Goal: Task Accomplishment & Management: Manage account settings

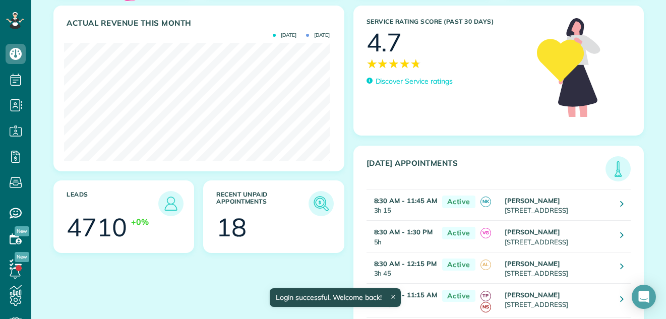
scroll to position [140, 0]
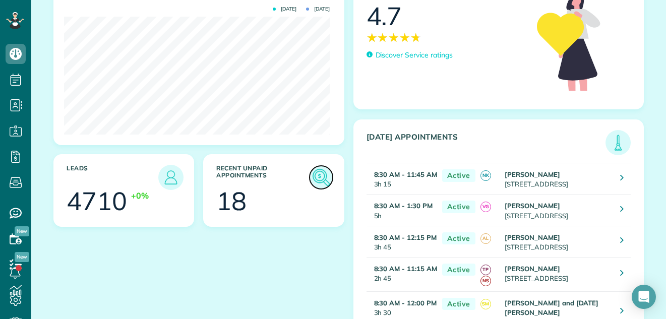
click at [316, 175] on img at bounding box center [321, 177] width 23 height 23
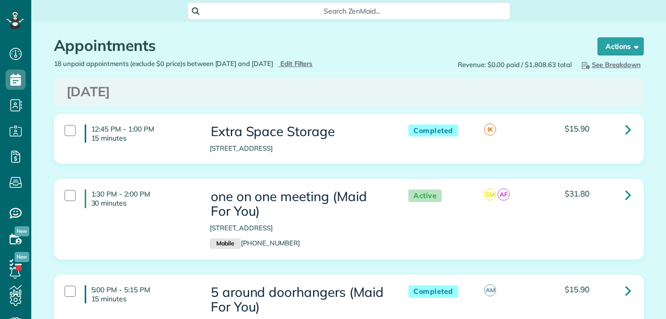
scroll to position [5, 5]
click at [619, 133] on link at bounding box center [628, 130] width 20 height 20
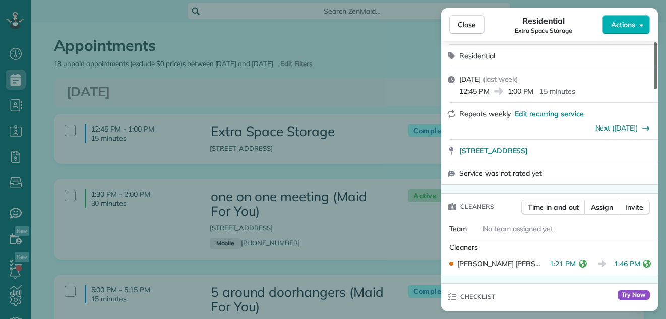
drag, startPoint x: 657, startPoint y: 61, endPoint x: 658, endPoint y: 95, distance: 34.3
click at [657, 89] on div at bounding box center [655, 65] width 3 height 47
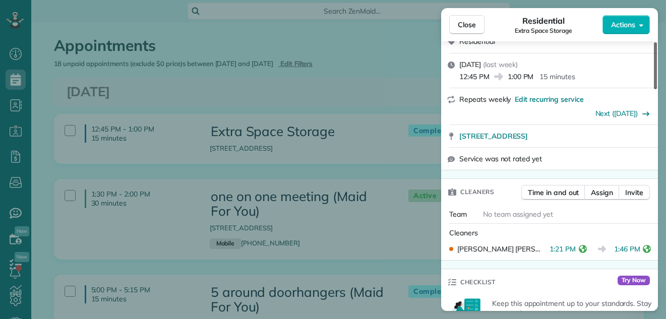
drag, startPoint x: 658, startPoint y: 98, endPoint x: 658, endPoint y: 112, distance: 14.1
click at [657, 89] on div at bounding box center [655, 65] width 3 height 47
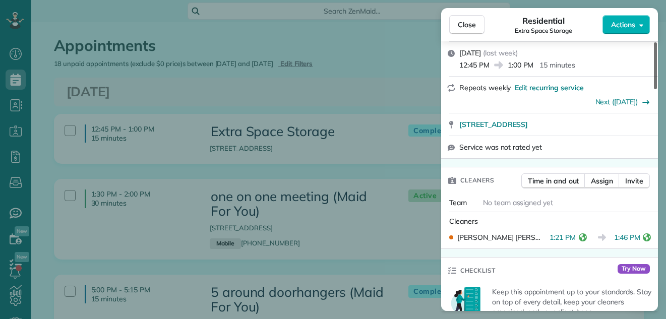
click at [657, 89] on div at bounding box center [655, 65] width 3 height 47
click at [659, 130] on div "Close Residential Extra Space Storage Actions This appointment is linked to Pay…" at bounding box center [333, 159] width 666 height 319
click at [659, 135] on div "Close Residential Extra Space Storage Actions This appointment is linked to Pay…" at bounding box center [333, 159] width 666 height 319
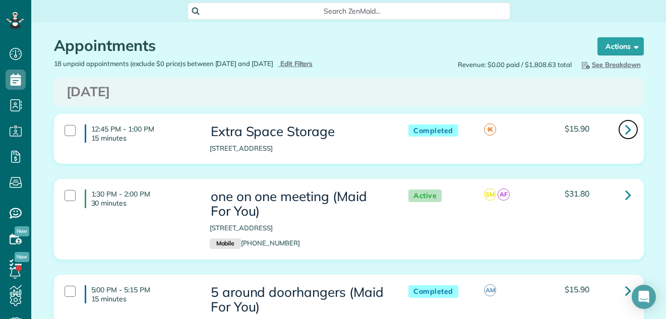
click at [625, 129] on icon at bounding box center [628, 130] width 6 height 18
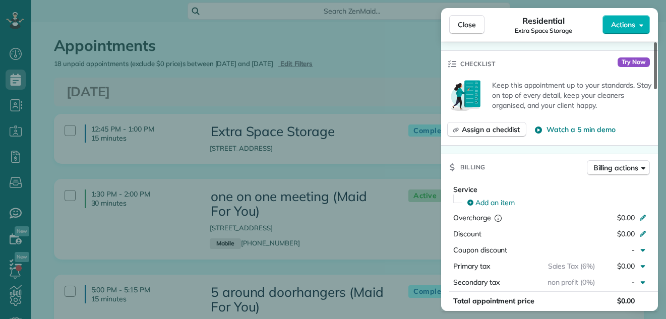
drag, startPoint x: 656, startPoint y: 69, endPoint x: 659, endPoint y: 142, distance: 73.2
click at [657, 89] on div at bounding box center [655, 65] width 3 height 47
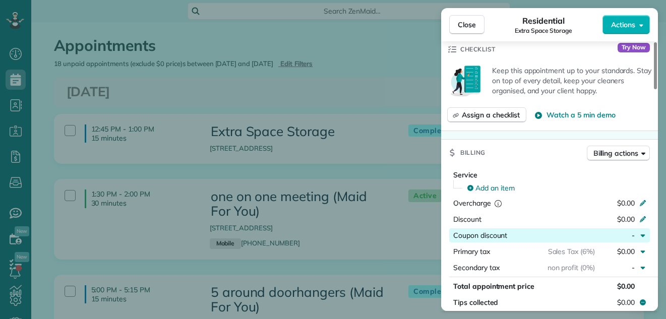
click at [558, 237] on div "button" at bounding box center [551, 235] width 88 height 10
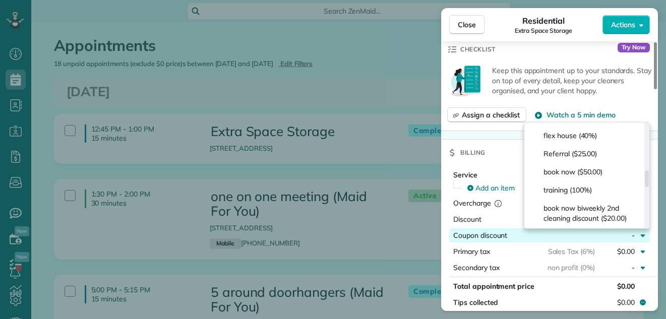
scroll to position [279, 0]
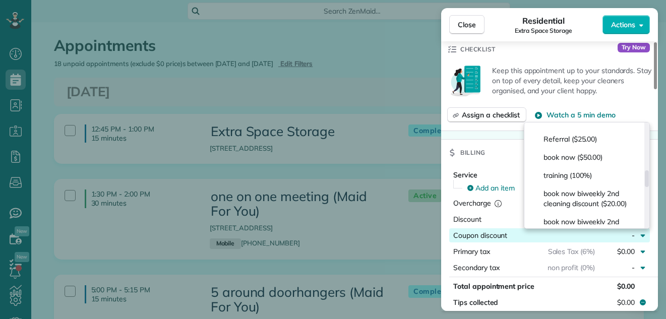
drag, startPoint x: 648, startPoint y: 130, endPoint x: 656, endPoint y: 177, distance: 47.6
click at [649, 177] on div at bounding box center [647, 178] width 4 height 17
click at [576, 181] on span "training (100%)" at bounding box center [568, 175] width 48 height 10
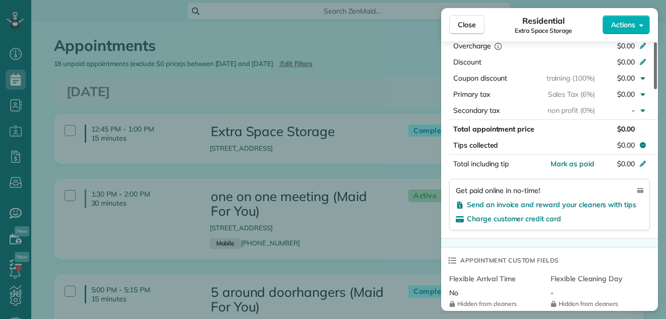
drag, startPoint x: 656, startPoint y: 140, endPoint x: 650, endPoint y: 172, distance: 32.8
click at [654, 89] on div at bounding box center [655, 65] width 3 height 47
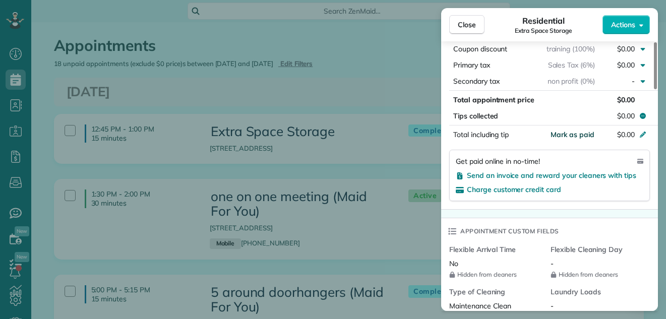
click at [577, 133] on span "Mark as paid" at bounding box center [573, 134] width 44 height 9
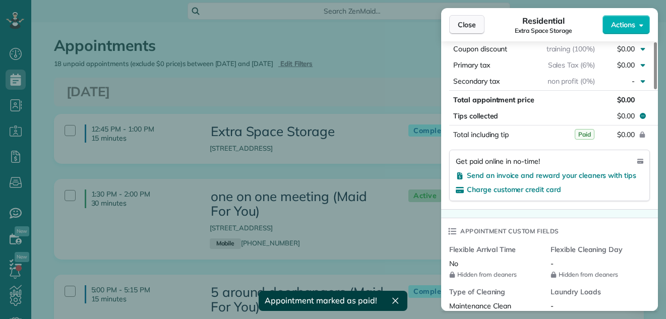
click at [460, 26] on span "Close" at bounding box center [467, 25] width 18 height 10
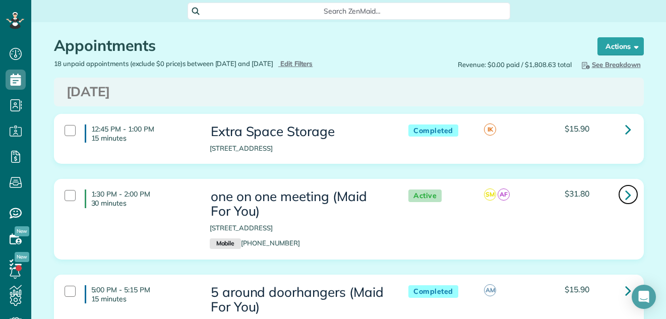
click at [625, 194] on icon at bounding box center [628, 195] width 6 height 18
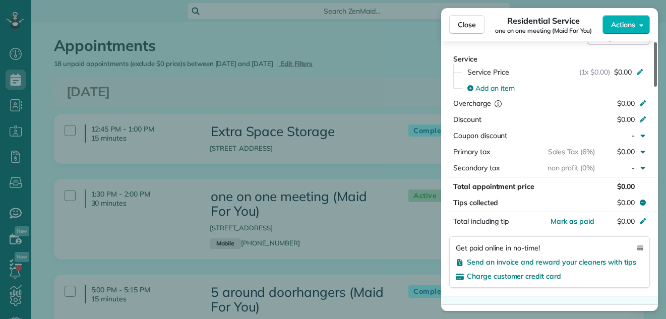
scroll to position [555, 0]
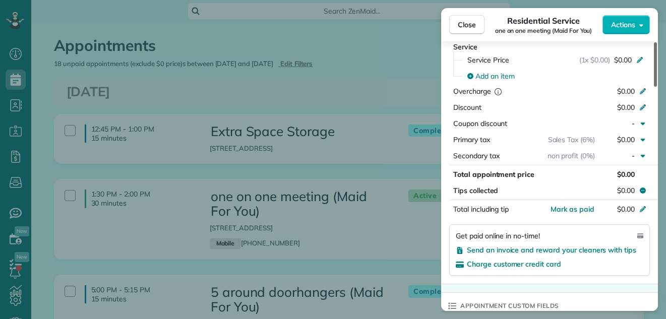
drag, startPoint x: 656, startPoint y: 57, endPoint x: 651, endPoint y: 149, distance: 92.0
click at [654, 87] on div at bounding box center [655, 64] width 3 height 44
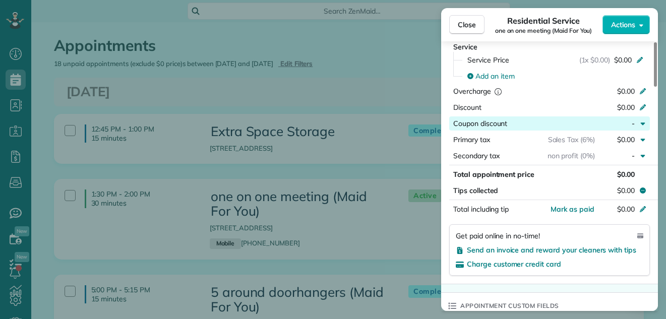
click at [575, 122] on div "button" at bounding box center [551, 124] width 88 height 10
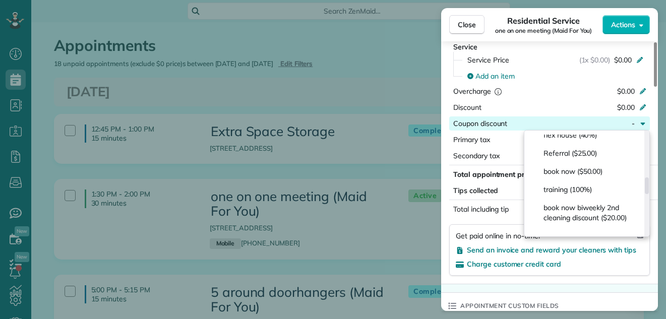
scroll to position [288, 0]
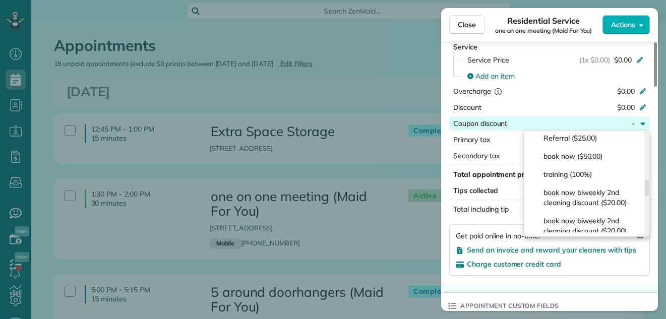
drag, startPoint x: 646, startPoint y: 137, endPoint x: 639, endPoint y: 185, distance: 48.9
click at [645, 185] on div at bounding box center [647, 188] width 4 height 17
click at [587, 180] on span "training (100%)" at bounding box center [568, 174] width 48 height 10
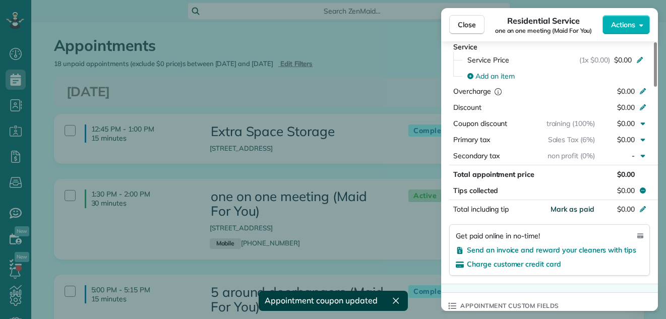
click at [575, 208] on span "Mark as paid" at bounding box center [573, 209] width 44 height 9
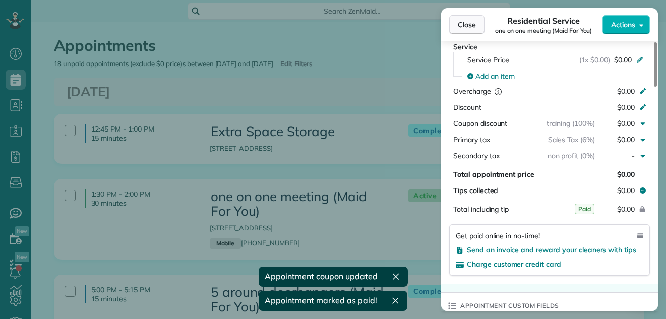
click at [471, 26] on span "Close" at bounding box center [467, 25] width 18 height 10
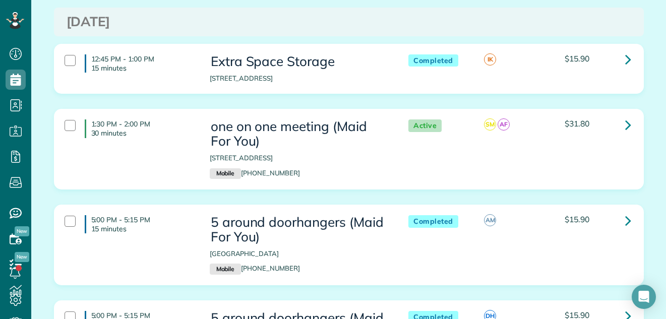
scroll to position [175, 0]
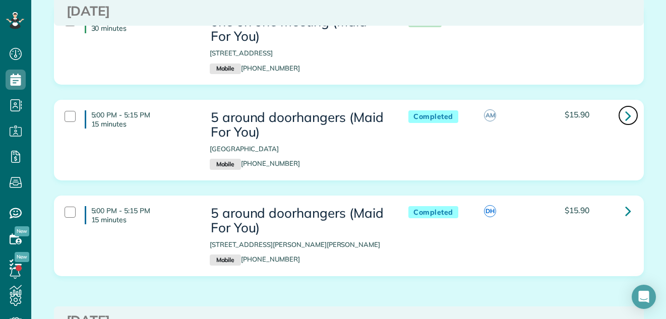
click at [626, 113] on icon at bounding box center [628, 116] width 6 height 18
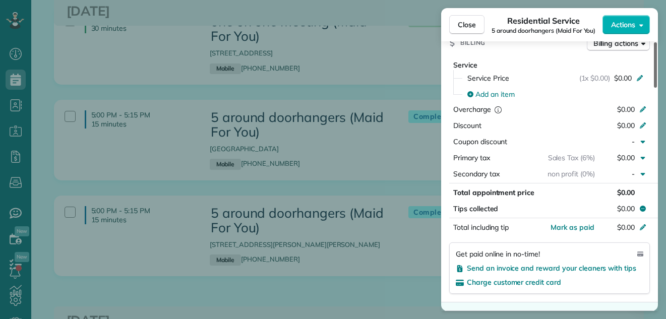
scroll to position [525, 0]
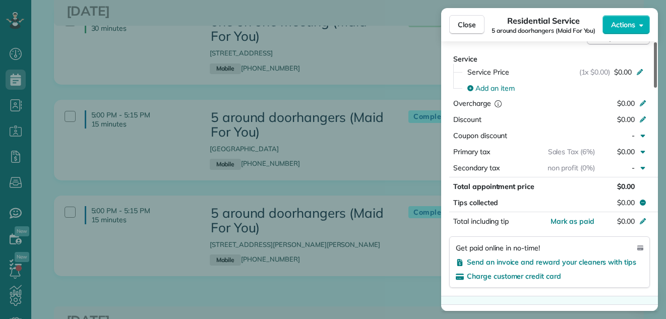
drag, startPoint x: 656, startPoint y: 59, endPoint x: 644, endPoint y: 147, distance: 89.2
click at [654, 88] on div at bounding box center [655, 64] width 3 height 45
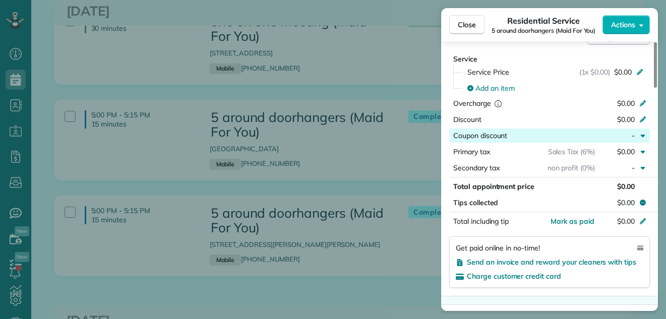
click at [567, 135] on div "button" at bounding box center [551, 136] width 88 height 10
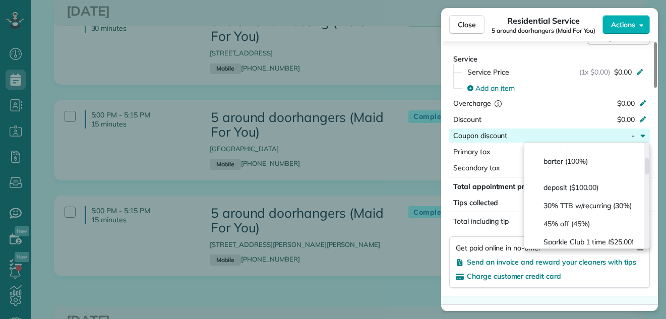
scroll to position [89, 0]
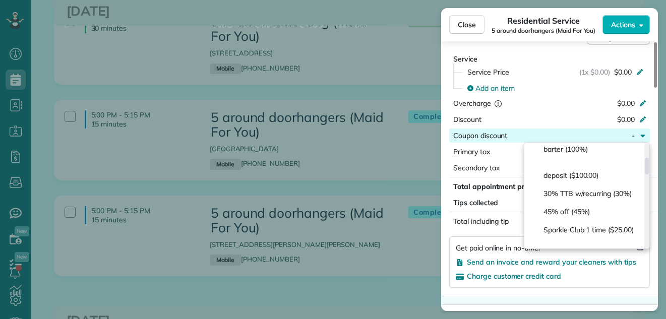
drag, startPoint x: 647, startPoint y: 154, endPoint x: 645, endPoint y: 169, distance: 14.8
click at [645, 169] on div at bounding box center [647, 166] width 4 height 17
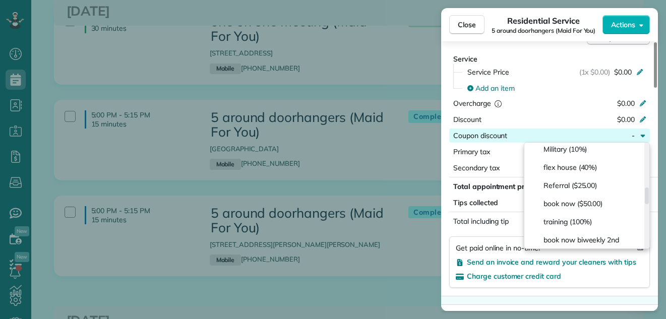
scroll to position [279, 0]
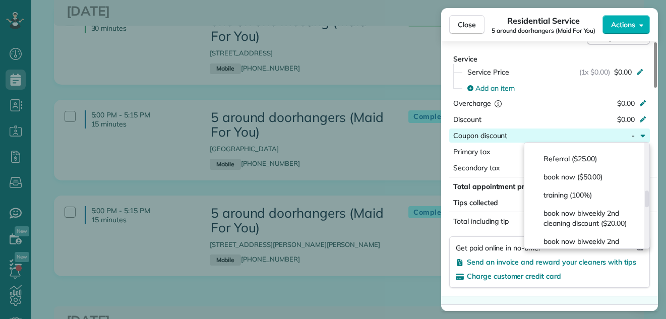
drag, startPoint x: 645, startPoint y: 169, endPoint x: 639, endPoint y: 201, distance: 32.2
click at [645, 201] on div at bounding box center [647, 199] width 4 height 17
click at [600, 197] on div "training (100%)" at bounding box center [585, 195] width 113 height 18
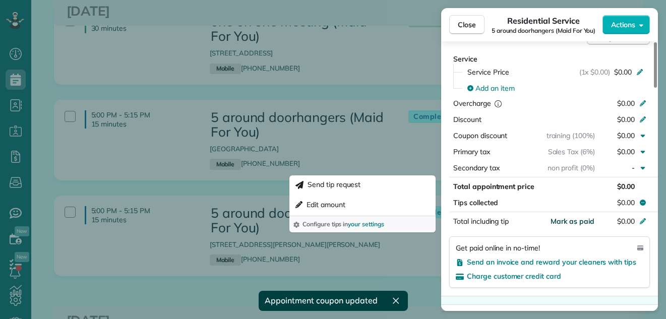
click at [581, 223] on span "Mark as paid" at bounding box center [573, 221] width 44 height 9
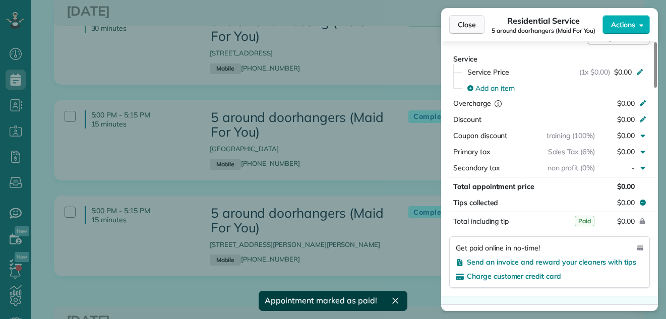
click at [462, 20] on span "Close" at bounding box center [467, 25] width 18 height 10
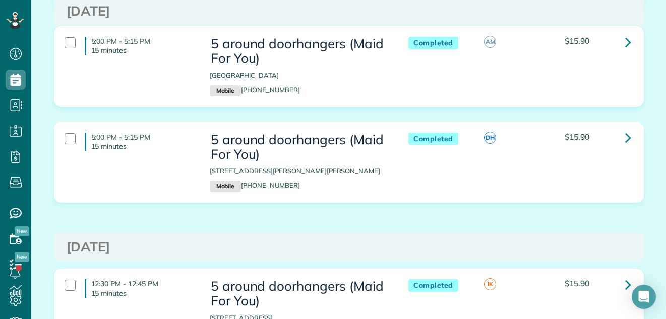
scroll to position [276, 0]
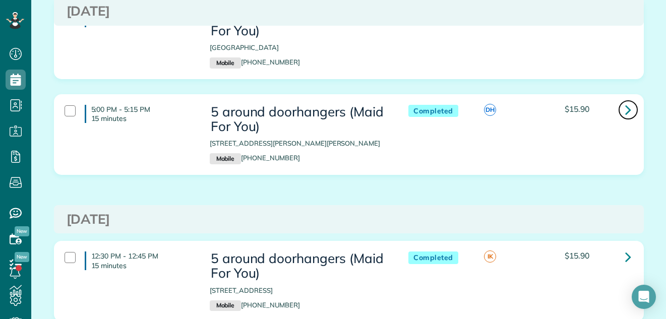
click at [625, 110] on icon at bounding box center [628, 110] width 6 height 18
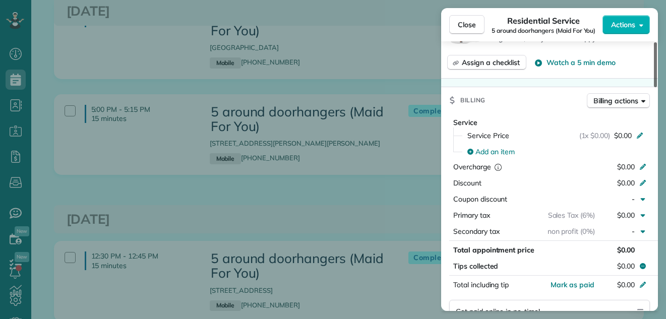
scroll to position [492, 0]
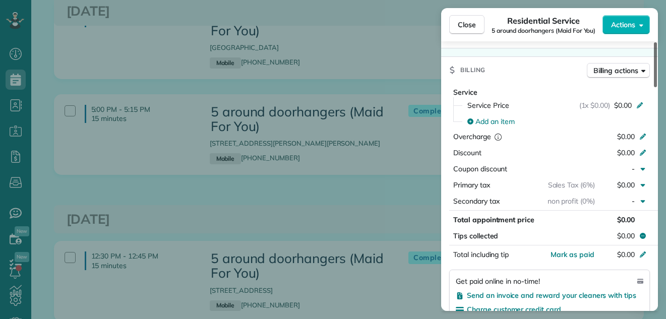
drag, startPoint x: 656, startPoint y: 52, endPoint x: 647, endPoint y: 135, distance: 82.7
click at [654, 87] on div at bounding box center [655, 64] width 3 height 45
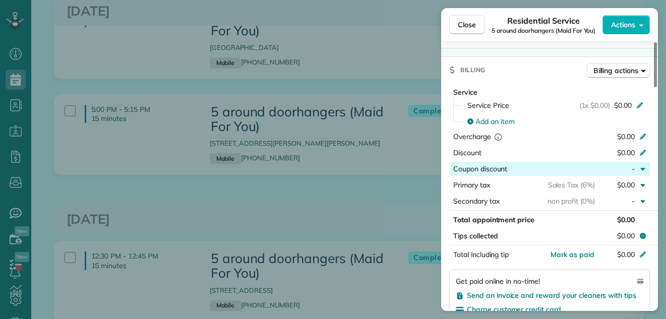
click at [568, 167] on div "button" at bounding box center [551, 169] width 88 height 10
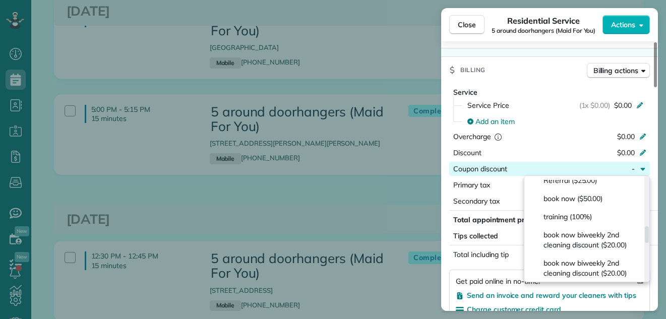
scroll to position [285, 0]
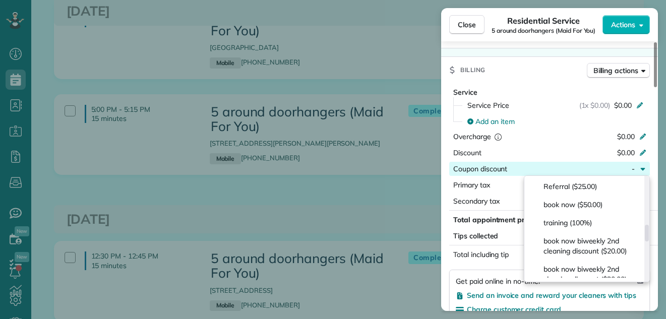
drag, startPoint x: 646, startPoint y: 183, endPoint x: 633, endPoint y: 230, distance: 49.4
click at [645, 230] on div at bounding box center [647, 233] width 4 height 17
click at [603, 230] on div "training (100%)" at bounding box center [585, 223] width 113 height 18
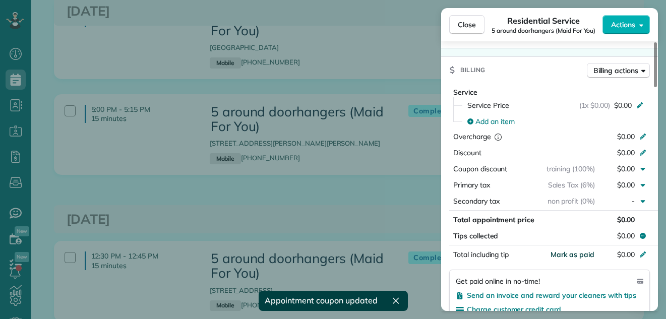
click at [586, 256] on span "Mark as paid" at bounding box center [573, 254] width 44 height 9
click at [463, 24] on span "Close" at bounding box center [467, 25] width 18 height 10
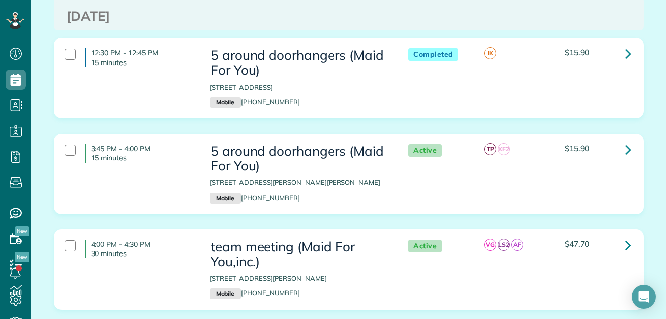
scroll to position [487, 0]
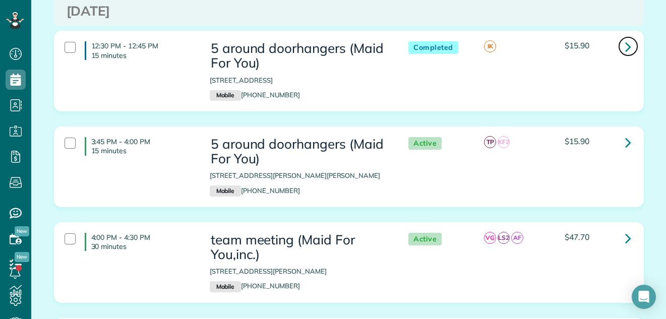
click at [625, 46] on icon at bounding box center [628, 47] width 6 height 18
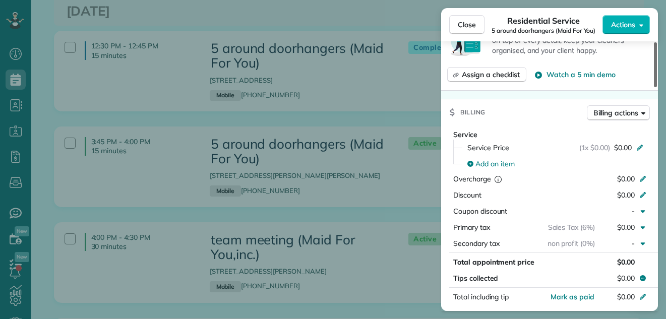
scroll to position [480, 0]
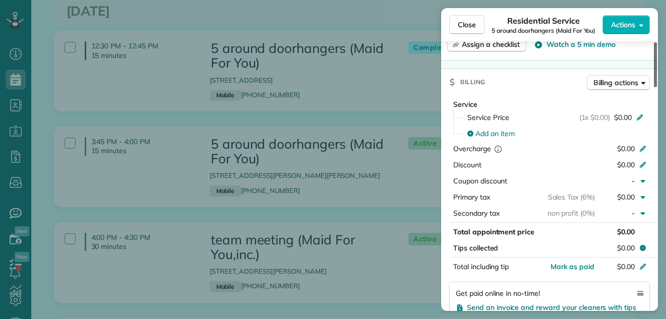
drag, startPoint x: 656, startPoint y: 80, endPoint x: 648, endPoint y: 160, distance: 80.5
click at [654, 87] on div at bounding box center [655, 64] width 3 height 45
click at [583, 179] on div "button" at bounding box center [551, 181] width 88 height 10
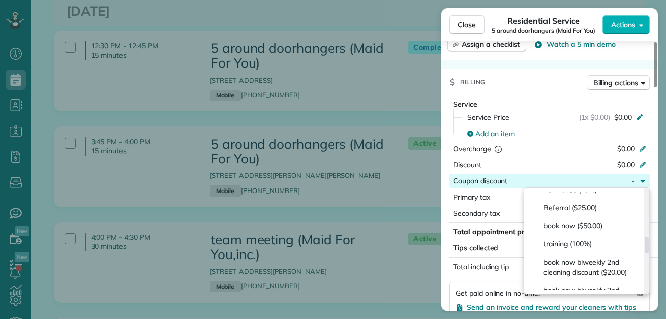
scroll to position [309, 0]
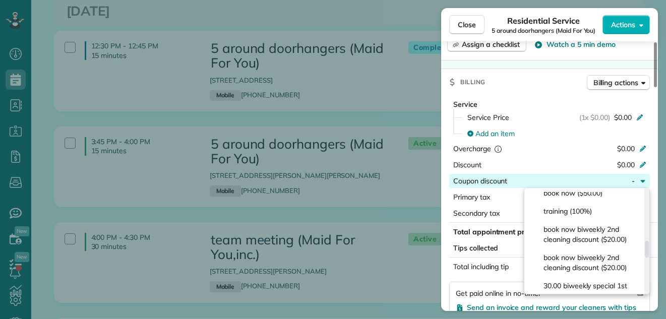
drag, startPoint x: 646, startPoint y: 198, endPoint x: 638, endPoint y: 250, distance: 52.6
click at [645, 250] on div at bounding box center [647, 249] width 4 height 17
click at [592, 216] on span "training (100%)" at bounding box center [568, 211] width 48 height 10
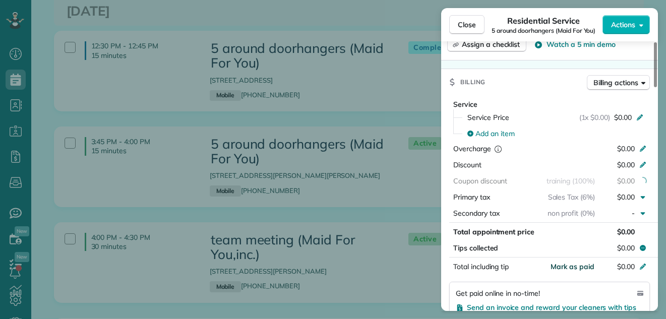
click at [577, 265] on span "Mark as paid" at bounding box center [573, 266] width 44 height 9
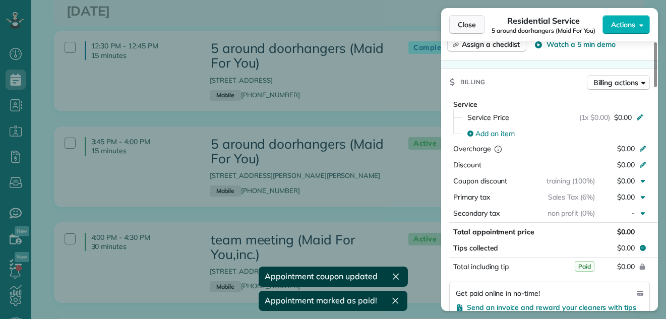
click at [469, 22] on span "Close" at bounding box center [467, 25] width 18 height 10
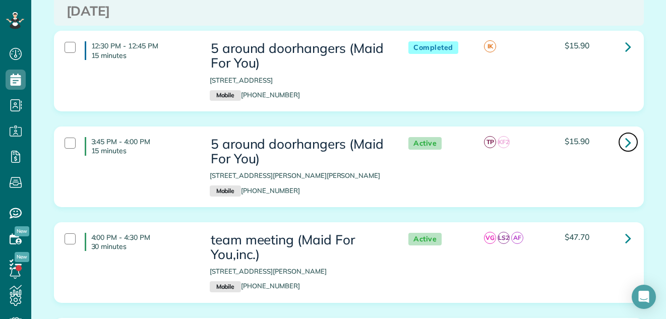
click at [625, 144] on icon at bounding box center [628, 143] width 6 height 18
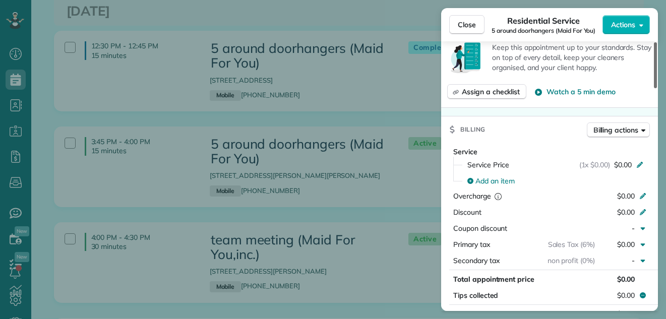
scroll to position [459, 0]
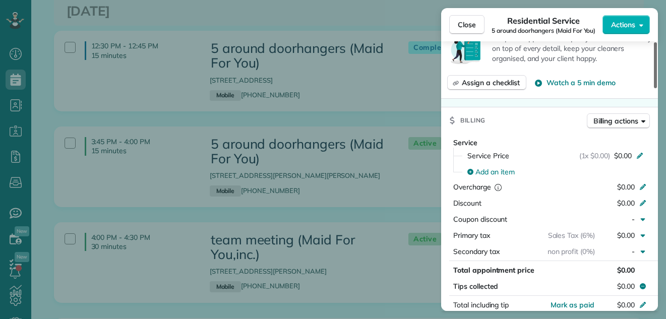
drag, startPoint x: 655, startPoint y: 78, endPoint x: 649, endPoint y: 156, distance: 77.9
click at [654, 88] on div at bounding box center [655, 65] width 3 height 46
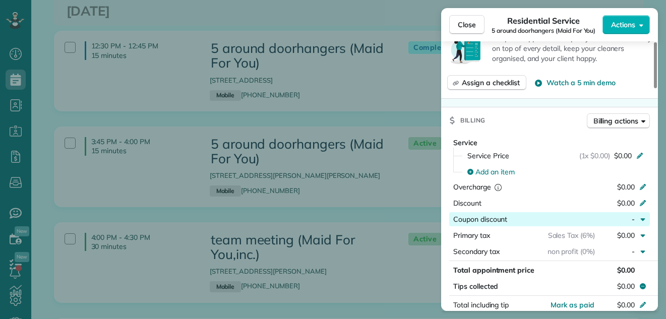
click at [578, 218] on div "button" at bounding box center [551, 219] width 88 height 10
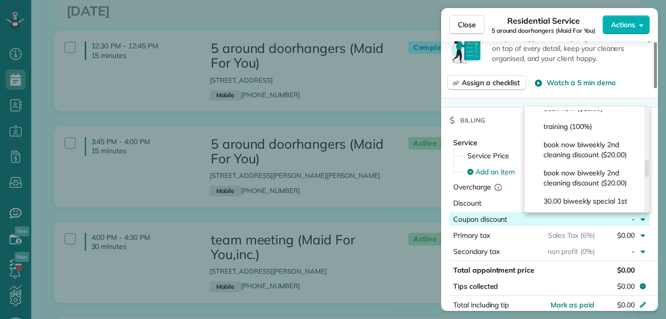
scroll to position [315, 0]
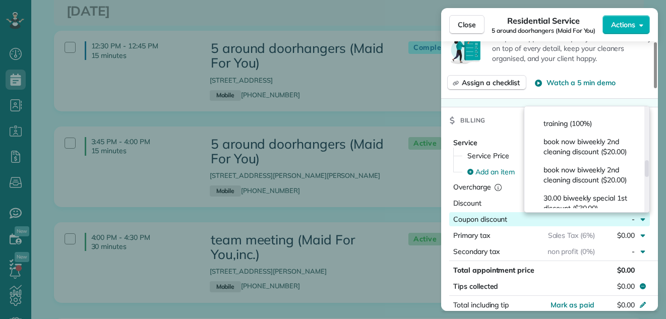
drag, startPoint x: 647, startPoint y: 117, endPoint x: 637, endPoint y: 169, distance: 53.7
click at [645, 169] on div at bounding box center [647, 168] width 4 height 17
click at [611, 132] on div "training (100%)" at bounding box center [585, 123] width 113 height 18
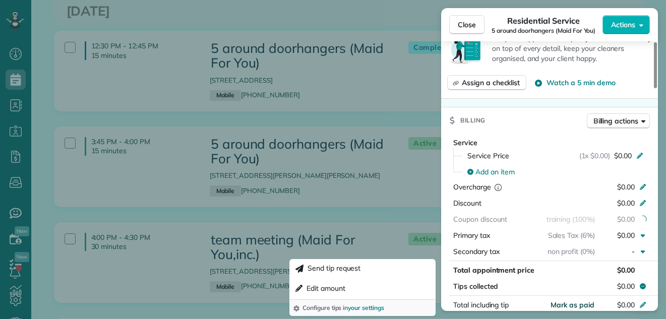
click at [580, 303] on span "Mark as paid" at bounding box center [573, 305] width 44 height 9
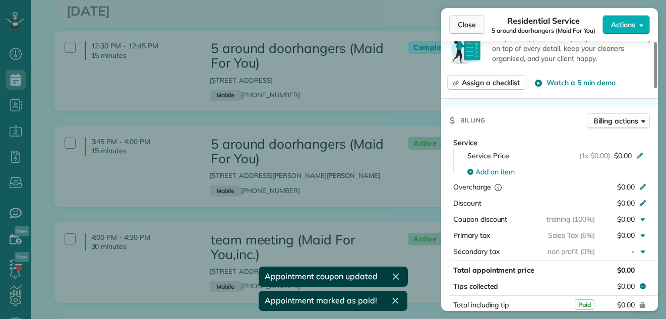
click at [467, 24] on span "Close" at bounding box center [467, 25] width 18 height 10
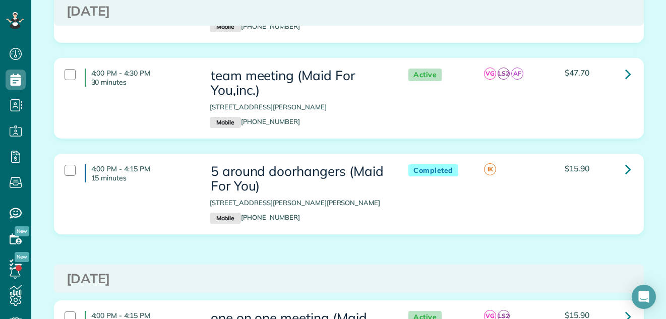
scroll to position [676, 0]
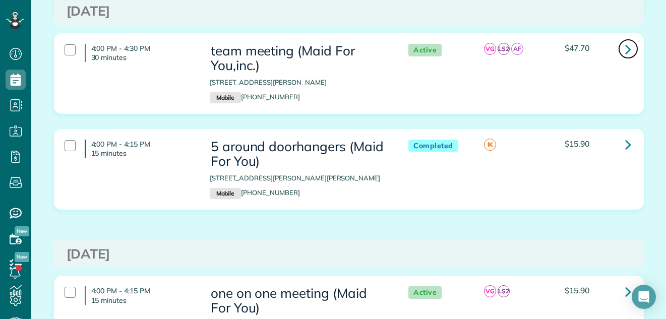
click at [625, 49] on icon at bounding box center [628, 49] width 6 height 18
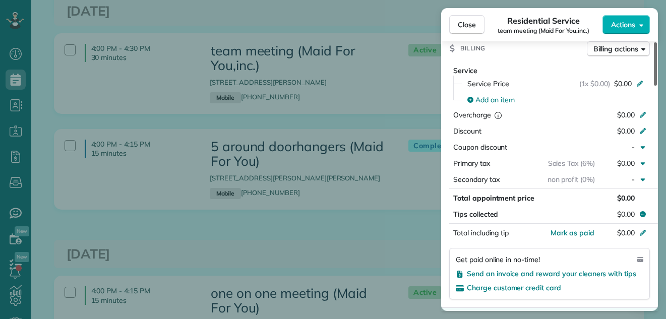
scroll to position [553, 0]
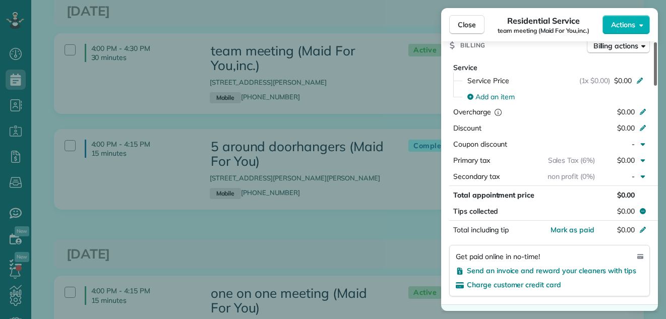
drag, startPoint x: 656, startPoint y: 51, endPoint x: 646, endPoint y: 141, distance: 89.8
click at [654, 86] on div at bounding box center [655, 63] width 3 height 43
click at [587, 231] on span "Mark as paid" at bounding box center [573, 229] width 44 height 9
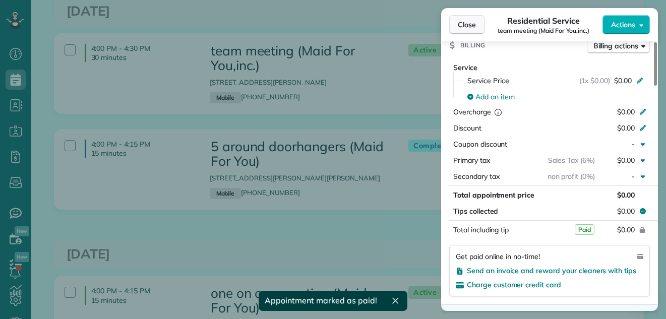
click at [461, 25] on span "Close" at bounding box center [467, 25] width 18 height 10
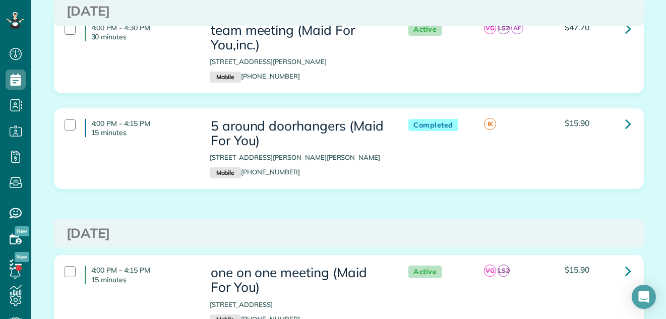
scroll to position [714, 0]
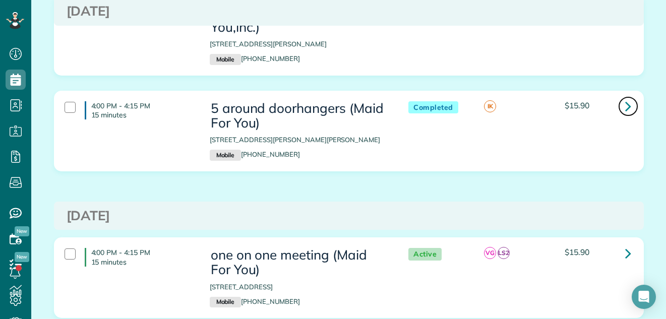
click at [625, 104] on icon at bounding box center [628, 106] width 6 height 18
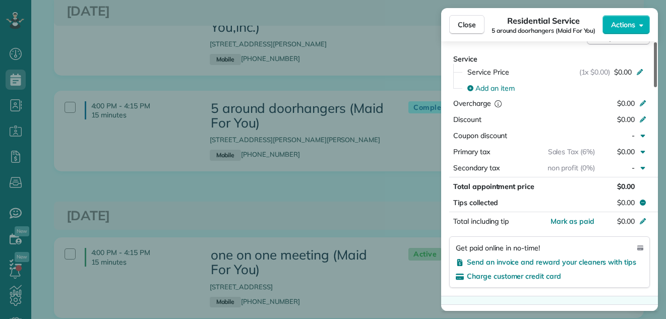
scroll to position [528, 0]
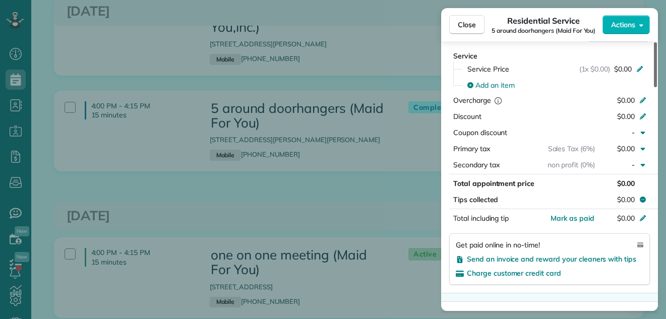
drag, startPoint x: 656, startPoint y: 67, endPoint x: 648, endPoint y: 155, distance: 88.6
click at [654, 87] on div at bounding box center [655, 64] width 3 height 45
click at [572, 220] on span "Mark as paid" at bounding box center [573, 218] width 44 height 9
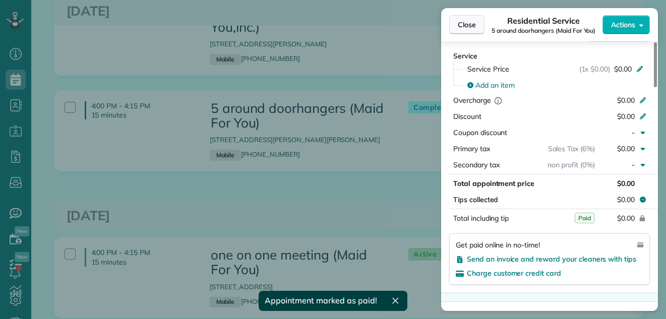
click at [468, 22] on span "Close" at bounding box center [467, 25] width 18 height 10
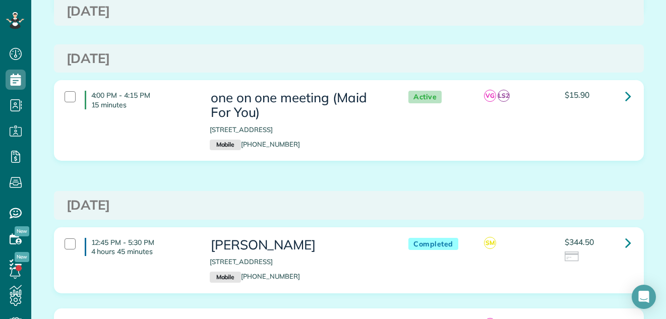
scroll to position [875, 0]
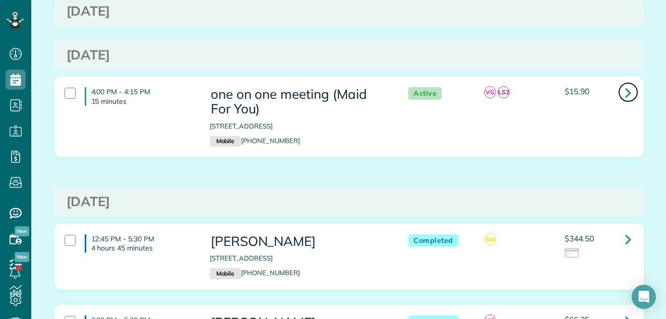
click at [625, 92] on icon at bounding box center [628, 93] width 6 height 18
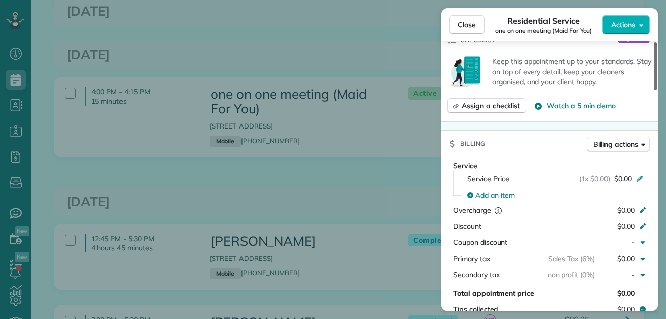
scroll to position [442, 0]
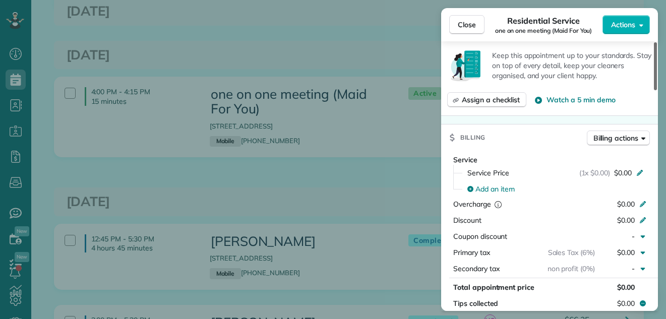
drag, startPoint x: 656, startPoint y: 82, endPoint x: 647, endPoint y: 160, distance: 78.7
click at [654, 90] on div at bounding box center [655, 66] width 3 height 48
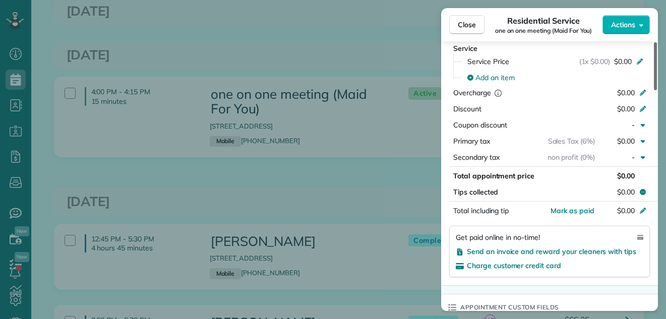
scroll to position [579, 0]
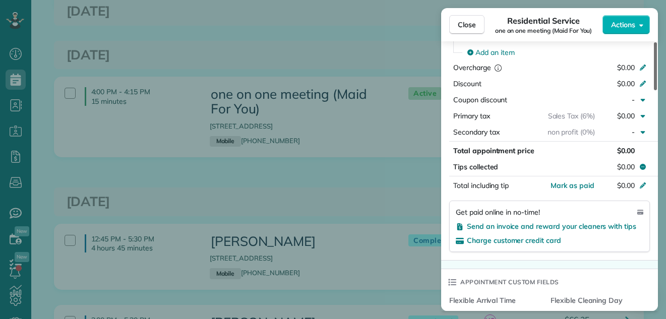
drag, startPoint x: 655, startPoint y: 141, endPoint x: 653, endPoint y: 165, distance: 24.3
click at [654, 90] on div at bounding box center [655, 66] width 3 height 48
click at [560, 184] on span "Mark as paid" at bounding box center [573, 185] width 44 height 9
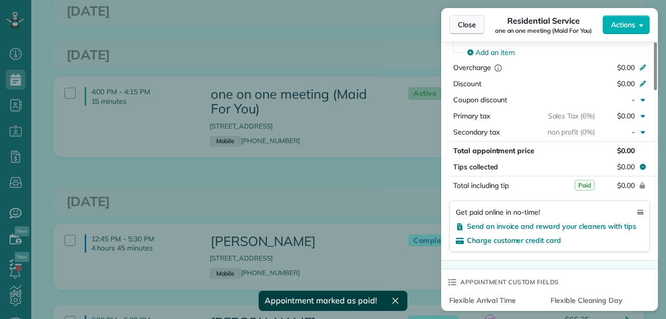
click at [459, 23] on span "Close" at bounding box center [467, 25] width 18 height 10
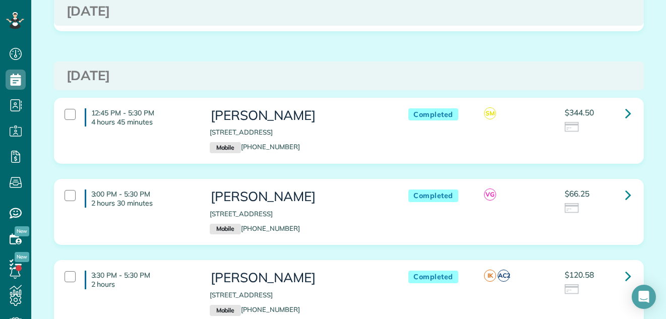
scroll to position [1015, 0]
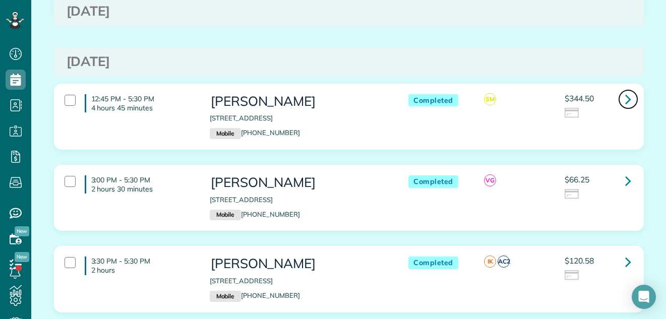
click at [625, 99] on icon at bounding box center [628, 99] width 6 height 18
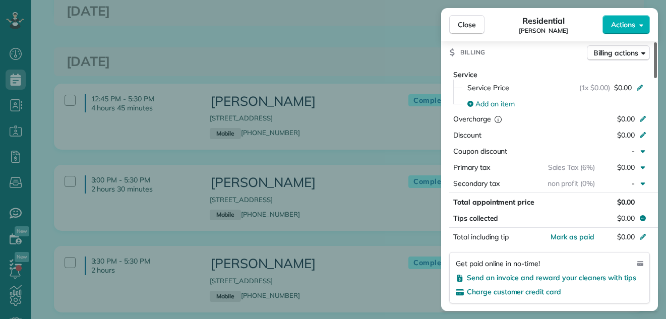
scroll to position [533, 0]
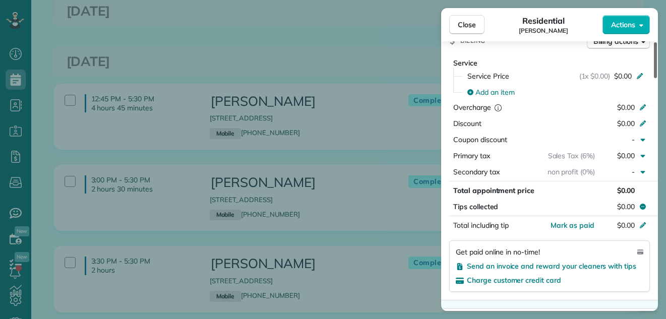
drag, startPoint x: 655, startPoint y: 74, endPoint x: 645, endPoint y: 144, distance: 70.8
click at [654, 78] on div at bounding box center [655, 60] width 3 height 36
click at [589, 225] on span "Mark as paid" at bounding box center [573, 225] width 44 height 9
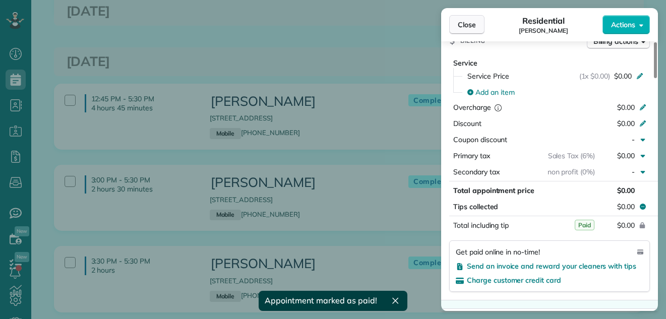
click at [466, 22] on span "Close" at bounding box center [467, 25] width 18 height 10
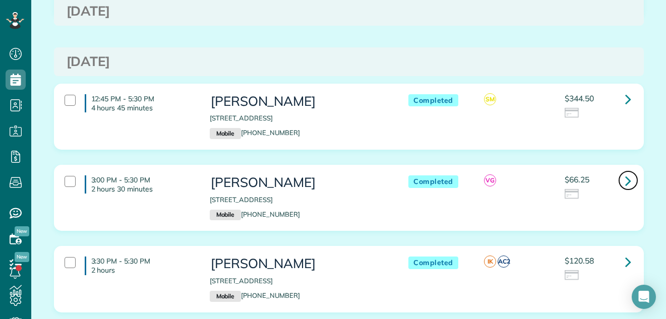
click at [625, 180] on icon at bounding box center [628, 181] width 6 height 18
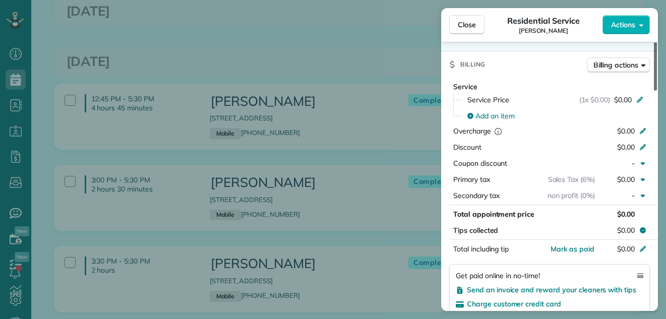
scroll to position [500, 0]
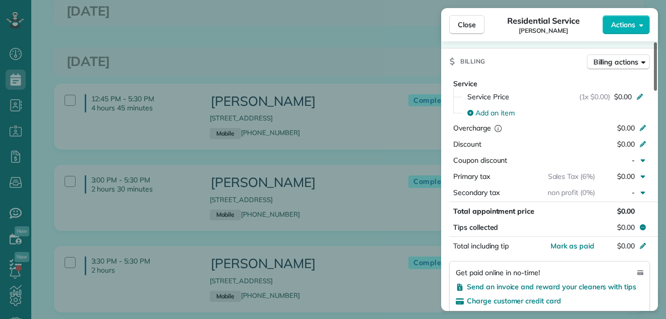
drag, startPoint x: 655, startPoint y: 81, endPoint x: 643, endPoint y: 170, distance: 90.2
click at [654, 91] on div at bounding box center [655, 66] width 3 height 48
click at [586, 248] on span "Mark as paid" at bounding box center [573, 246] width 44 height 9
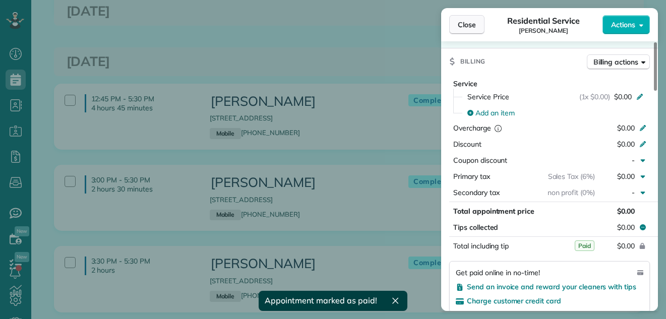
click at [464, 24] on span "Close" at bounding box center [467, 25] width 18 height 10
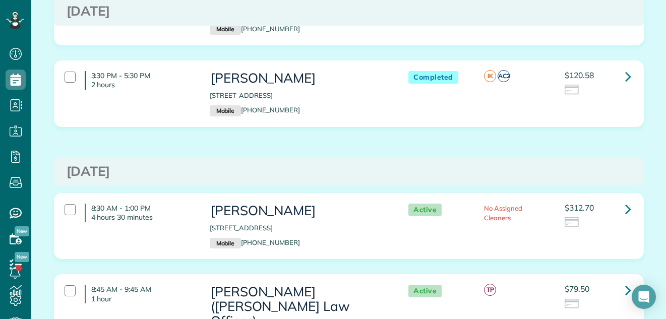
scroll to position [1204, 0]
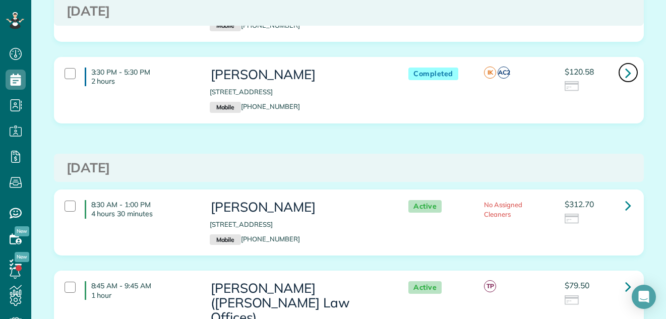
click at [625, 72] on icon at bounding box center [628, 73] width 6 height 18
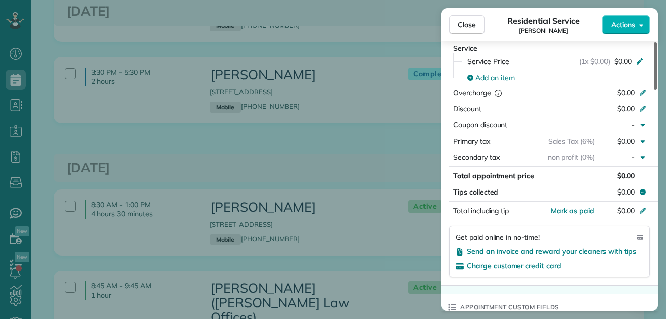
scroll to position [557, 0]
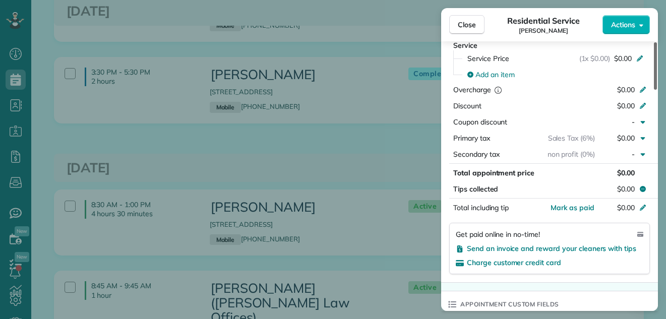
drag, startPoint x: 655, startPoint y: 75, endPoint x: 641, endPoint y: 173, distance: 99.4
click at [654, 90] on div at bounding box center [655, 65] width 3 height 47
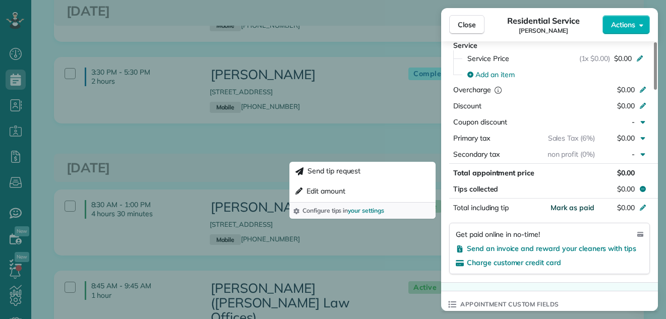
click at [577, 207] on span "Mark as paid" at bounding box center [573, 207] width 44 height 9
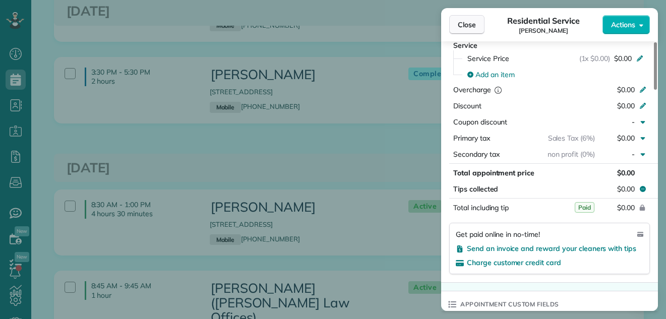
click at [465, 22] on span "Close" at bounding box center [467, 25] width 18 height 10
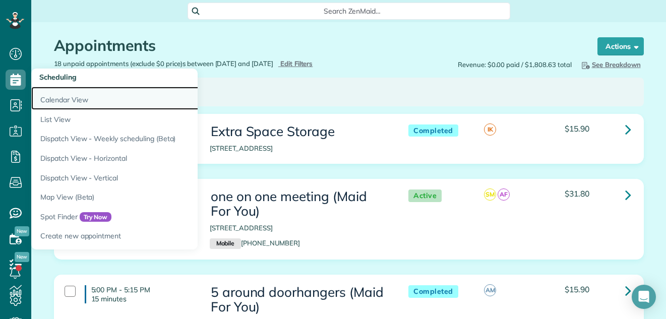
click at [51, 97] on link "Calendar View" at bounding box center [157, 98] width 252 height 23
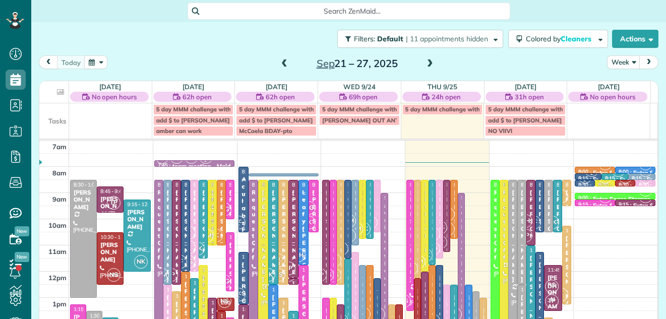
scroll to position [5, 5]
click at [616, 61] on button "Week" at bounding box center [623, 62] width 33 height 14
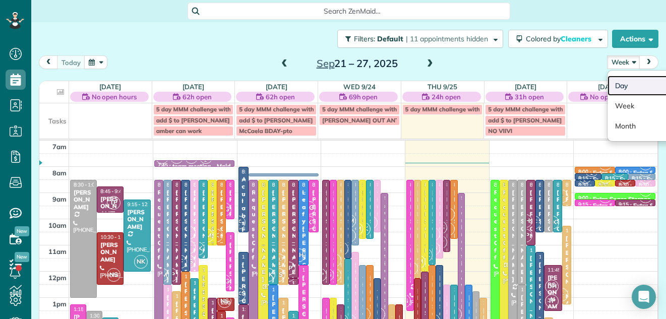
click at [612, 83] on link "Day" at bounding box center [648, 86] width 80 height 20
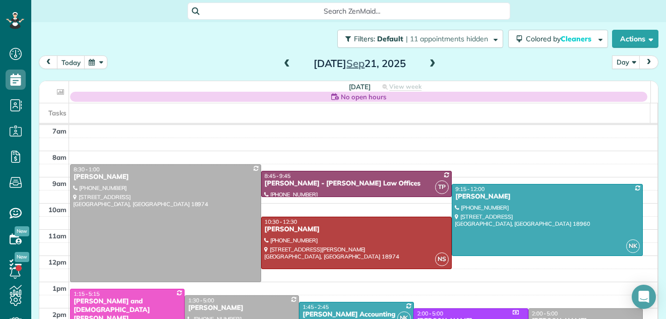
click at [427, 61] on span at bounding box center [432, 64] width 11 height 9
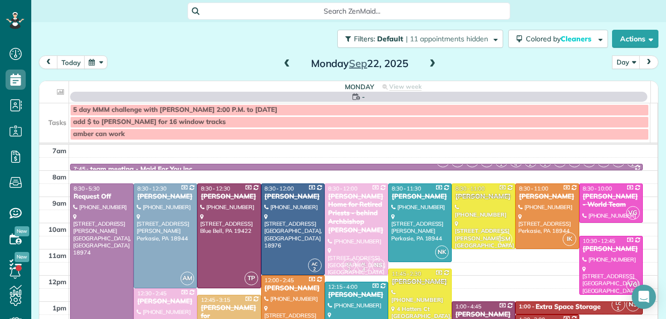
click at [427, 61] on span at bounding box center [432, 64] width 11 height 9
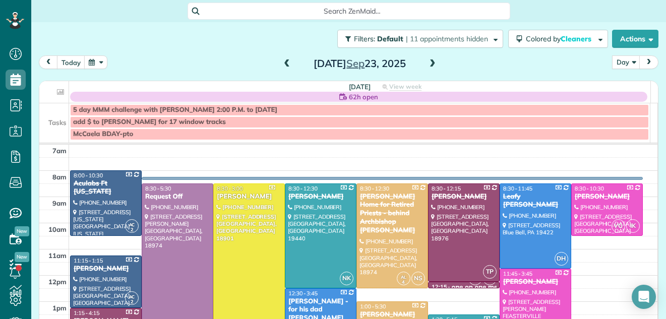
click at [427, 61] on span at bounding box center [432, 64] width 11 height 9
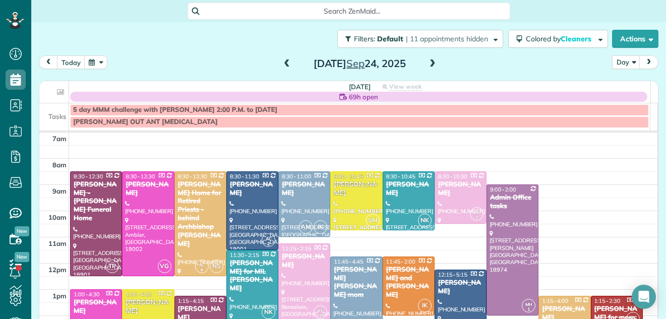
click at [427, 61] on span at bounding box center [432, 64] width 11 height 9
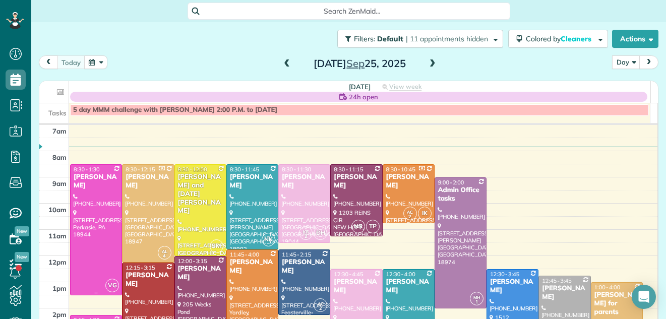
click at [87, 243] on div at bounding box center [96, 230] width 51 height 130
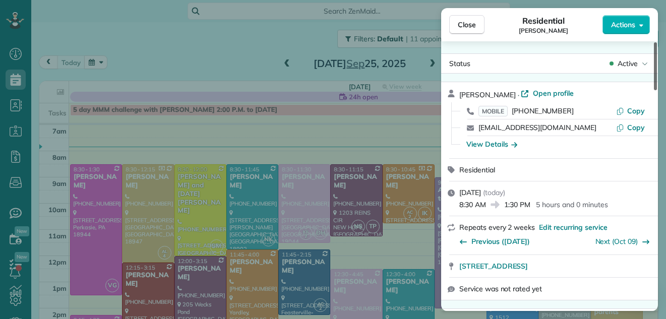
drag, startPoint x: 655, startPoint y: 60, endPoint x: 645, endPoint y: 35, distance: 26.4
click at [654, 42] on div at bounding box center [655, 66] width 3 height 48
click at [533, 91] on span "Open profile" at bounding box center [553, 93] width 41 height 10
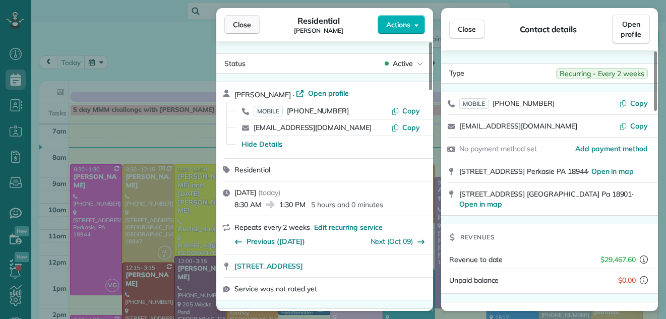
click at [246, 26] on span "Close" at bounding box center [242, 25] width 18 height 10
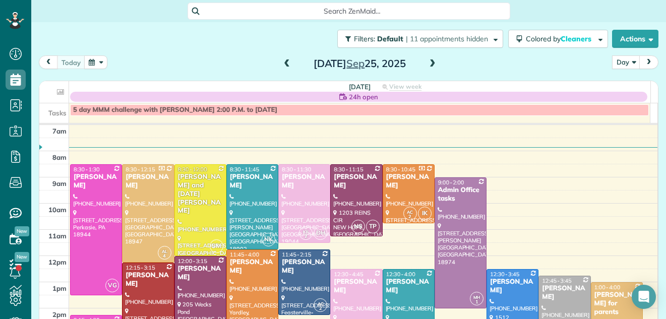
click at [351, 194] on div at bounding box center [356, 200] width 51 height 71
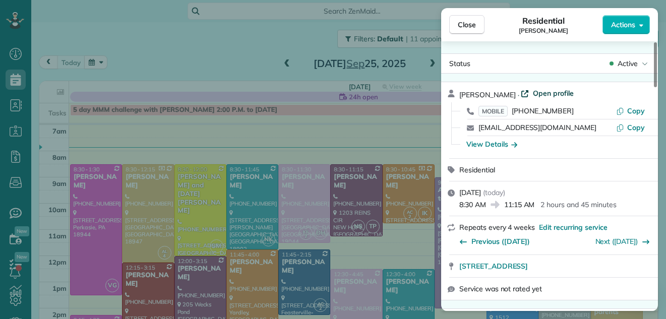
click at [558, 90] on span "Open profile" at bounding box center [553, 93] width 41 height 10
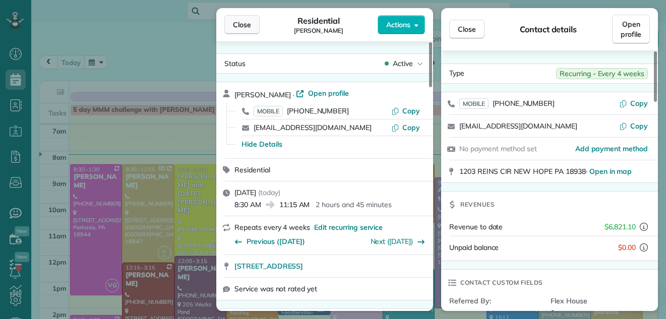
click at [237, 28] on span "Close" at bounding box center [242, 25] width 18 height 10
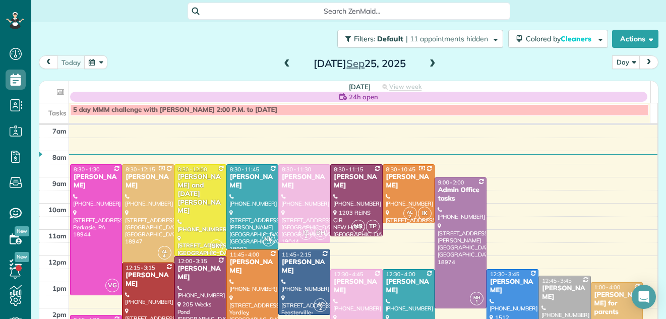
click at [432, 62] on span at bounding box center [432, 64] width 11 height 9
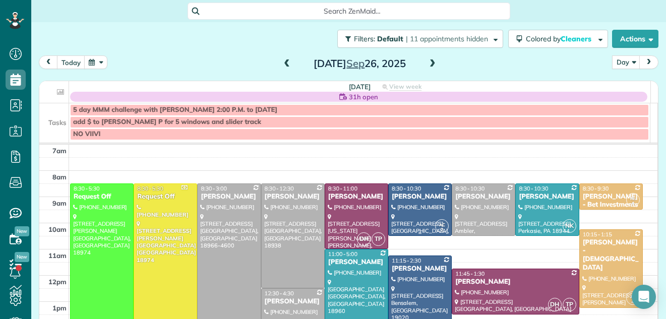
click at [416, 201] on div at bounding box center [420, 209] width 63 height 51
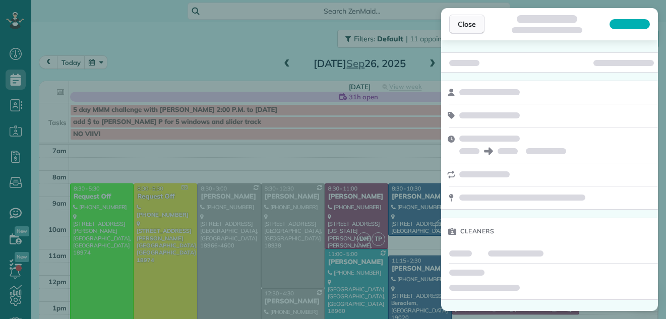
click at [468, 17] on button "Close" at bounding box center [466, 24] width 35 height 19
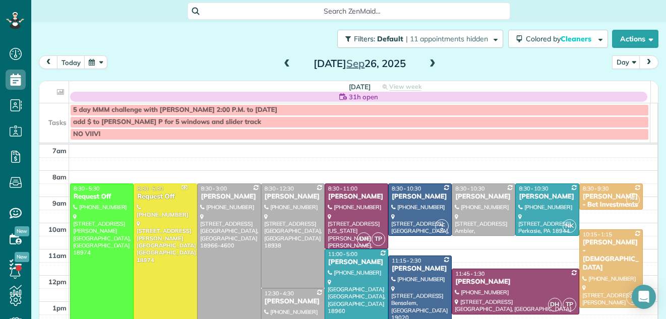
click at [283, 64] on span at bounding box center [286, 64] width 11 height 9
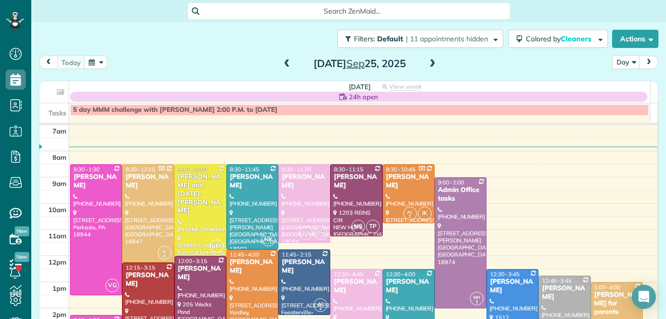
click at [286, 65] on span at bounding box center [286, 64] width 11 height 9
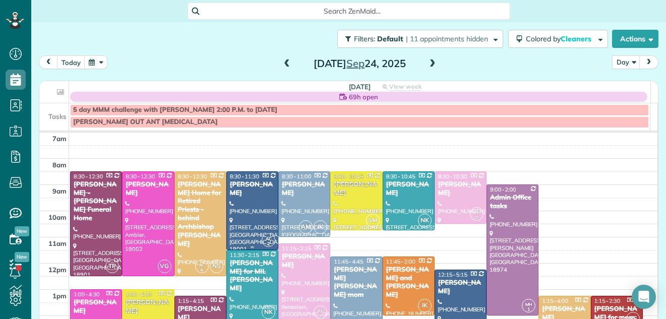
click at [247, 196] on div at bounding box center [252, 211] width 51 height 78
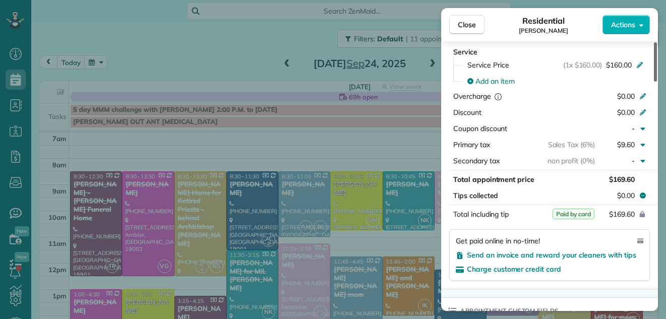
scroll to position [499, 0]
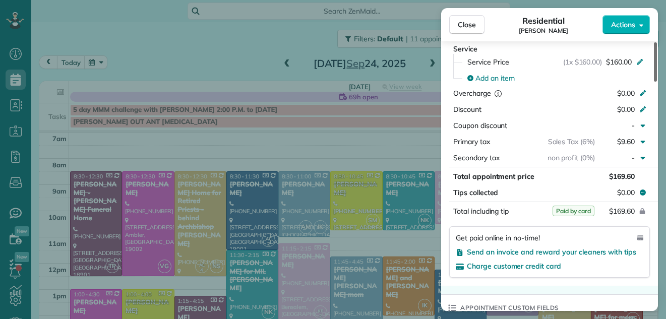
drag, startPoint x: 655, startPoint y: 66, endPoint x: 653, endPoint y: 139, distance: 73.2
click at [654, 82] on div at bounding box center [655, 61] width 3 height 39
click at [473, 23] on span "Close" at bounding box center [467, 25] width 18 height 10
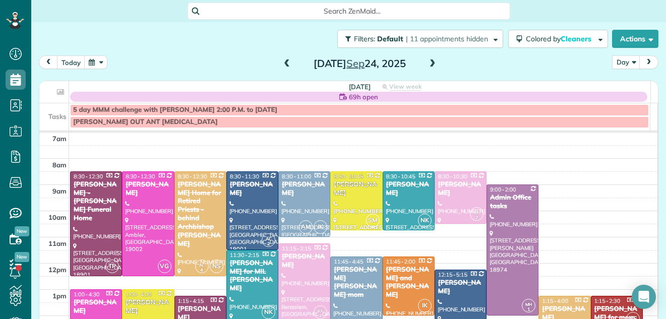
click at [427, 62] on span at bounding box center [432, 64] width 11 height 9
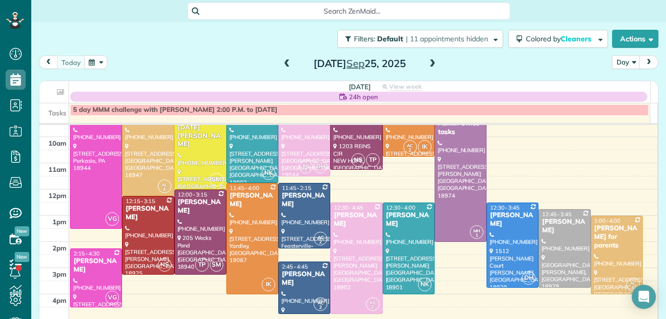
scroll to position [83, 0]
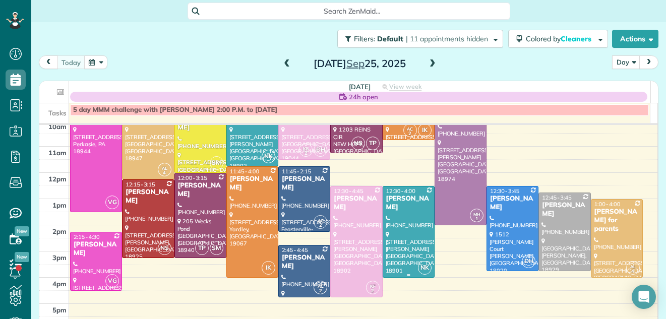
click at [404, 233] on div at bounding box center [408, 232] width 51 height 91
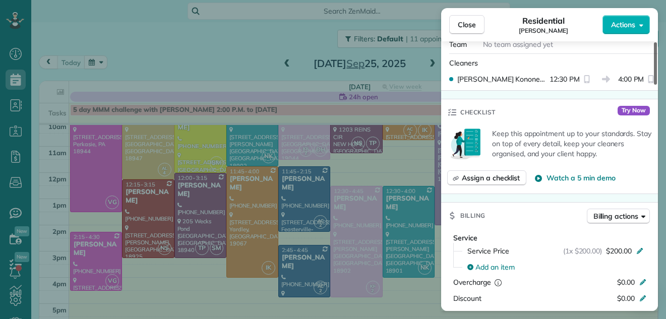
scroll to position [307, 0]
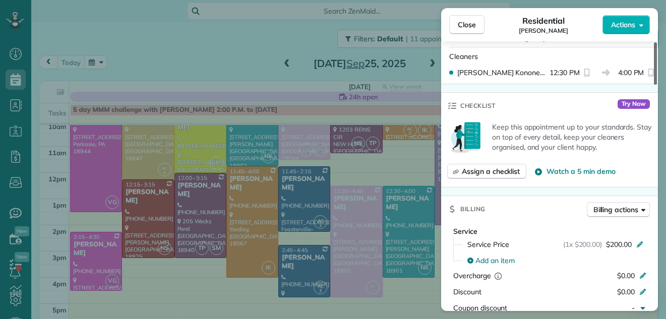
drag, startPoint x: 654, startPoint y: 53, endPoint x: 656, endPoint y: 101, distance: 47.9
click at [656, 85] on div at bounding box center [655, 63] width 3 height 42
click at [470, 21] on span "Close" at bounding box center [467, 25] width 18 height 10
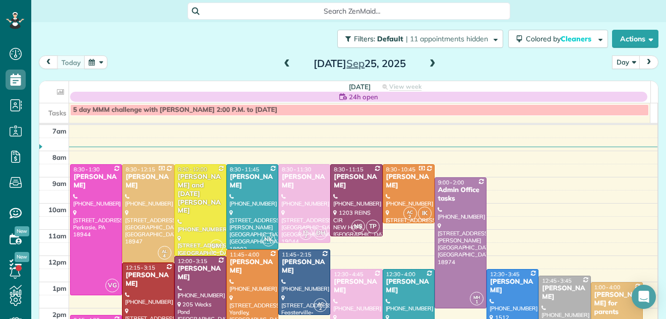
click at [429, 63] on span at bounding box center [432, 64] width 11 height 9
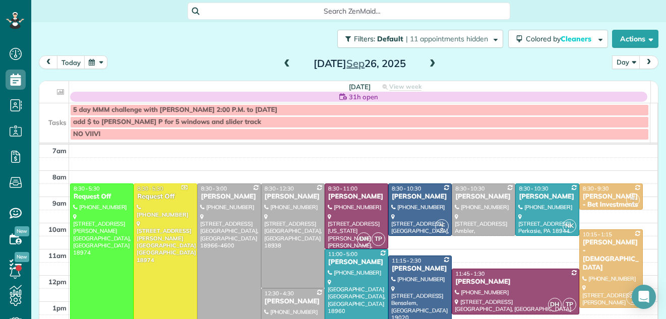
click at [430, 63] on span at bounding box center [432, 64] width 11 height 9
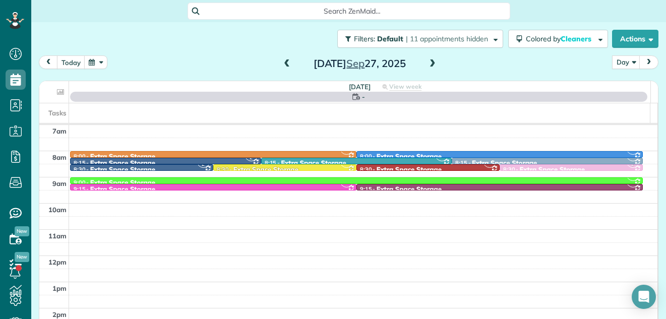
click at [430, 63] on span at bounding box center [432, 64] width 11 height 9
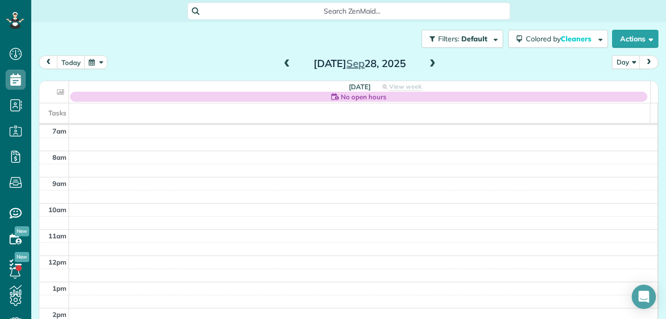
click at [430, 63] on span at bounding box center [432, 64] width 11 height 9
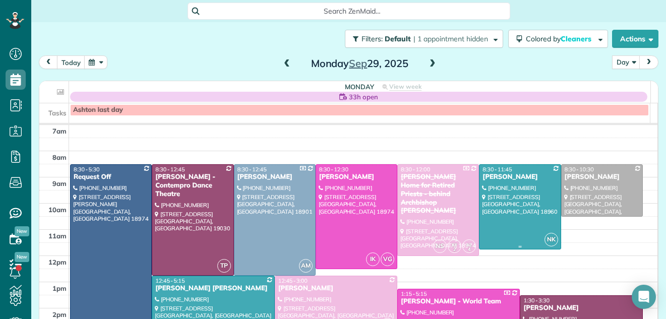
click at [517, 191] on div at bounding box center [520, 207] width 81 height 84
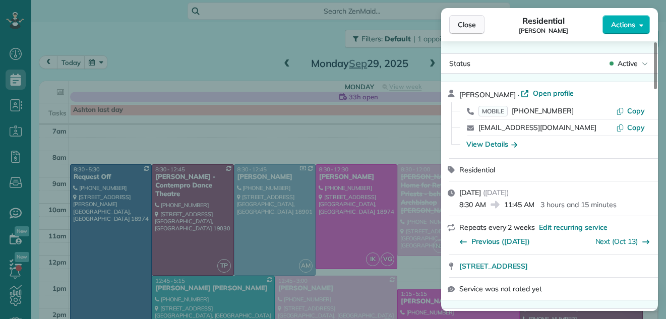
click at [466, 26] on span "Close" at bounding box center [467, 25] width 18 height 10
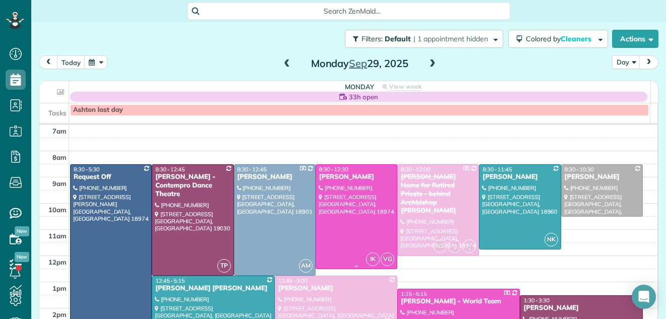
click at [347, 209] on div at bounding box center [356, 217] width 81 height 104
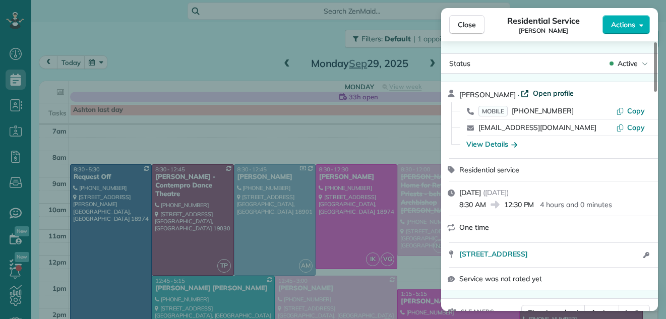
click at [544, 91] on span "Open profile" at bounding box center [553, 93] width 41 height 10
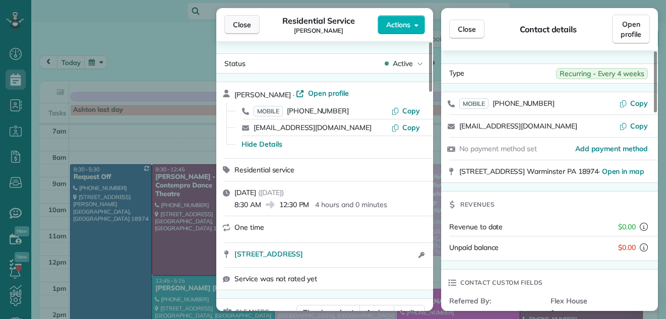
click at [238, 27] on span "Close" at bounding box center [242, 25] width 18 height 10
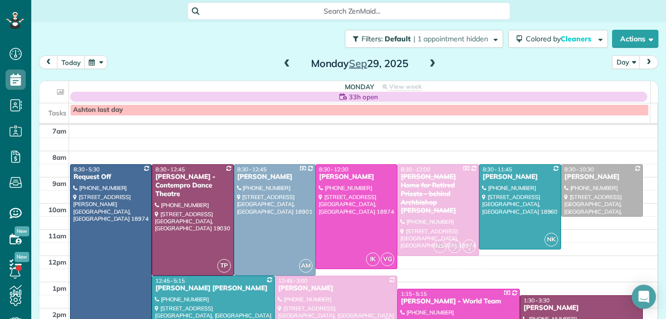
click at [430, 64] on span at bounding box center [432, 64] width 11 height 9
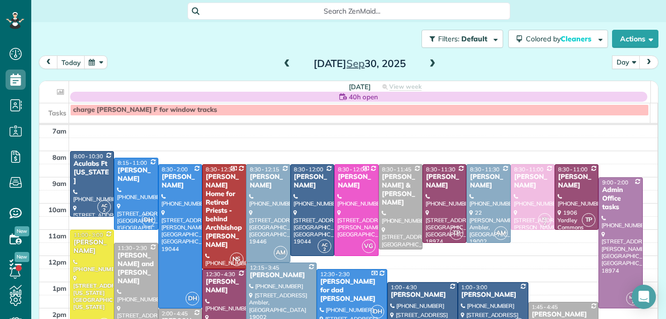
click at [430, 64] on span at bounding box center [432, 64] width 11 height 9
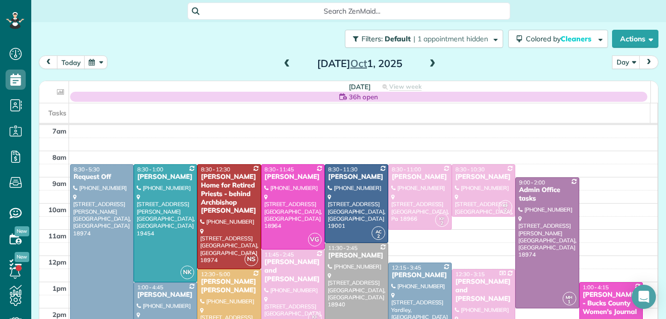
click at [283, 65] on span at bounding box center [286, 64] width 11 height 9
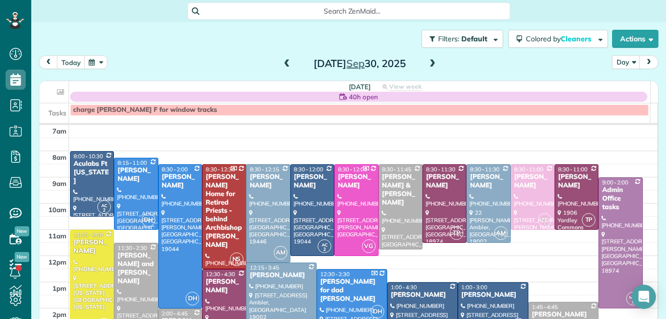
click at [281, 61] on span at bounding box center [286, 64] width 11 height 9
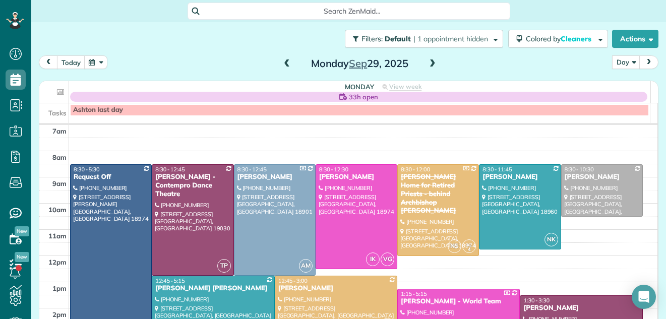
click at [428, 62] on span at bounding box center [432, 64] width 11 height 9
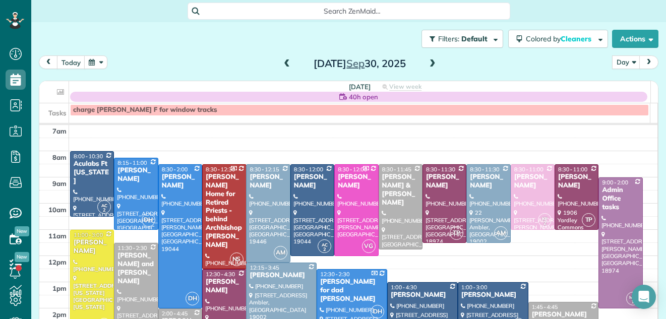
click at [430, 61] on span at bounding box center [432, 64] width 11 height 9
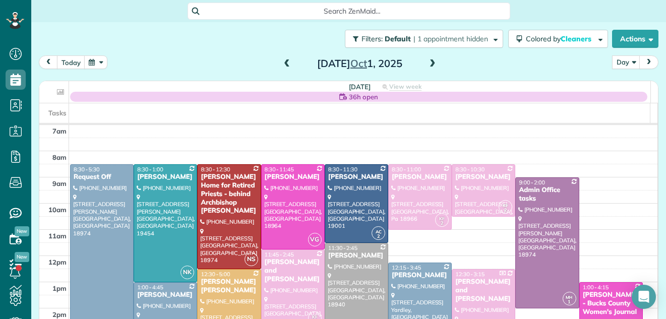
click at [283, 62] on span at bounding box center [286, 64] width 11 height 9
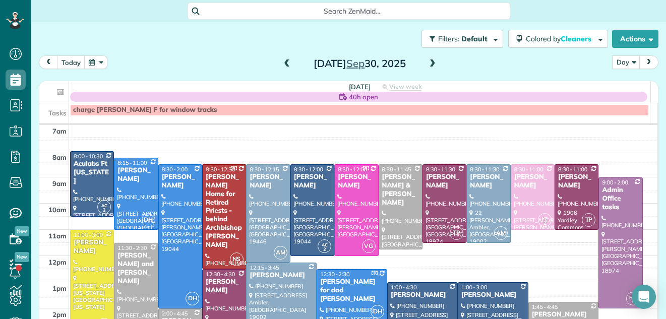
click at [283, 62] on span at bounding box center [286, 64] width 11 height 9
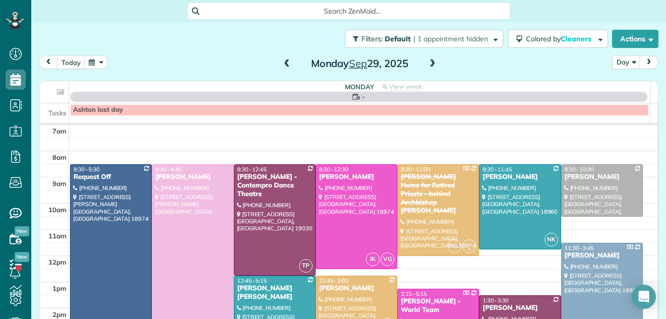
click at [283, 62] on span at bounding box center [286, 64] width 11 height 9
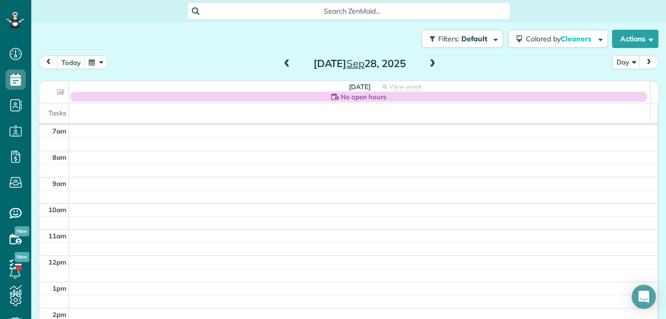
click at [283, 62] on span at bounding box center [286, 64] width 11 height 9
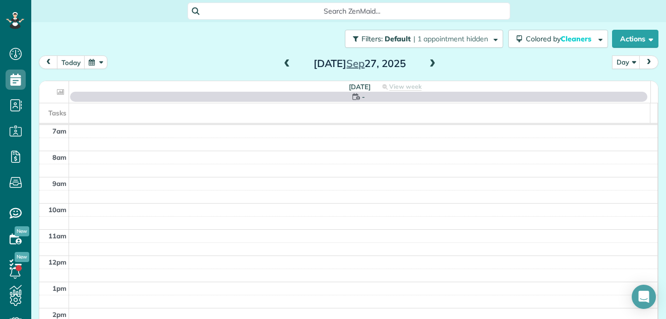
click at [283, 62] on span at bounding box center [286, 64] width 11 height 9
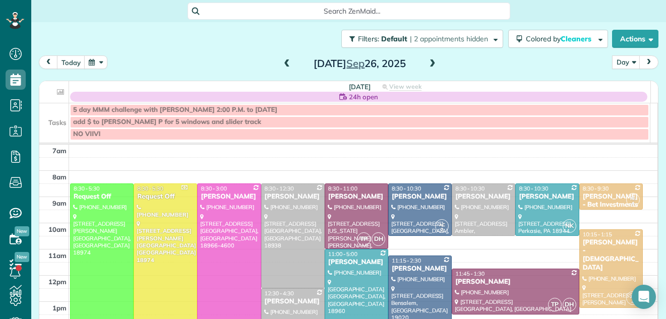
click at [283, 62] on span at bounding box center [286, 64] width 11 height 9
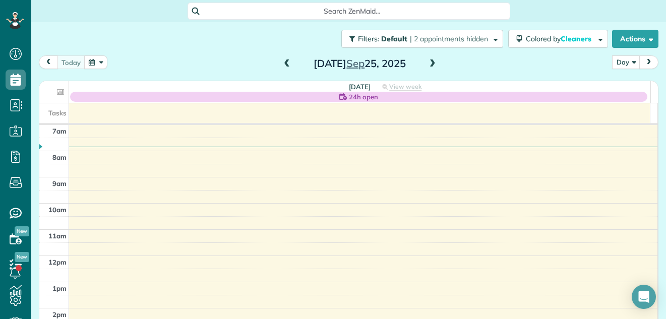
click at [440, 61] on div "today Day Day Week Month Thursday Sep 25, 2025" at bounding box center [349, 64] width 620 height 19
click at [428, 62] on span at bounding box center [432, 64] width 11 height 9
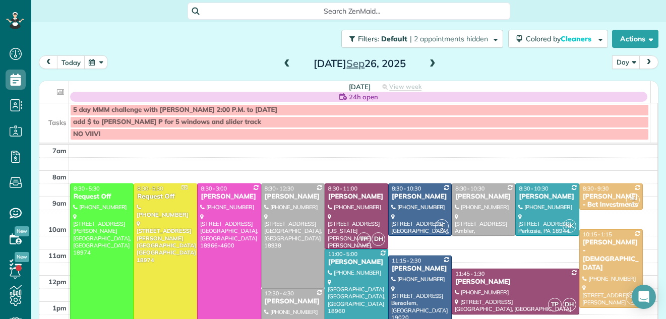
click at [284, 64] on span at bounding box center [286, 64] width 11 height 9
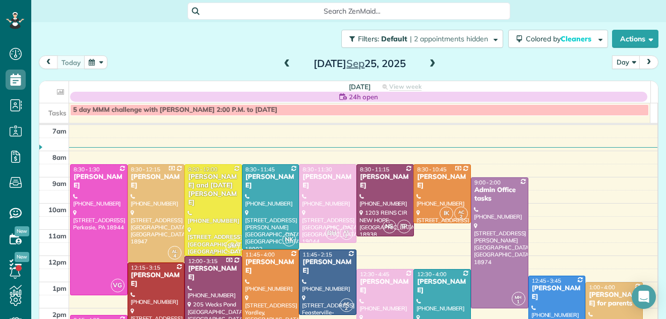
click at [211, 194] on div at bounding box center [213, 210] width 56 height 91
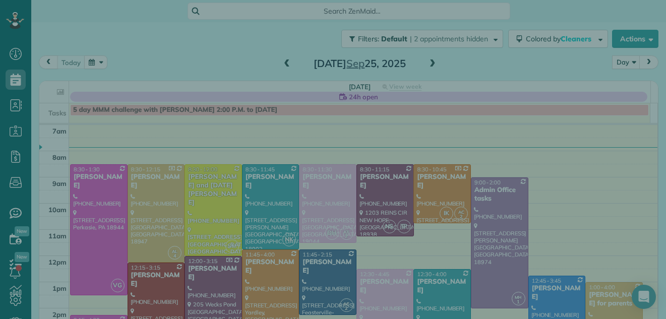
click at [211, 194] on div at bounding box center [333, 159] width 666 height 319
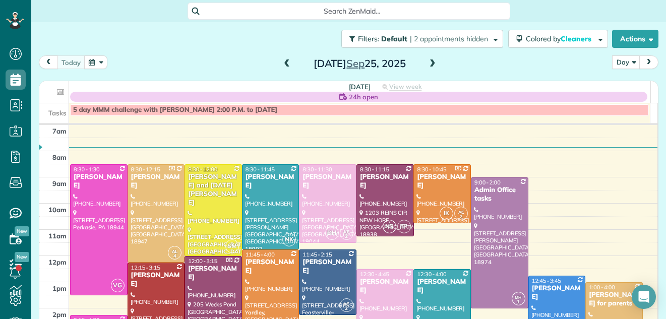
click at [210, 186] on div "Christine and Noel Weiss" at bounding box center [213, 190] width 51 height 34
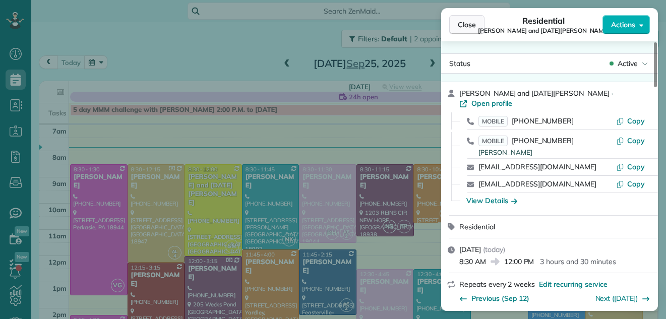
click at [465, 21] on span "Close" at bounding box center [467, 25] width 18 height 10
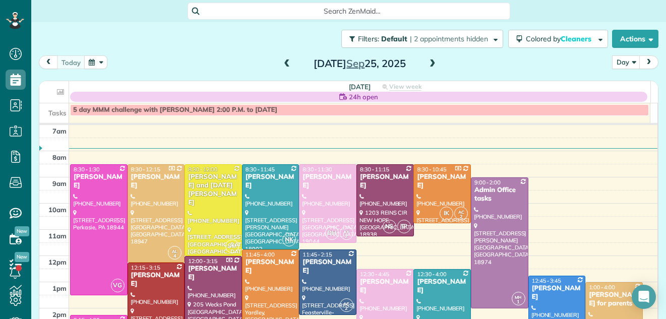
click at [427, 64] on span at bounding box center [432, 64] width 11 height 9
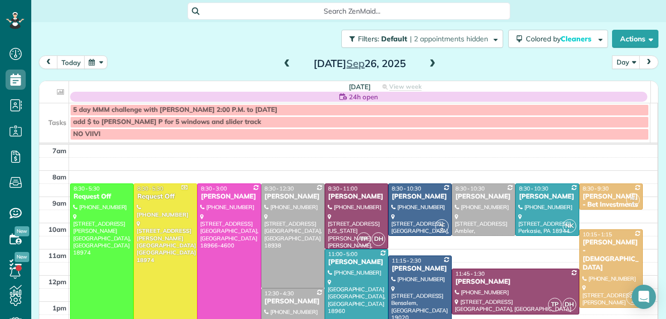
click at [281, 62] on span at bounding box center [286, 64] width 11 height 9
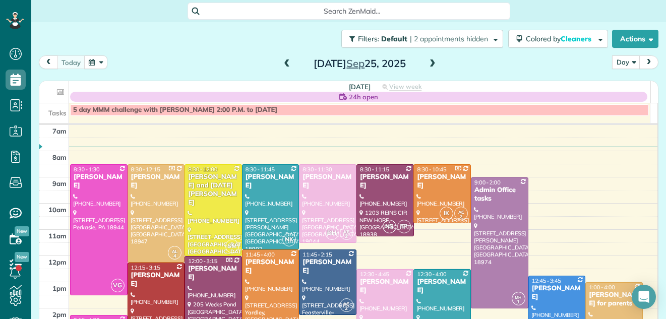
click at [429, 59] on span at bounding box center [432, 63] width 11 height 15
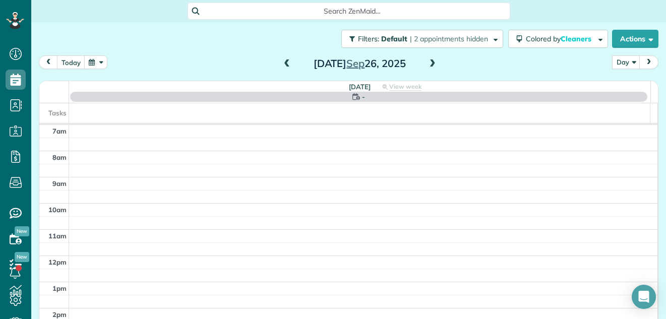
click at [429, 59] on span at bounding box center [432, 63] width 11 height 15
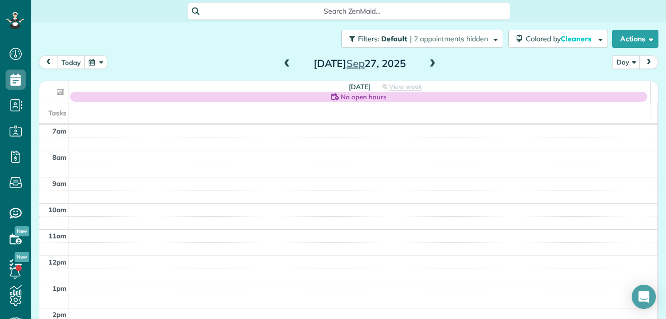
click at [281, 67] on span at bounding box center [286, 64] width 11 height 9
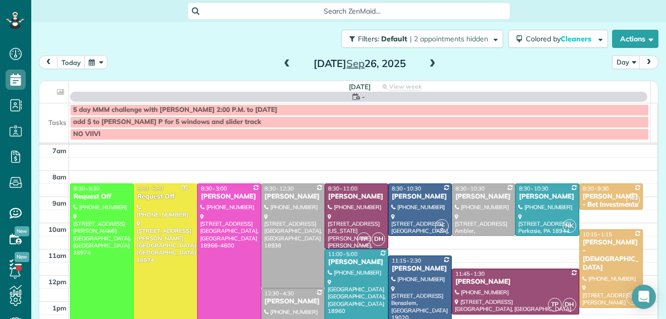
click at [431, 66] on span at bounding box center [432, 64] width 11 height 9
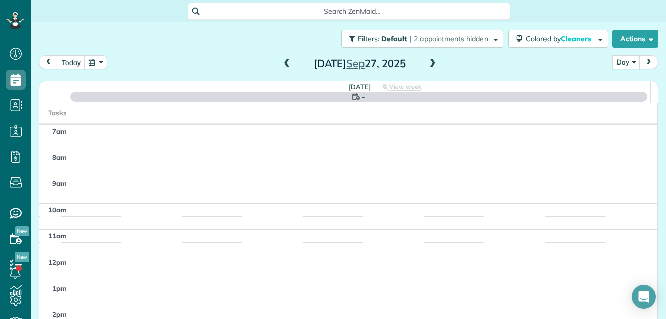
click at [431, 66] on span at bounding box center [432, 64] width 11 height 9
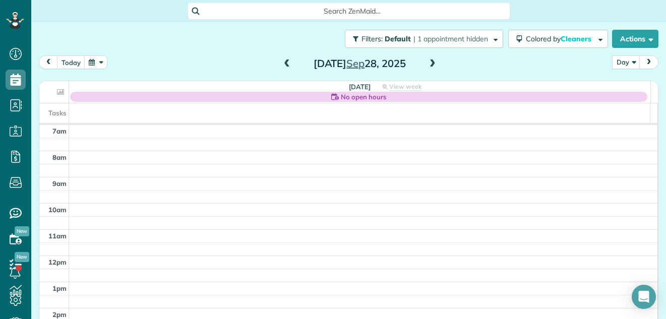
click at [427, 63] on span at bounding box center [432, 64] width 11 height 9
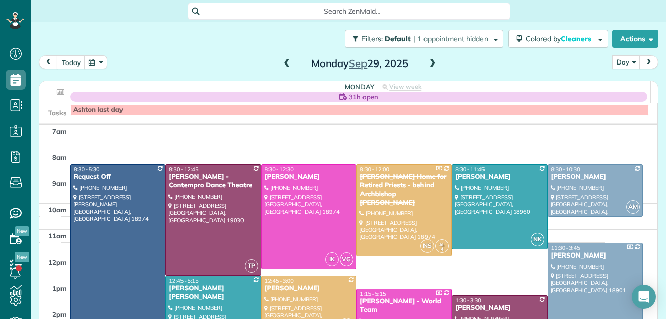
click at [427, 63] on span at bounding box center [432, 64] width 11 height 9
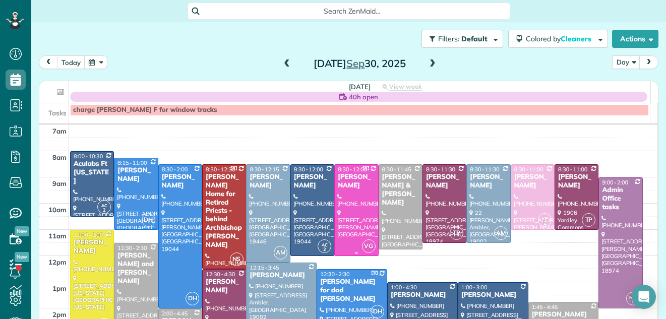
click at [347, 186] on div "Marsha Fischer" at bounding box center [356, 181] width 38 height 17
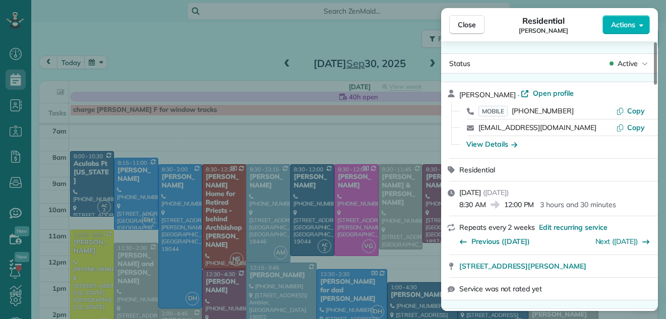
click at [374, 30] on div "Close Residential Marsha Fischer Actions Status Active Marsha Fischer · Open pr…" at bounding box center [333, 159] width 666 height 319
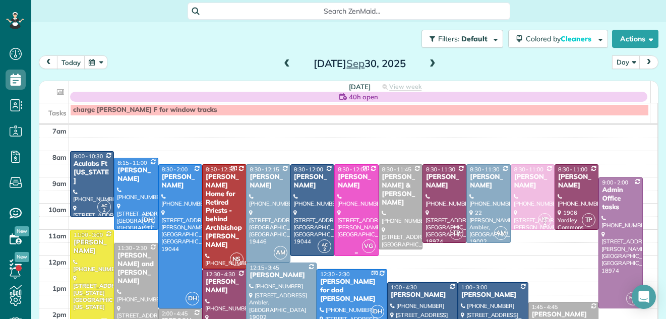
click at [342, 184] on div "[PERSON_NAME]" at bounding box center [356, 181] width 38 height 17
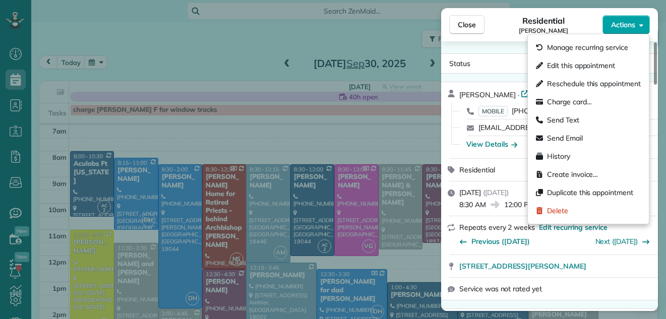
click at [617, 25] on span "Actions" at bounding box center [623, 25] width 24 height 10
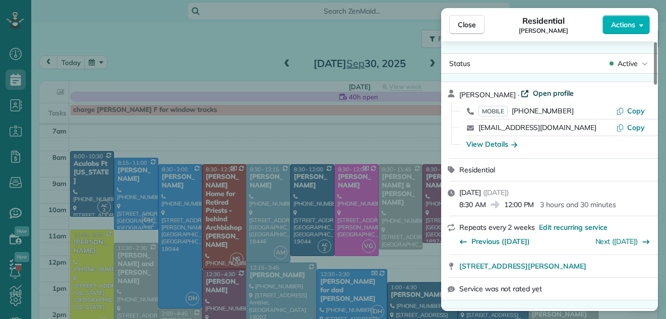
click at [554, 92] on span "Open profile" at bounding box center [553, 93] width 41 height 10
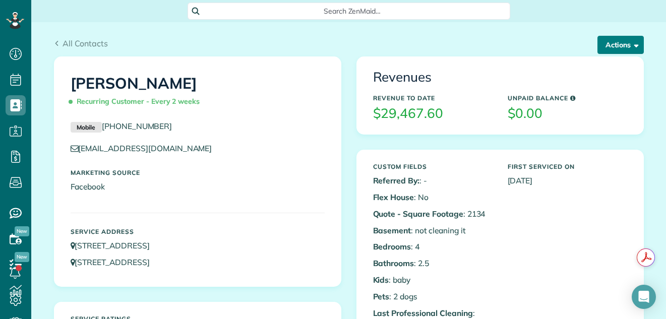
click at [610, 42] on button "Actions" at bounding box center [621, 45] width 46 height 18
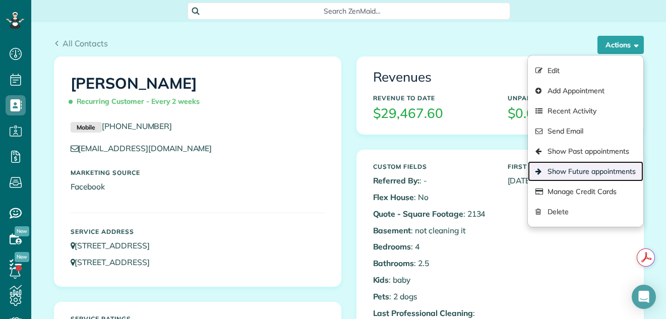
click at [574, 166] on link "Show Future appointments" at bounding box center [585, 171] width 115 height 20
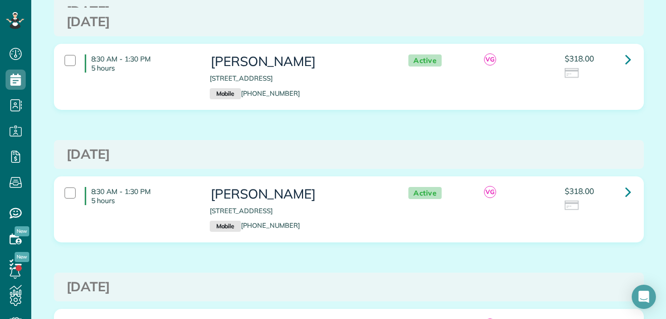
scroll to position [788, 0]
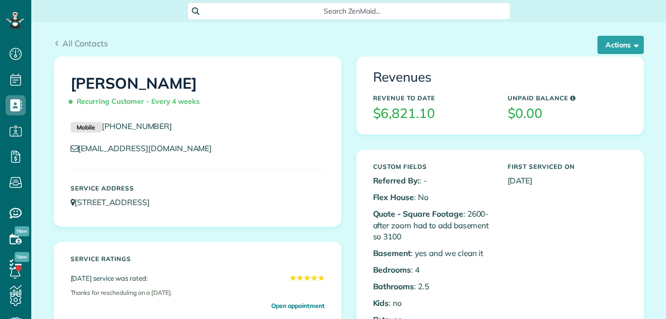
click at [608, 44] on button "Actions" at bounding box center [621, 45] width 46 height 18
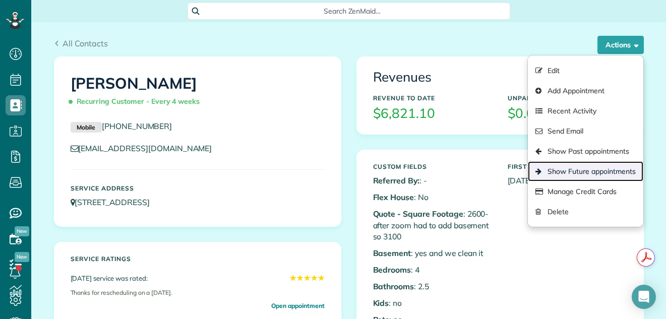
click at [583, 166] on link "Show Future appointments" at bounding box center [585, 171] width 115 height 20
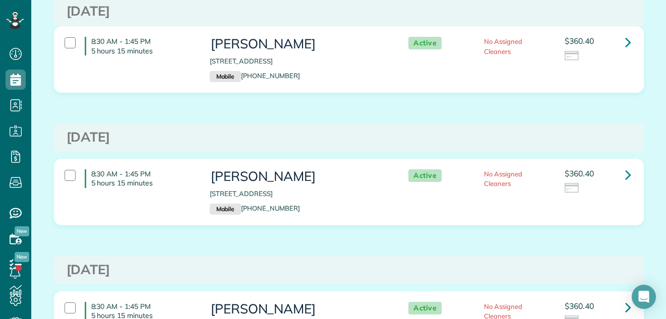
scroll to position [281, 0]
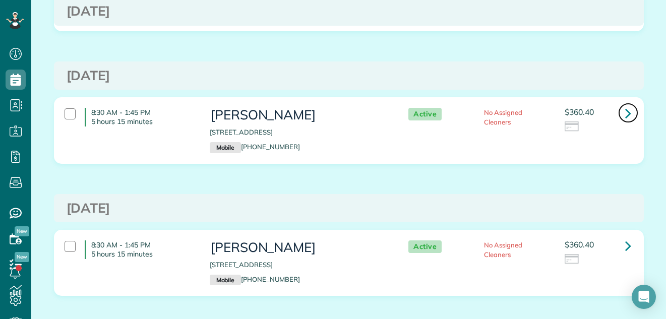
click at [625, 111] on icon at bounding box center [628, 113] width 6 height 18
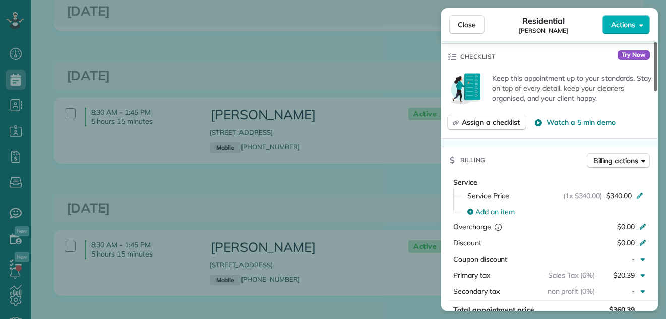
scroll to position [398, 0]
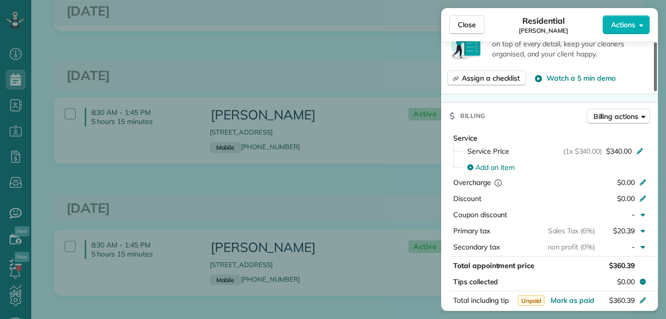
drag, startPoint x: 655, startPoint y: 59, endPoint x: 642, endPoint y: 131, distance: 73.4
click at [654, 91] on div at bounding box center [655, 66] width 3 height 49
click at [475, 22] on span "Close" at bounding box center [467, 25] width 18 height 10
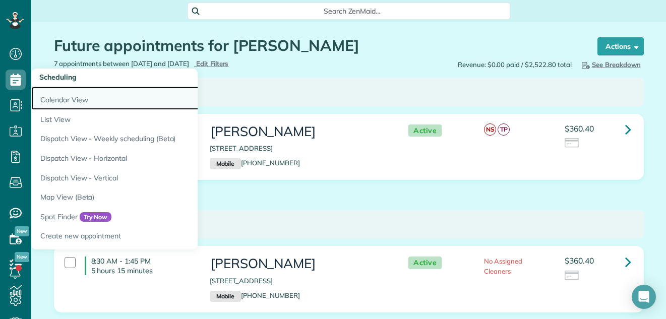
click at [51, 96] on link "Calendar View" at bounding box center [157, 98] width 252 height 23
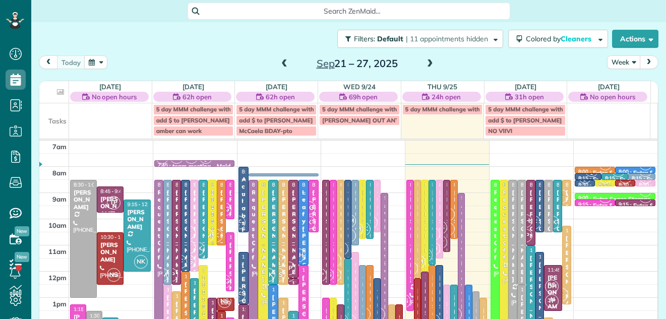
scroll to position [5, 5]
click at [617, 57] on button "Week" at bounding box center [623, 62] width 33 height 14
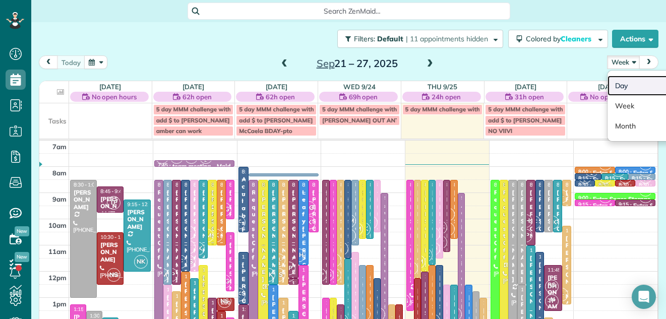
click at [615, 82] on link "Day" at bounding box center [648, 86] width 80 height 20
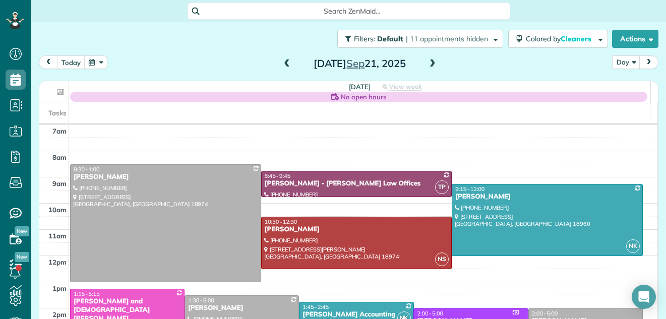
click at [428, 62] on span at bounding box center [432, 64] width 11 height 9
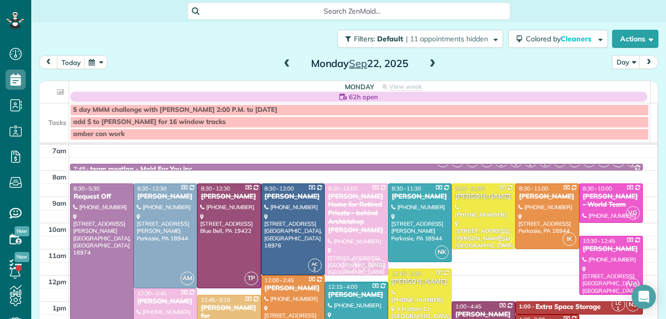
click at [428, 62] on span at bounding box center [432, 64] width 11 height 9
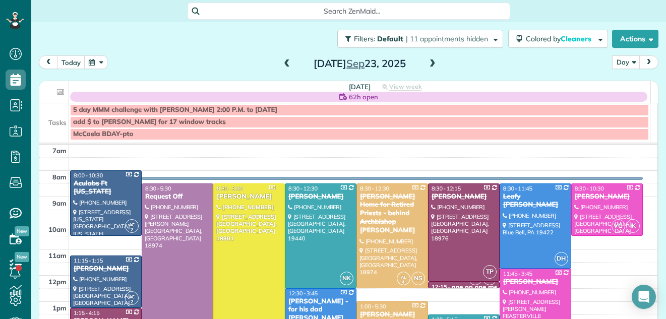
click at [428, 62] on span at bounding box center [432, 64] width 11 height 9
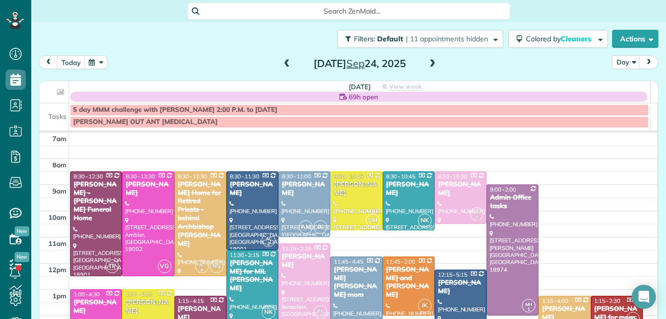
click at [428, 62] on span at bounding box center [432, 64] width 11 height 9
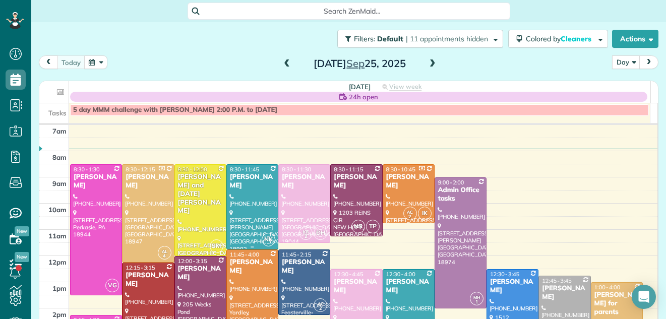
click at [247, 203] on div at bounding box center [252, 207] width 51 height 84
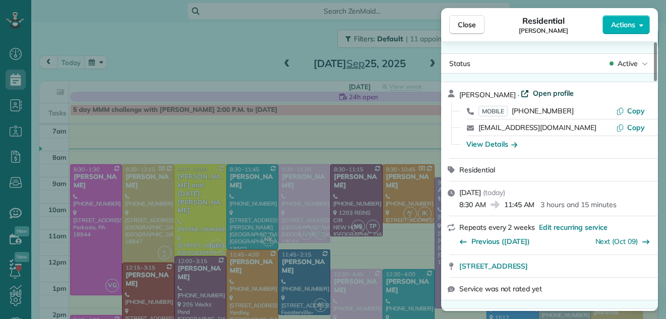
click at [565, 91] on span "Open profile" at bounding box center [553, 93] width 41 height 10
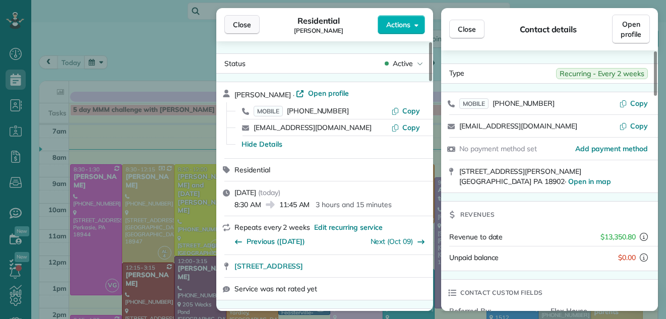
click at [248, 24] on span "Close" at bounding box center [242, 25] width 18 height 10
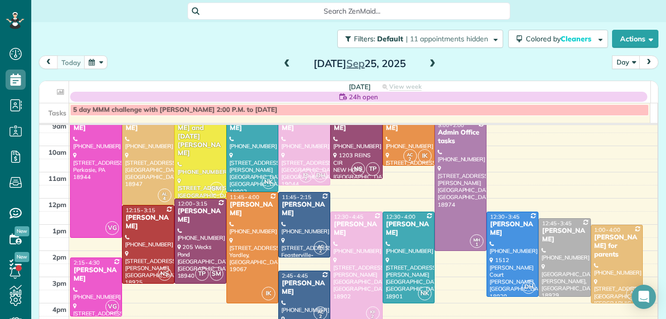
scroll to position [70, 0]
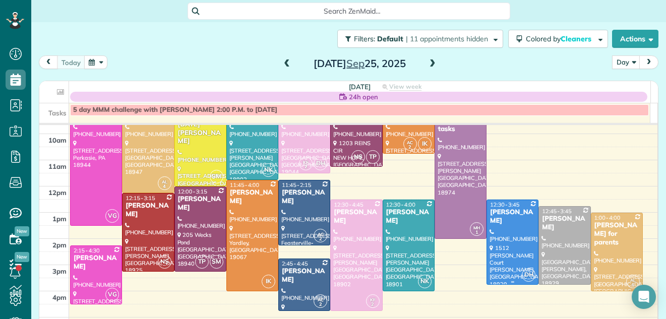
click at [502, 226] on div at bounding box center [512, 242] width 51 height 84
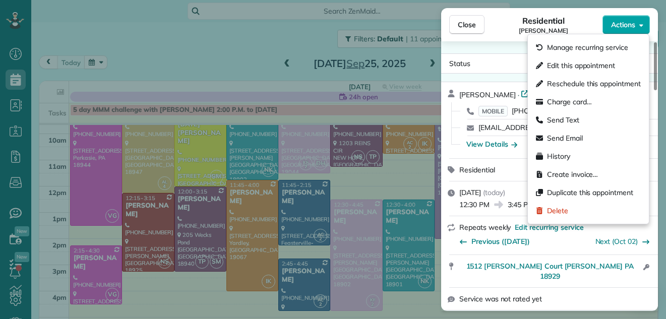
click at [626, 23] on span "Actions" at bounding box center [623, 25] width 24 height 10
click at [474, 18] on button "Close" at bounding box center [466, 24] width 35 height 19
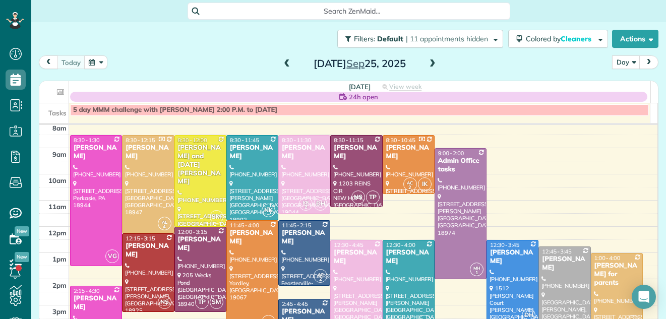
scroll to position [9, 0]
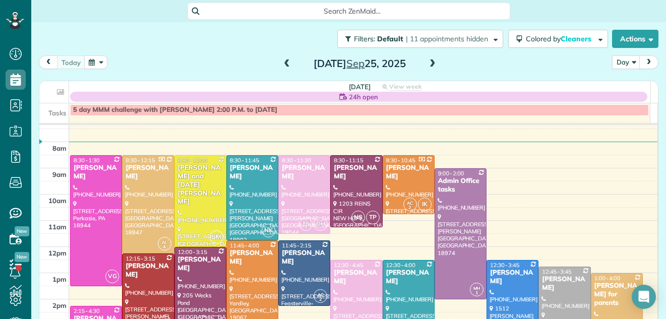
click at [428, 64] on span at bounding box center [432, 64] width 11 height 9
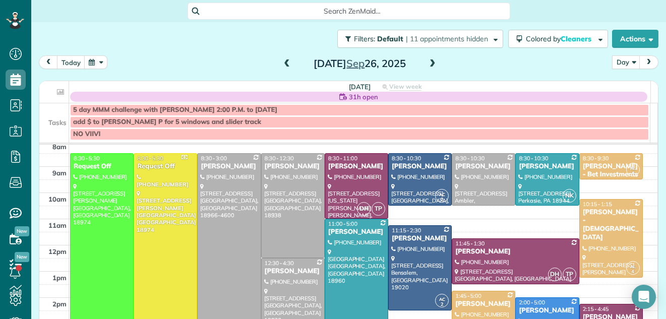
scroll to position [31, 0]
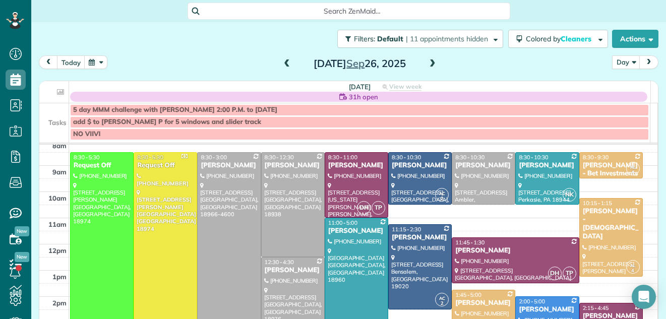
click at [428, 62] on span at bounding box center [432, 64] width 11 height 9
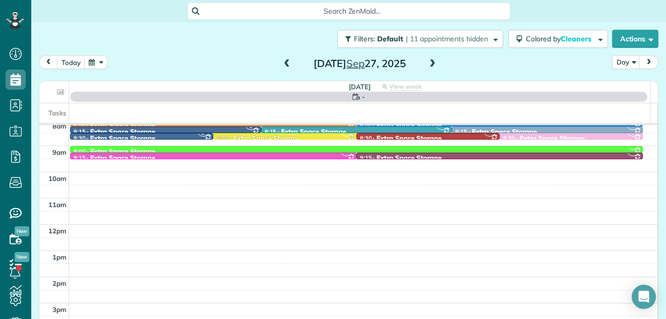
scroll to position [0, 0]
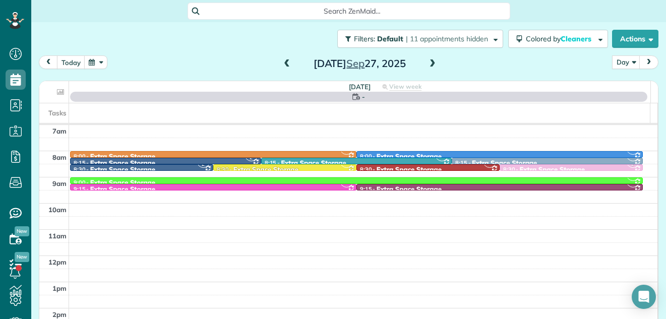
click at [428, 62] on span at bounding box center [432, 64] width 11 height 9
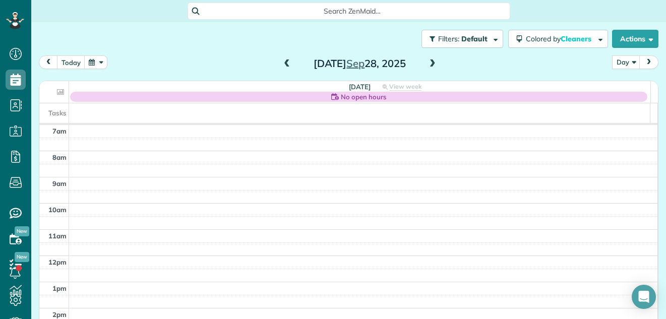
click at [428, 62] on span at bounding box center [432, 64] width 11 height 9
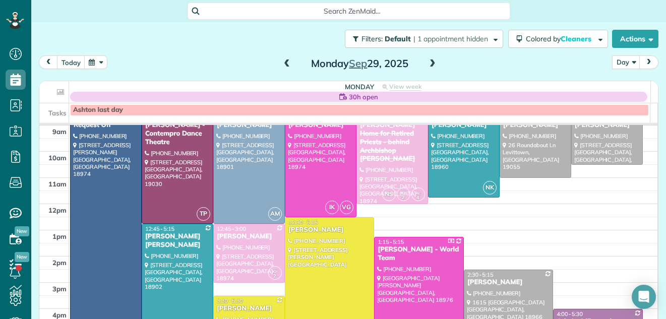
scroll to position [43, 0]
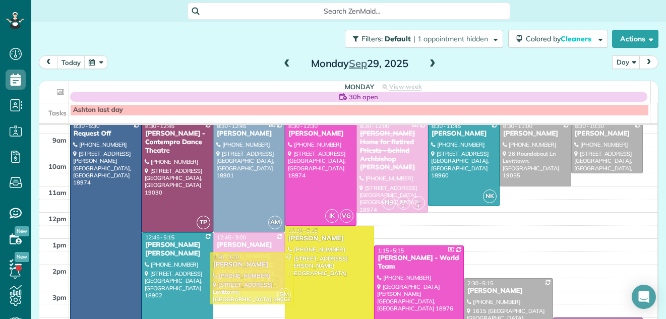
drag, startPoint x: 218, startPoint y: 311, endPoint x: 229, endPoint y: 259, distance: 53.0
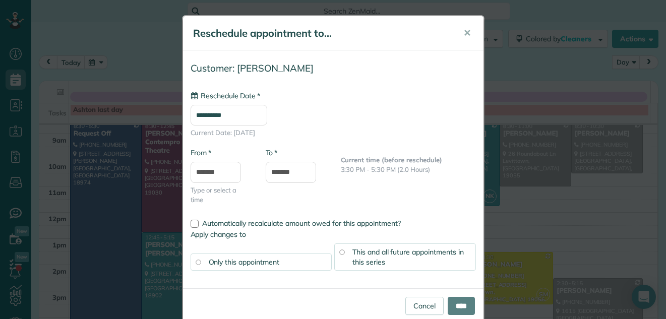
type input "**********"
click at [455, 303] on input "****" at bounding box center [461, 306] width 27 height 18
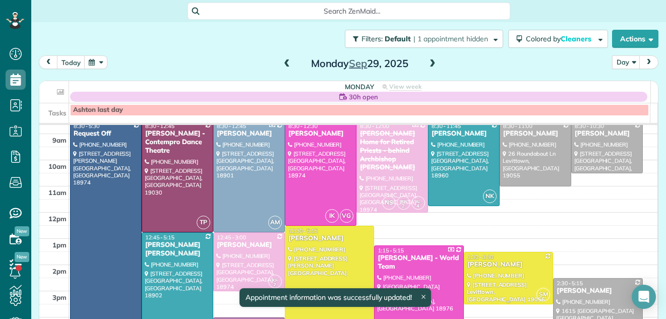
click at [486, 267] on div "Lia BenYishay" at bounding box center [508, 265] width 83 height 9
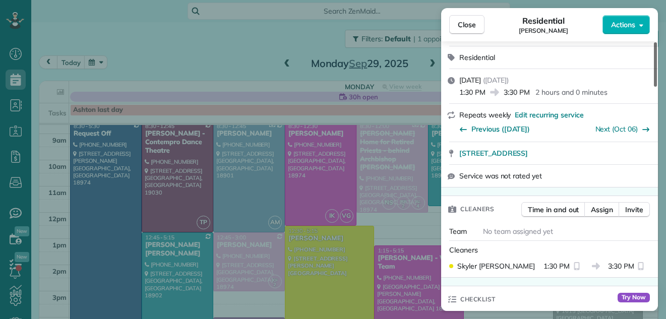
scroll to position [218, 0]
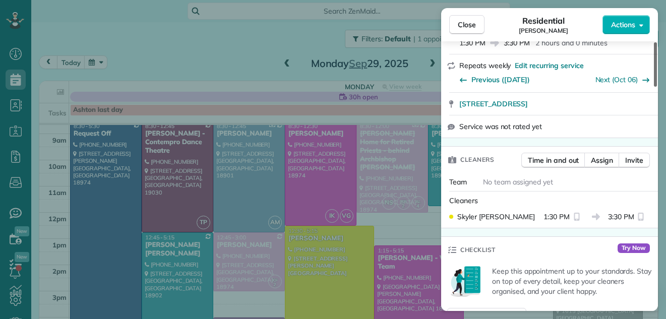
drag, startPoint x: 656, startPoint y: 73, endPoint x: 656, endPoint y: 108, distance: 35.8
click at [656, 87] on div at bounding box center [655, 64] width 3 height 44
click at [599, 160] on span "Assign" at bounding box center [602, 160] width 22 height 10
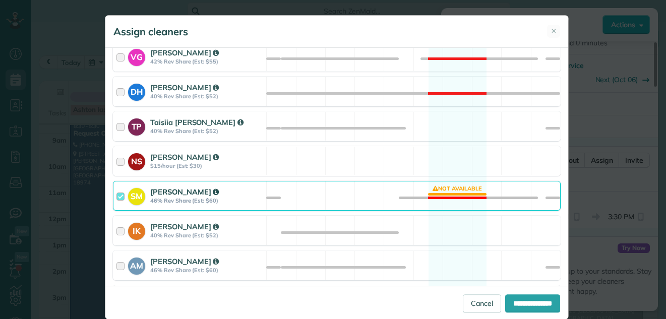
scroll to position [464, 0]
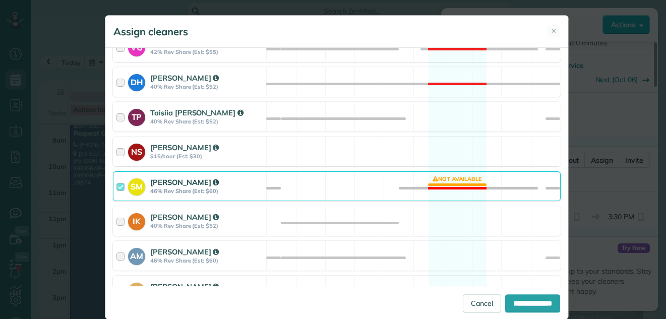
click at [117, 184] on div at bounding box center [123, 186] width 12 height 19
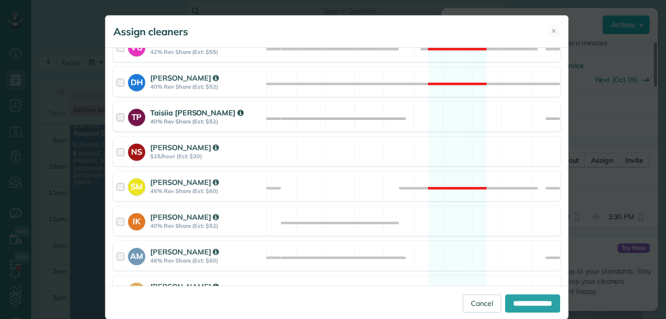
click at [117, 117] on div at bounding box center [123, 116] width 12 height 19
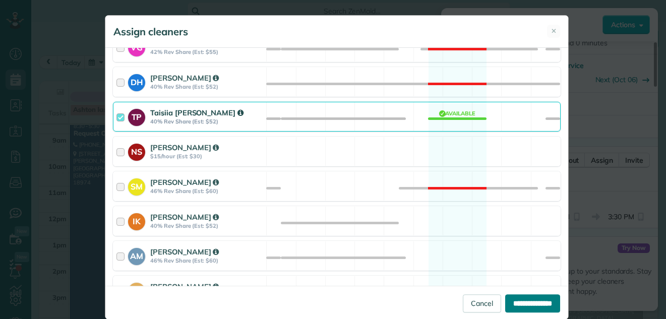
click at [522, 299] on input "**********" at bounding box center [532, 304] width 55 height 18
type input "**********"
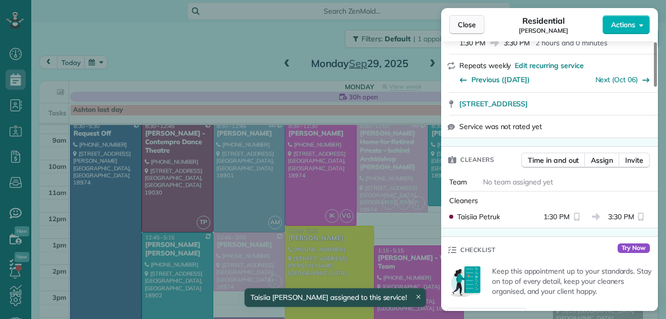
click at [469, 24] on span "Close" at bounding box center [467, 25] width 18 height 10
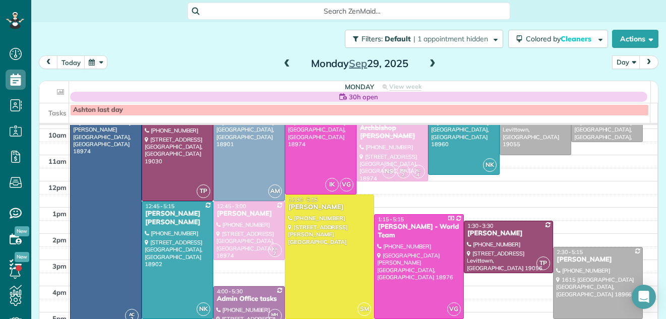
scroll to position [66, 0]
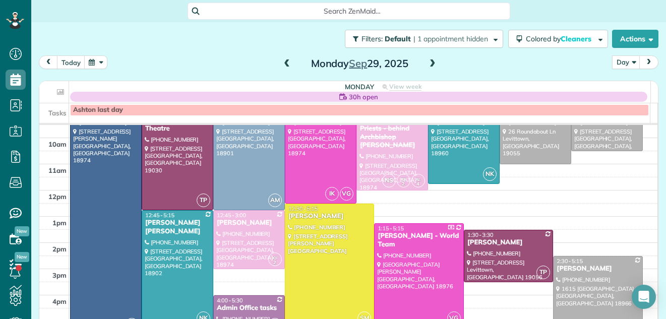
click at [283, 61] on span at bounding box center [286, 64] width 11 height 9
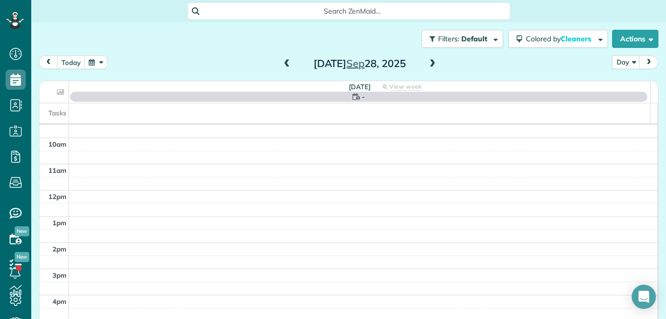
scroll to position [0, 0]
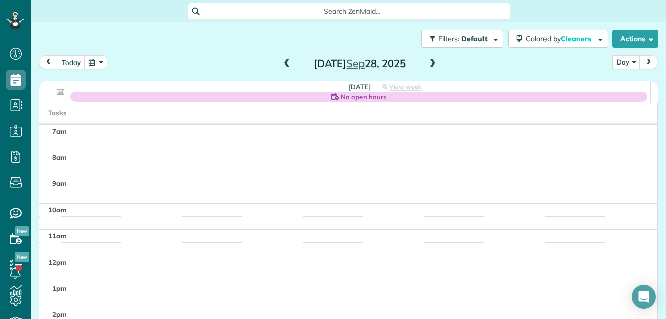
click at [283, 61] on span at bounding box center [286, 64] width 11 height 9
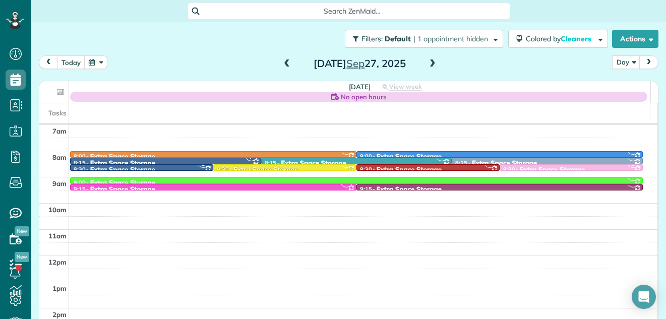
click at [283, 61] on span at bounding box center [286, 64] width 11 height 9
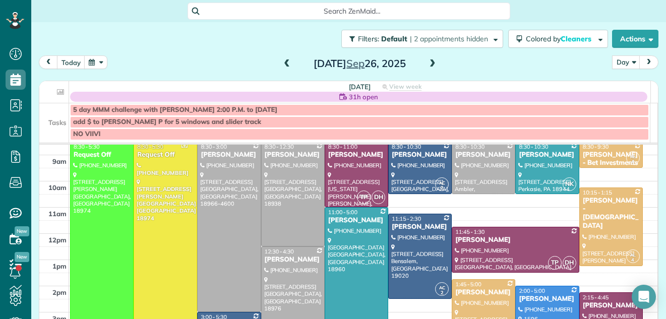
scroll to position [38, 0]
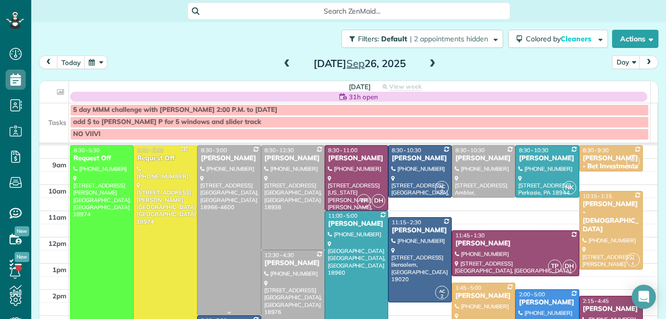
click at [230, 221] on div at bounding box center [229, 230] width 63 height 169
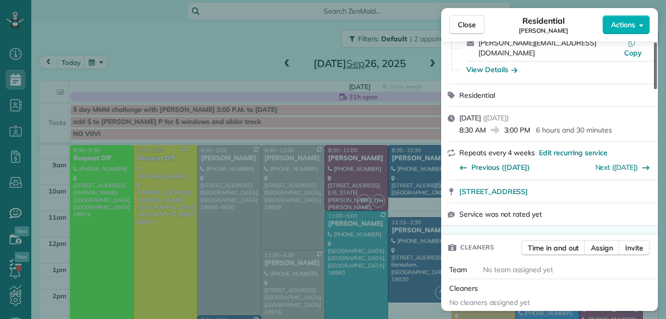
scroll to position [111, 0]
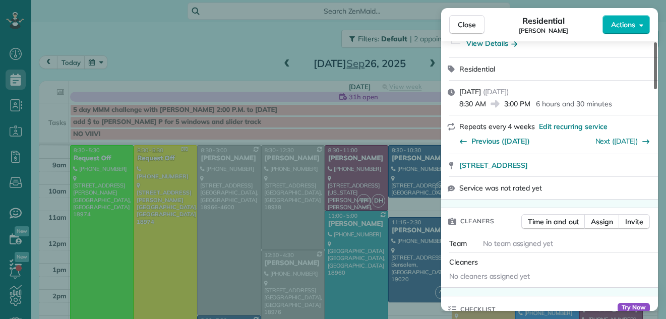
drag, startPoint x: 656, startPoint y: 83, endPoint x: 652, endPoint y: 102, distance: 19.6
click at [654, 89] on div at bounding box center [655, 65] width 3 height 47
click at [606, 217] on span "Assign" at bounding box center [602, 222] width 22 height 10
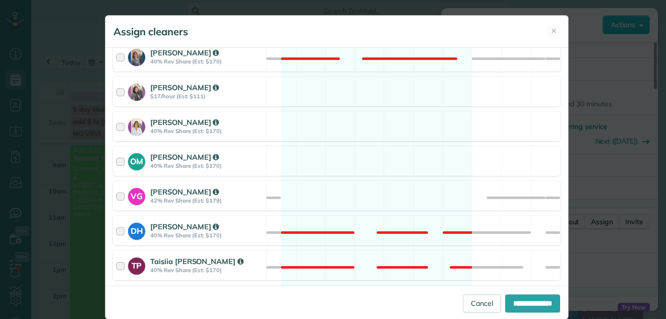
scroll to position [359, 0]
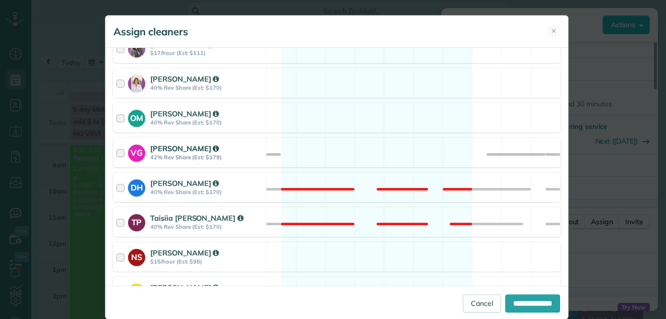
click at [118, 152] on div at bounding box center [123, 152] width 12 height 19
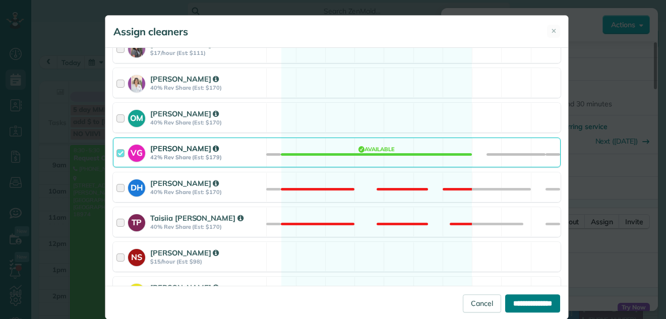
click at [533, 301] on input "**********" at bounding box center [532, 304] width 55 height 18
type input "**********"
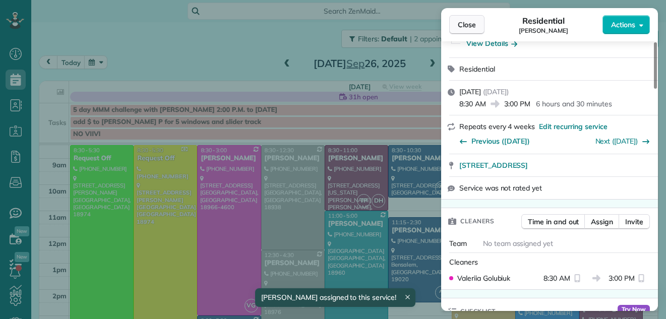
click at [471, 26] on span "Close" at bounding box center [467, 25] width 18 height 10
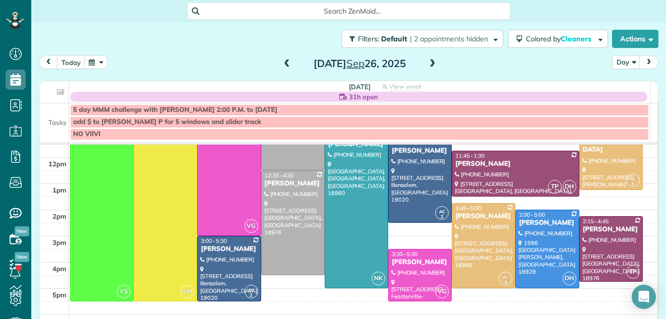
scroll to position [119, 0]
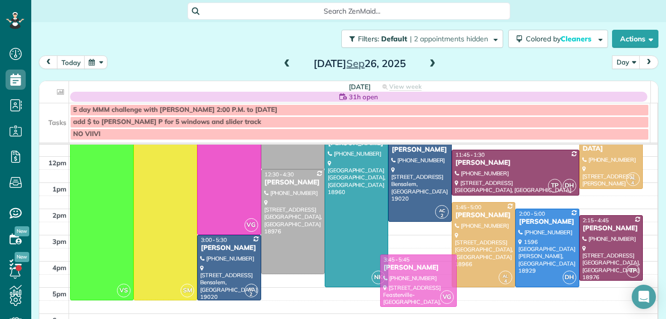
drag, startPoint x: 414, startPoint y: 279, endPoint x: 415, endPoint y: 285, distance: 6.1
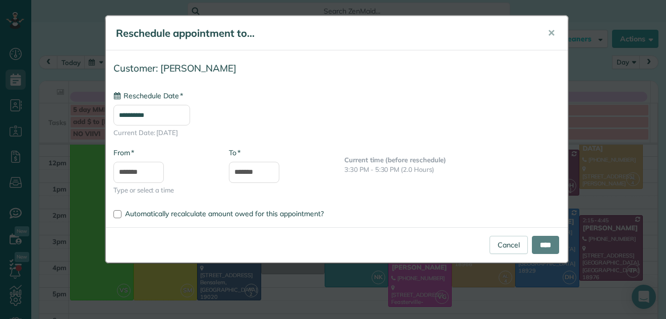
type input "**********"
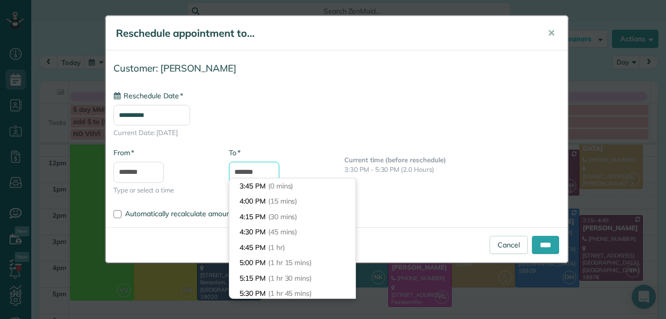
click at [250, 171] on input "*******" at bounding box center [254, 172] width 50 height 21
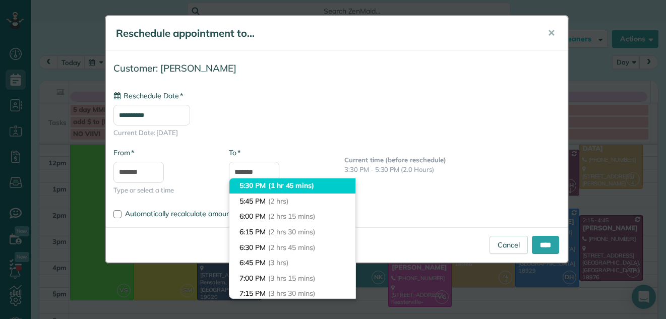
type input "*******"
click at [255, 184] on li "5:30 PM (1 hr 45 mins)" at bounding box center [292, 186] width 126 height 16
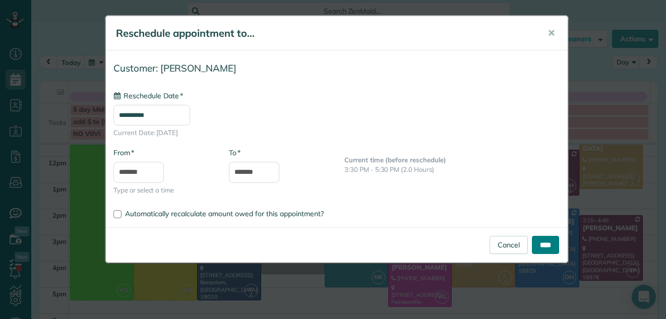
click at [534, 246] on input "****" at bounding box center [545, 245] width 27 height 18
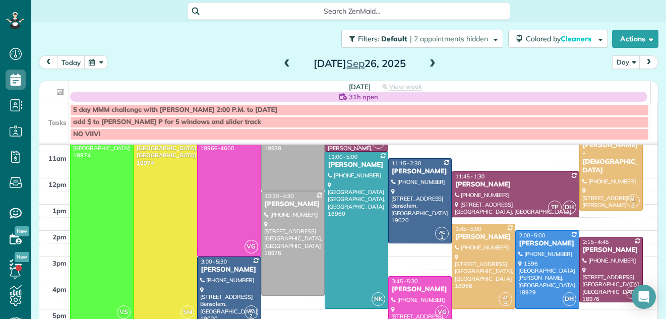
scroll to position [95, 0]
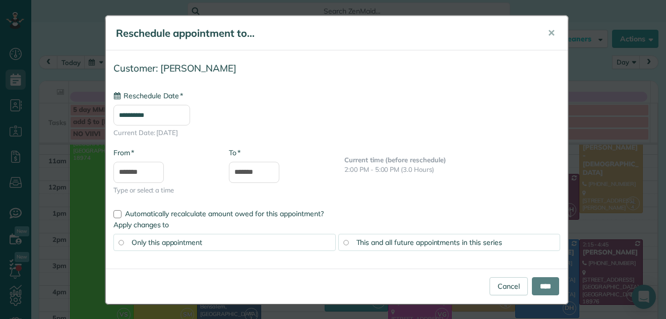
type input "**********"
click at [543, 284] on input "****" at bounding box center [545, 286] width 27 height 18
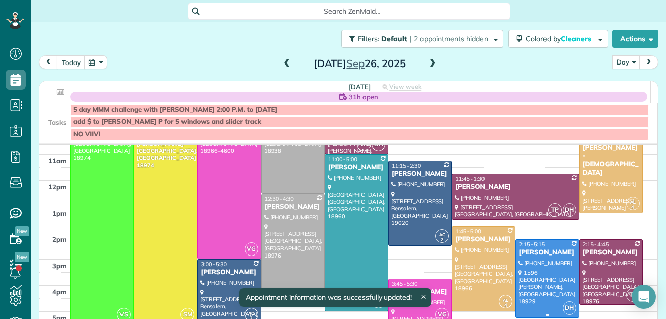
click at [540, 275] on div at bounding box center [547, 279] width 63 height 78
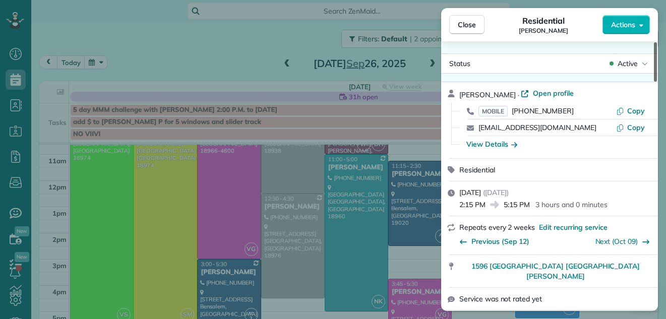
drag, startPoint x: 655, startPoint y: 68, endPoint x: 659, endPoint y: 59, distance: 10.4
click at [657, 59] on div at bounding box center [655, 61] width 3 height 39
click at [472, 20] on span "Close" at bounding box center [467, 25] width 18 height 10
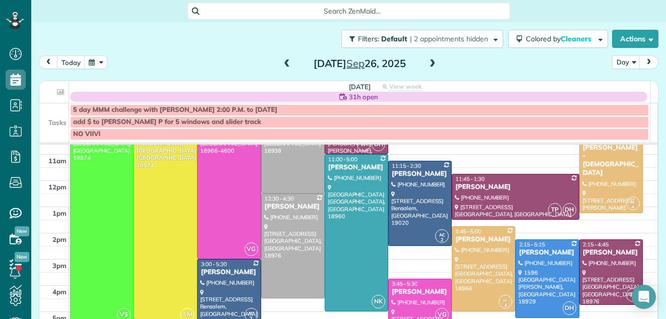
click at [282, 64] on span at bounding box center [286, 64] width 11 height 9
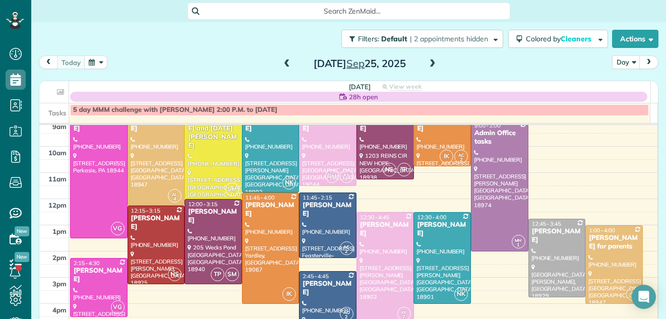
scroll to position [36, 0]
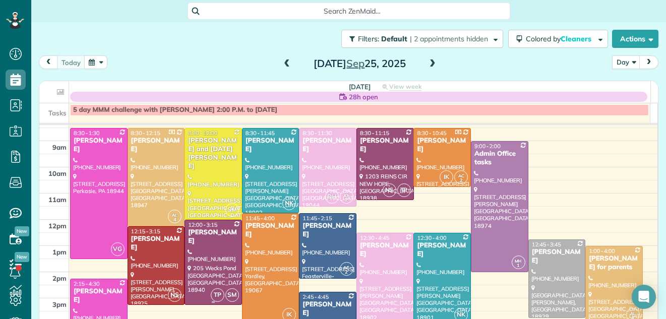
click at [194, 250] on div at bounding box center [213, 262] width 56 height 84
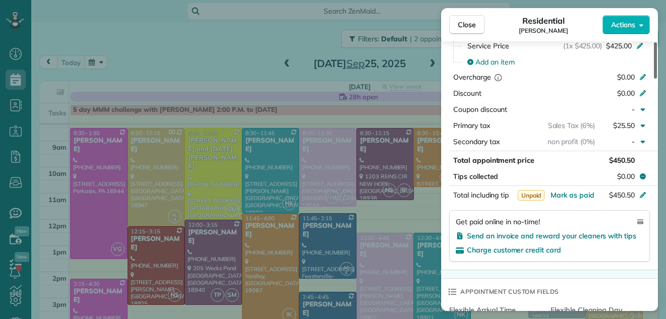
scroll to position [535, 0]
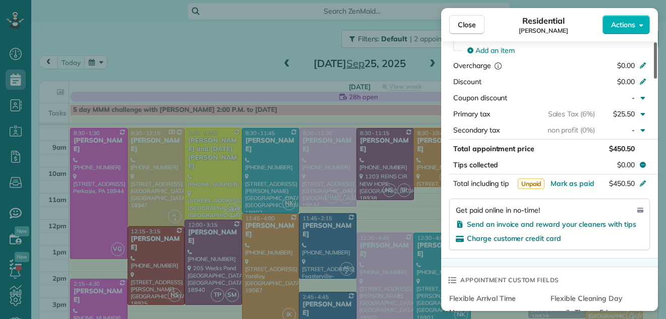
drag, startPoint x: 654, startPoint y: 63, endPoint x: 651, endPoint y: 135, distance: 72.2
click div
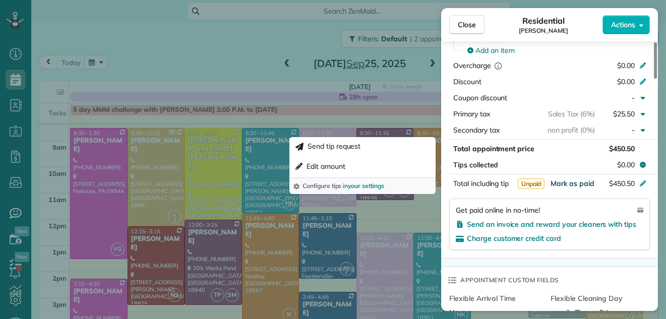
click span "Mark as paid"
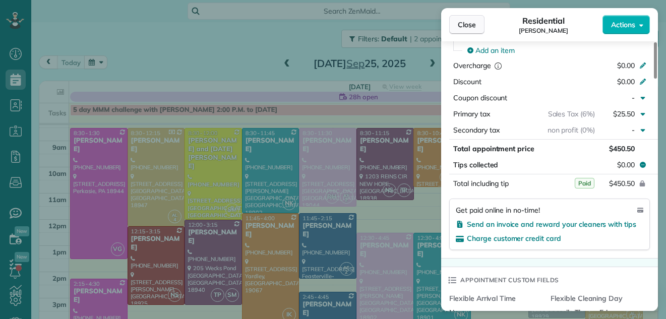
click span "Close"
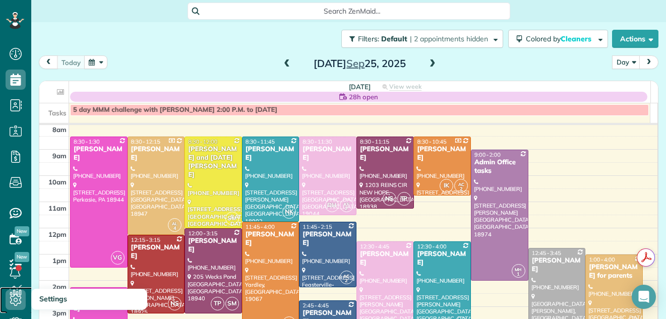
click icon
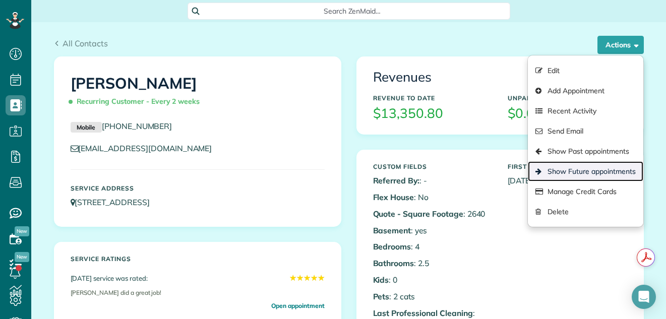
click at [589, 168] on link "Show Future appointments" at bounding box center [585, 171] width 115 height 20
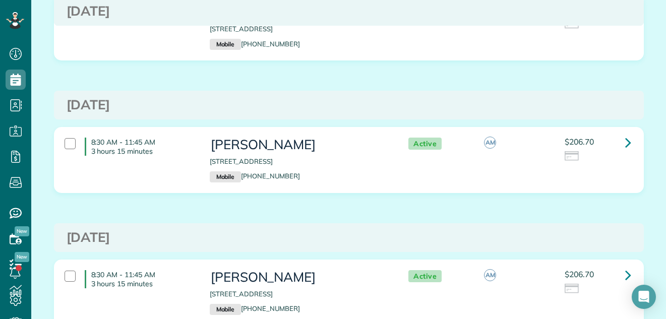
scroll to position [797, 0]
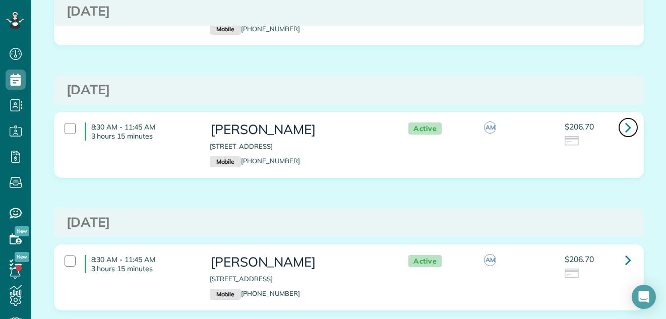
click at [625, 127] on icon at bounding box center [628, 128] width 6 height 18
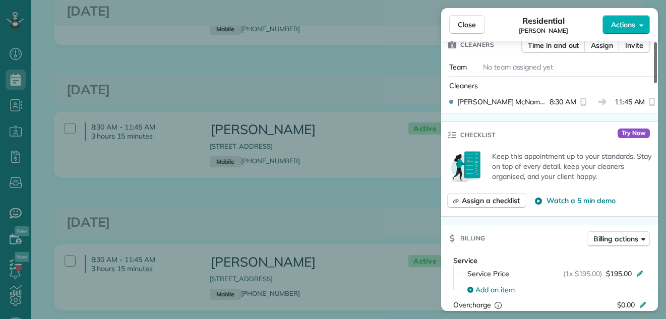
scroll to position [344, 0]
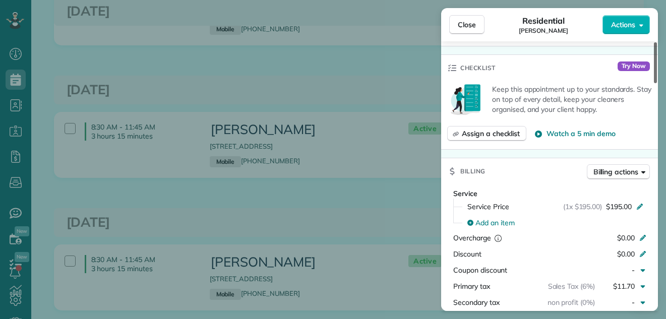
drag, startPoint x: 655, startPoint y: 73, endPoint x: 651, endPoint y: 125, distance: 52.1
click at [654, 83] on div at bounding box center [655, 62] width 3 height 41
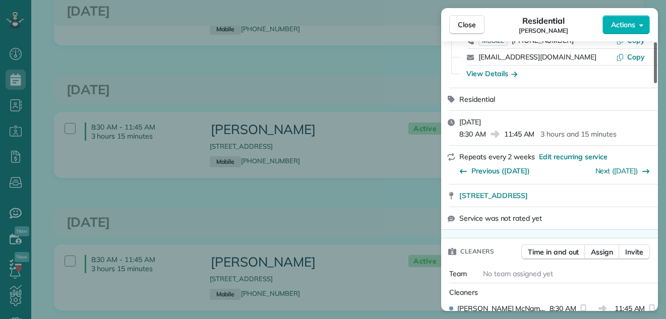
scroll to position [0, 0]
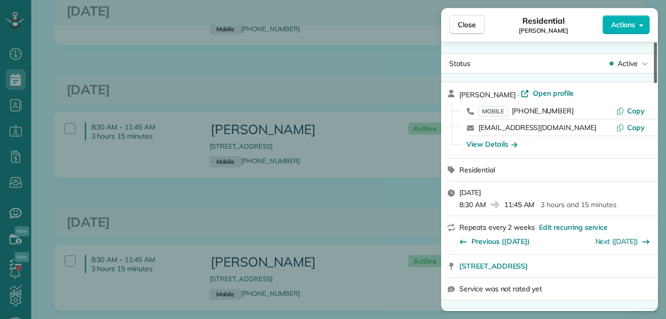
drag, startPoint x: 657, startPoint y: 100, endPoint x: 674, endPoint y: 25, distance: 77.2
click at [657, 42] on div at bounding box center [655, 62] width 3 height 41
click at [467, 23] on span "Close" at bounding box center [467, 25] width 18 height 10
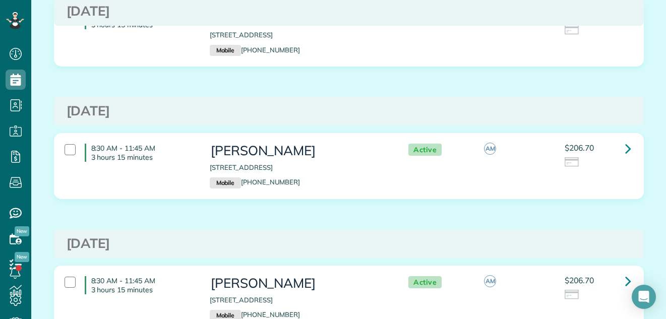
scroll to position [785, 0]
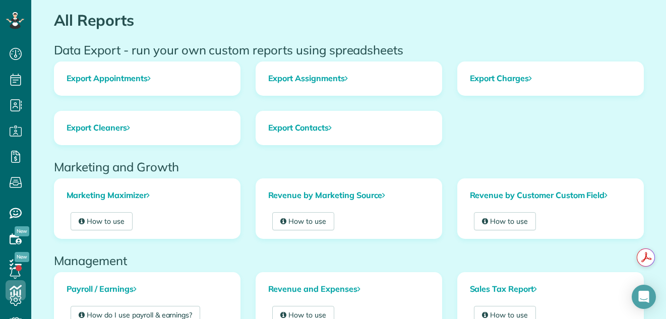
scroll to position [62, 0]
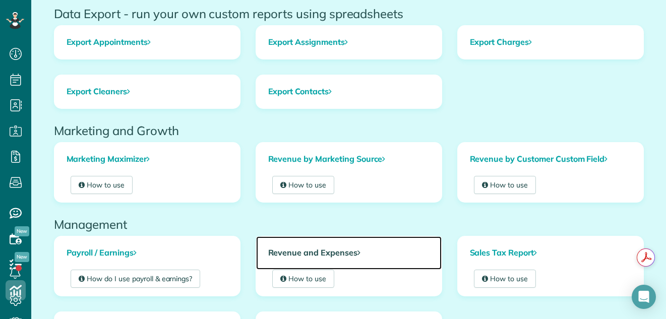
click at [292, 251] on link "Revenue and Expenses" at bounding box center [349, 253] width 186 height 33
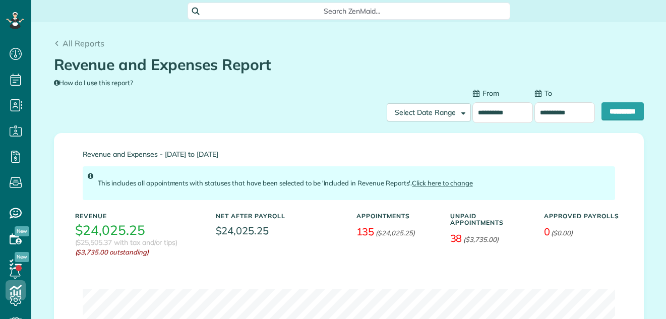
scroll to position [5, 5]
click at [495, 109] on input "**********" at bounding box center [503, 112] width 61 height 21
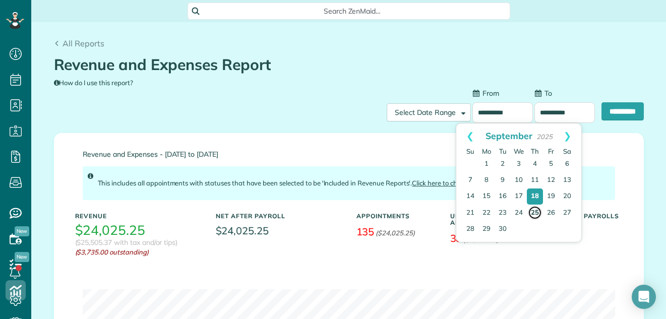
click at [534, 211] on link "25" at bounding box center [535, 213] width 14 height 14
type input "**********"
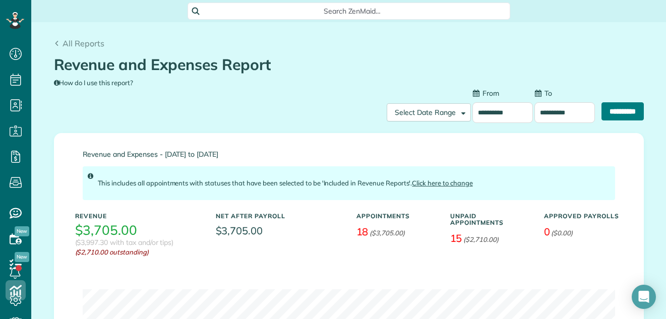
click at [602, 111] on input "**********" at bounding box center [623, 111] width 42 height 18
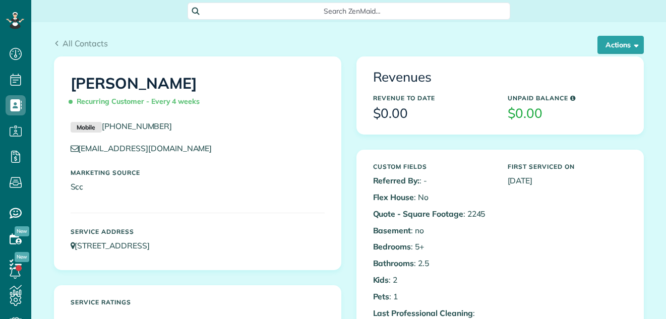
click at [568, 33] on div "All Contacts Actions Edit Add Appointment Recent Activity Send Email Show Past …" at bounding box center [348, 39] width 605 height 34
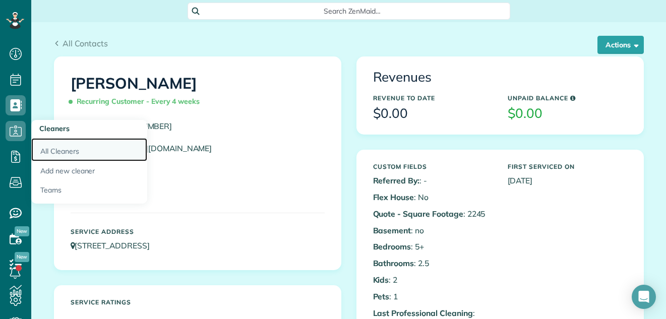
click at [57, 151] on link "All Cleaners" at bounding box center [89, 149] width 116 height 23
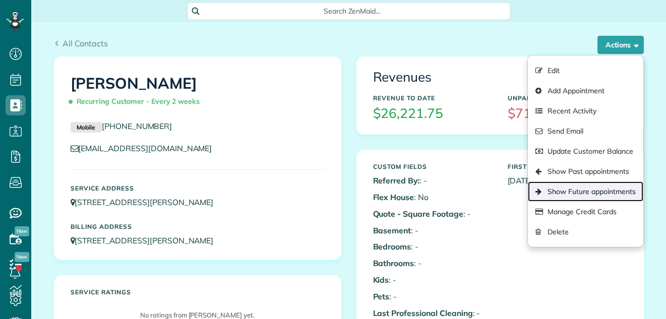
click at [589, 192] on link "Show Future appointments" at bounding box center [585, 192] width 115 height 20
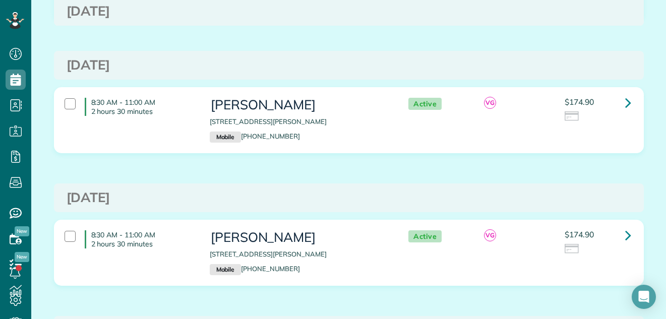
scroll to position [841, 0]
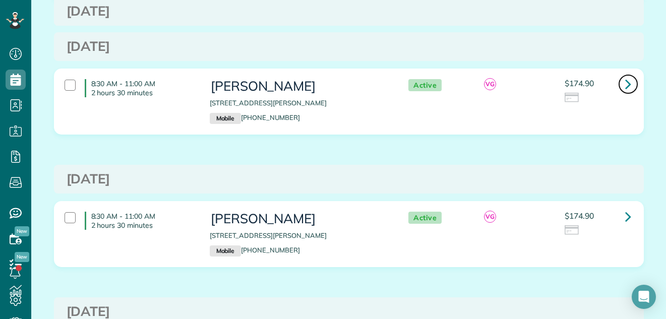
click at [625, 86] on icon at bounding box center [628, 84] width 6 height 18
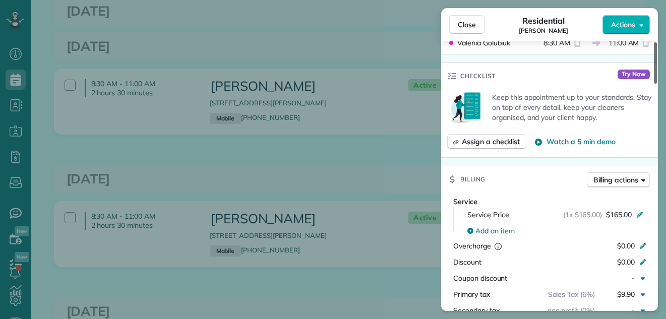
scroll to position [339, 0]
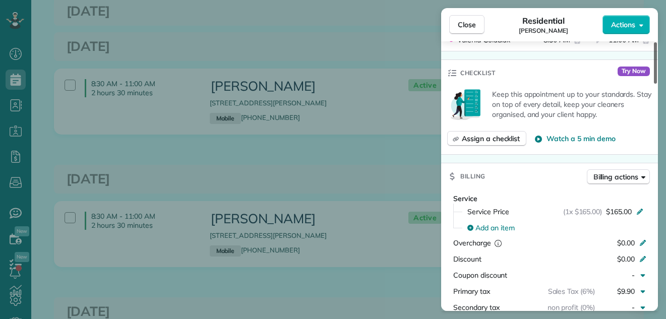
drag, startPoint x: 654, startPoint y: 50, endPoint x: 653, endPoint y: 102, distance: 51.9
click at [654, 84] on div at bounding box center [655, 62] width 3 height 41
drag, startPoint x: 649, startPoint y: 99, endPoint x: 501, endPoint y: 12, distance: 171.9
click at [503, 12] on div "Close Residential Marsha Fischer Actions Status Active Marsha Fischer · Open pr…" at bounding box center [549, 159] width 217 height 303
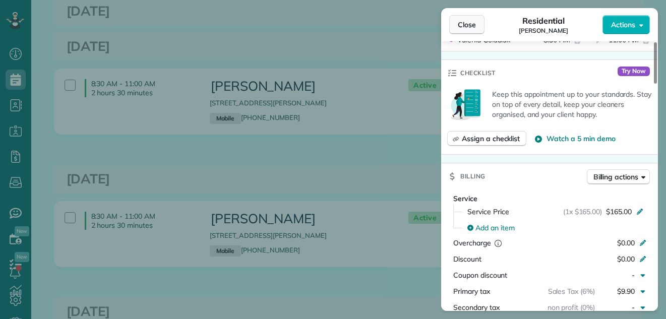
click at [473, 24] on span "Close" at bounding box center [467, 25] width 18 height 10
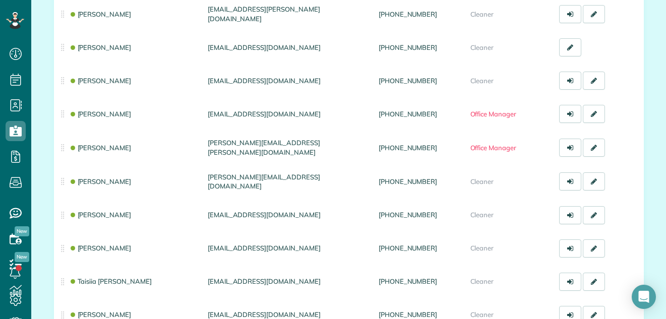
scroll to position [228, 0]
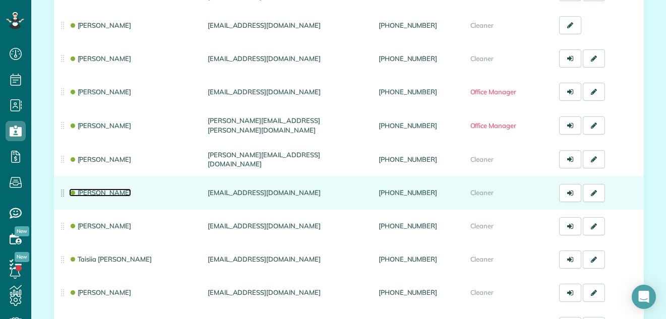
click at [105, 190] on link "Skyler Miller" at bounding box center [100, 193] width 63 height 8
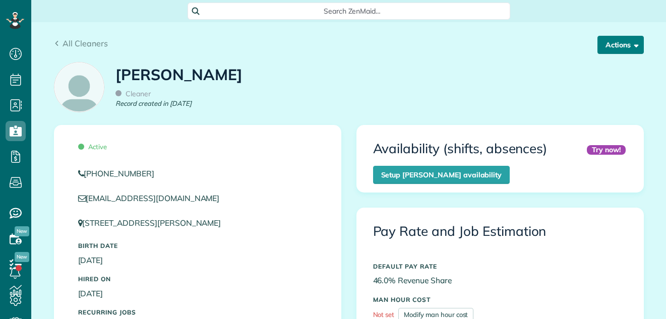
scroll to position [5, 5]
click at [619, 43] on button "Actions" at bounding box center [621, 45] width 46 height 18
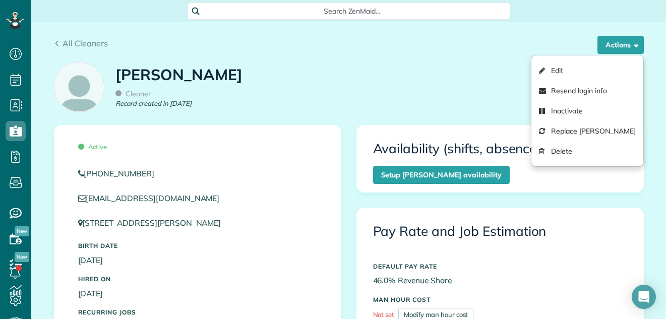
click at [552, 31] on div "All Cleaners Actions Edit Resend login info Inactivate Replace Skyler Miller De…" at bounding box center [348, 39] width 605 height 34
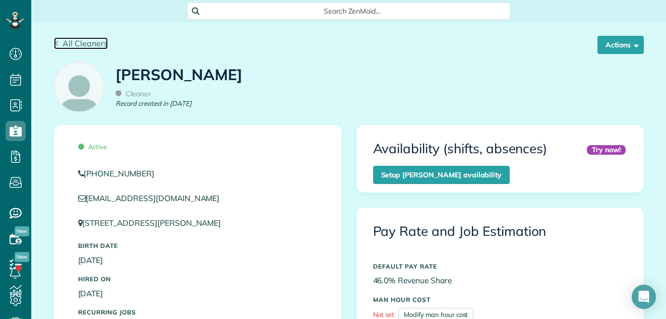
click at [54, 40] on link "All Cleaners" at bounding box center [81, 43] width 54 height 12
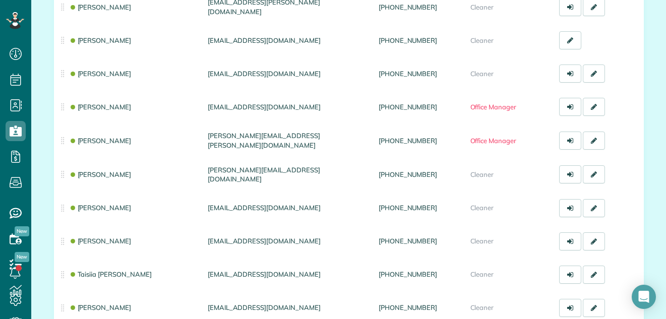
scroll to position [217, 0]
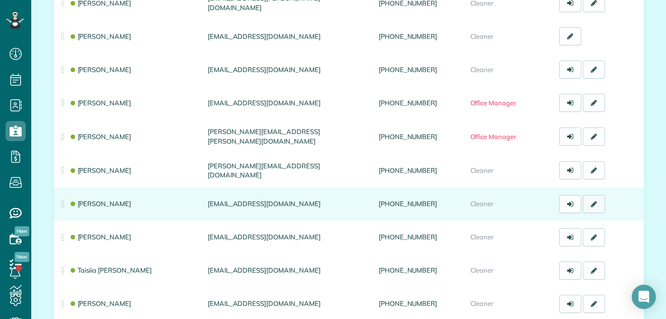
click at [591, 201] on icon at bounding box center [594, 204] width 6 height 7
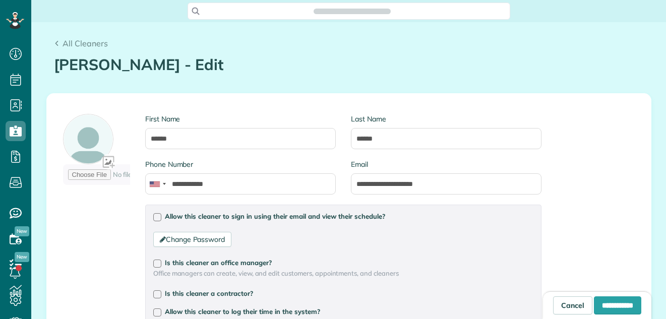
scroll to position [5, 5]
click at [154, 312] on div at bounding box center [157, 313] width 8 height 8
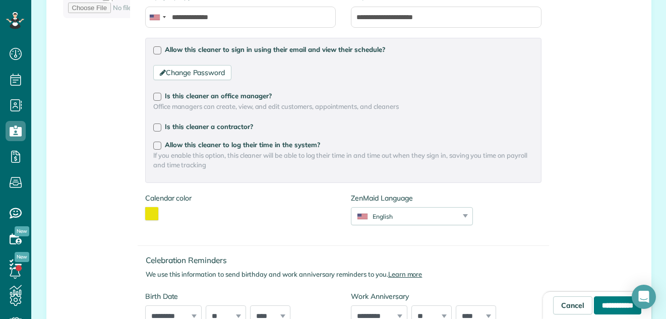
click at [610, 306] on input "**********" at bounding box center [617, 306] width 47 height 18
type input "**********"
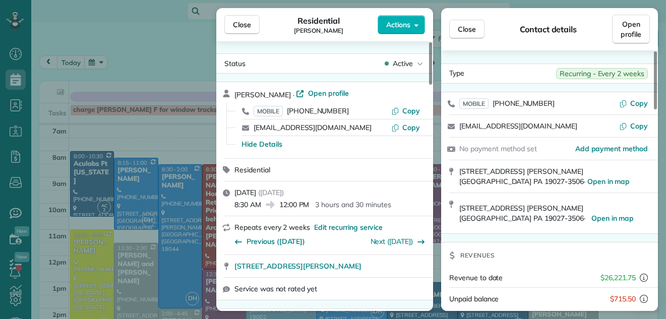
click at [244, 28] on span "Close" at bounding box center [242, 25] width 18 height 10
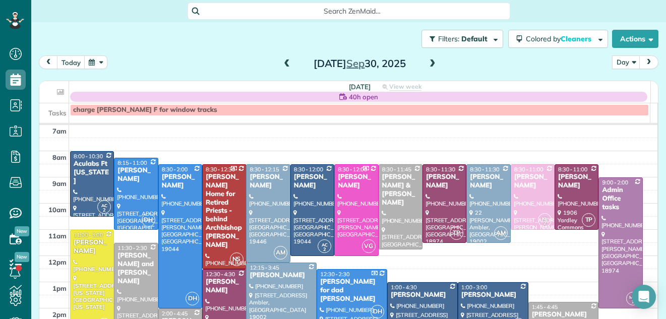
scroll to position [5, 5]
click at [72, 60] on button "today" at bounding box center [71, 62] width 28 height 14
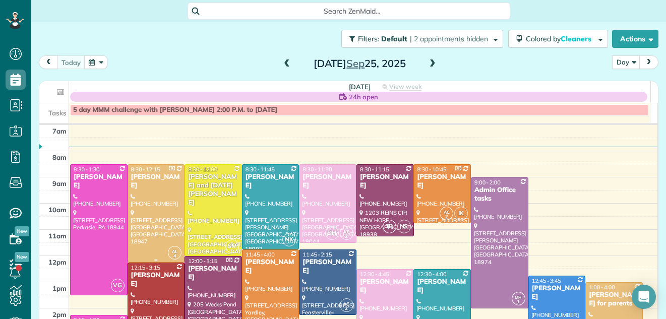
click at [157, 190] on div at bounding box center [156, 213] width 56 height 97
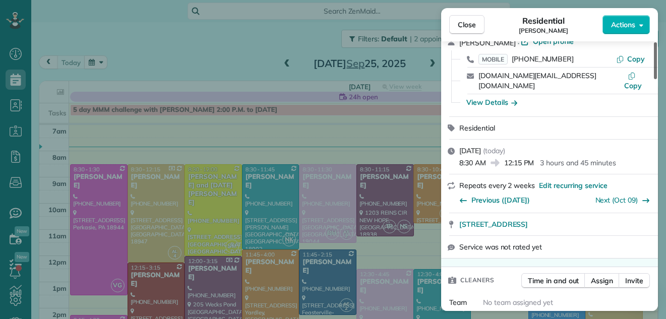
scroll to position [44, 0]
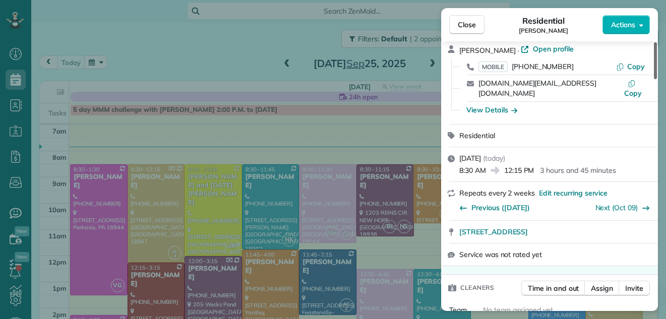
drag, startPoint x: 655, startPoint y: 54, endPoint x: 661, endPoint y: 60, distance: 8.6
click at [657, 60] on div at bounding box center [655, 60] width 3 height 37
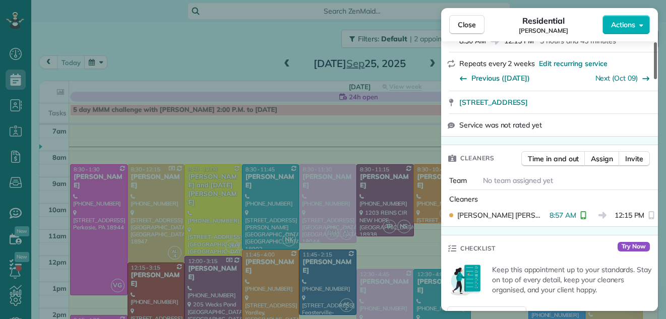
drag, startPoint x: 654, startPoint y: 58, endPoint x: 656, endPoint y: 77, distance: 18.7
click at [656, 77] on div at bounding box center [655, 60] width 3 height 37
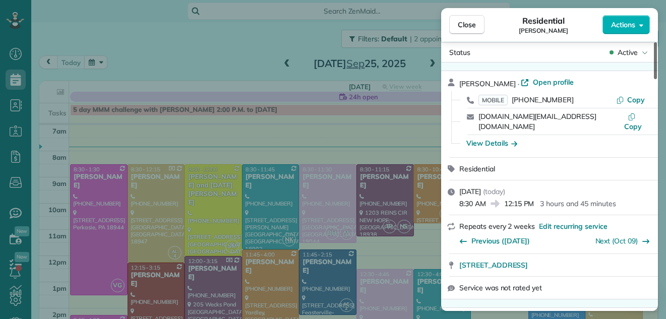
scroll to position [8, 0]
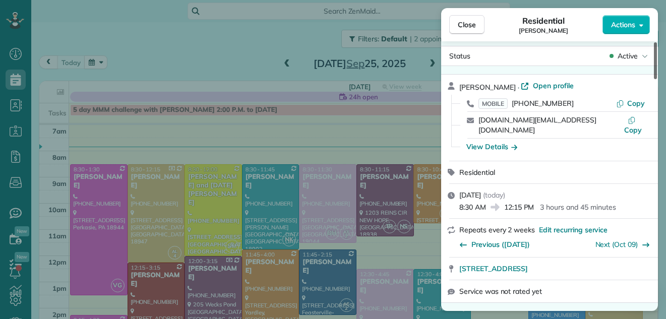
drag, startPoint x: 655, startPoint y: 71, endPoint x: 666, endPoint y: 47, distance: 26.0
click at [657, 47] on div at bounding box center [655, 60] width 3 height 37
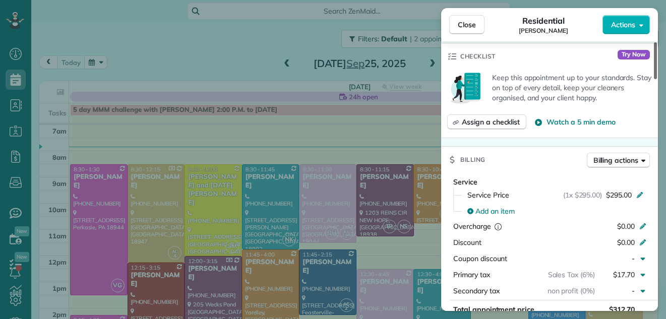
scroll to position [388, 0]
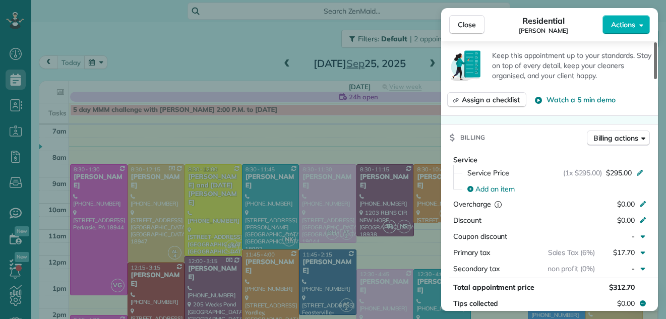
drag, startPoint x: 656, startPoint y: 64, endPoint x: 648, endPoint y: 116, distance: 52.6
click at [654, 79] on div at bounding box center [655, 60] width 3 height 37
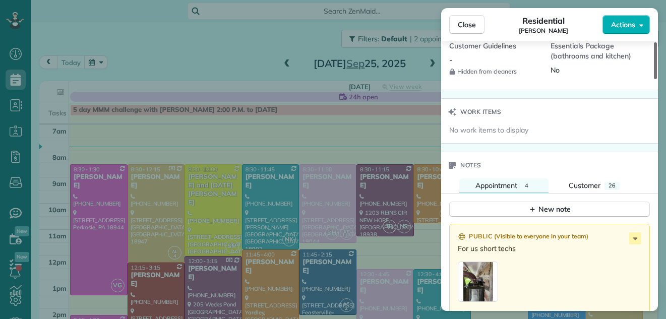
scroll to position [1017, 0]
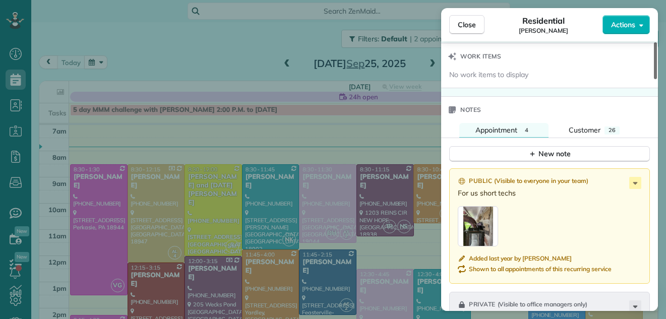
drag, startPoint x: 657, startPoint y: 104, endPoint x: 651, endPoint y: 190, distance: 85.9
click at [654, 79] on div at bounding box center [655, 60] width 3 height 37
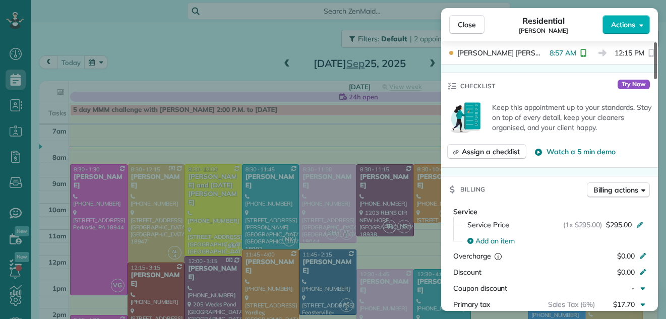
scroll to position [281, 0]
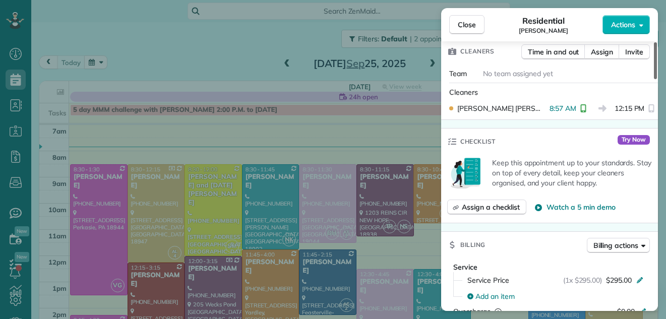
drag, startPoint x: 656, startPoint y: 189, endPoint x: 676, endPoint y: 89, distance: 102.4
click at [657, 79] on div at bounding box center [655, 60] width 3 height 37
click at [467, 20] on span "Close" at bounding box center [467, 25] width 18 height 10
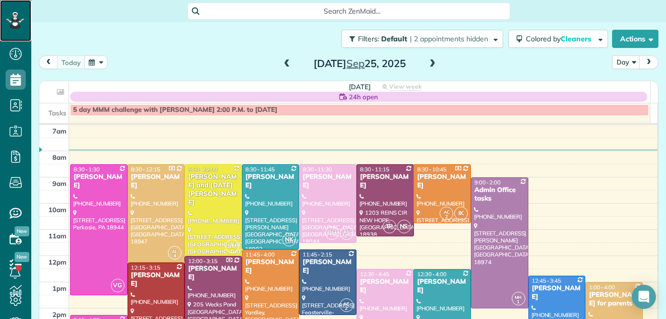
click at [10, 12] on div at bounding box center [15, 20] width 30 height 41
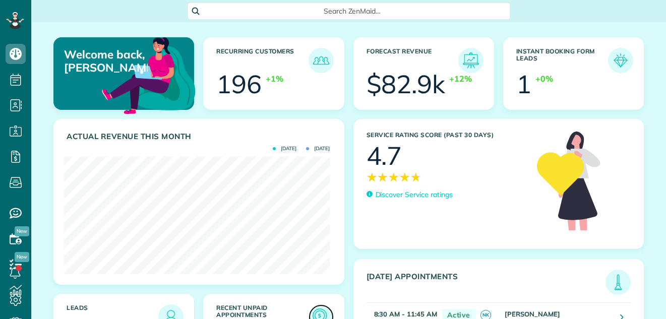
click at [314, 306] on img at bounding box center [321, 317] width 23 height 23
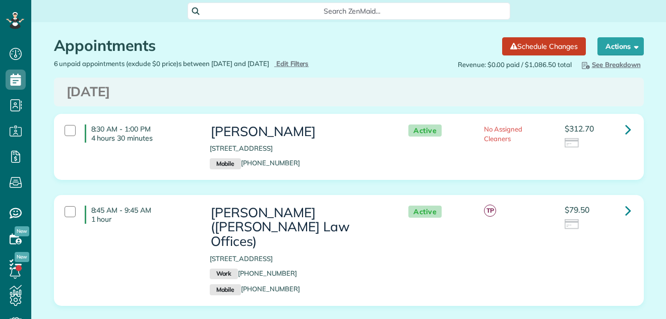
scroll to position [5, 5]
click at [309, 61] on span "Edit Filters" at bounding box center [292, 64] width 33 height 8
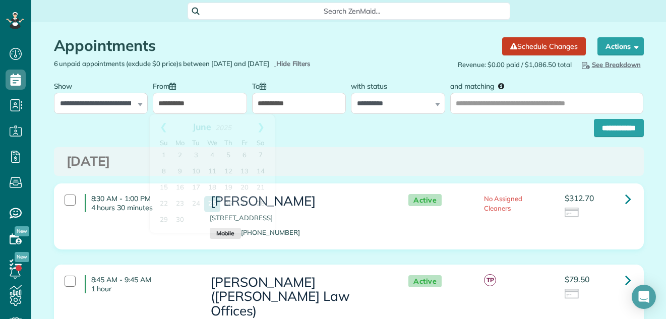
click at [227, 99] on input "**********" at bounding box center [200, 103] width 94 height 21
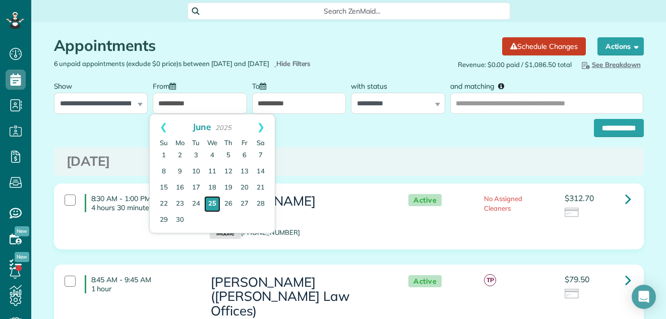
click at [213, 203] on link "25" at bounding box center [212, 204] width 16 height 16
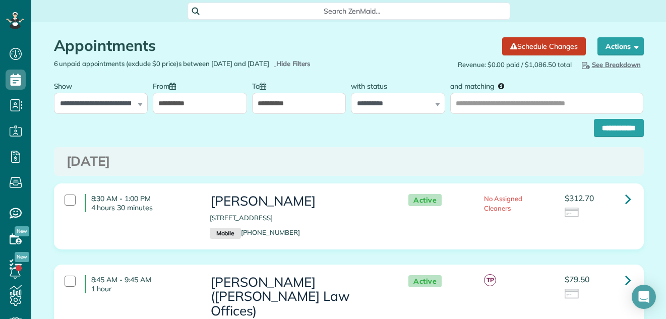
click at [225, 106] on input "**********" at bounding box center [200, 103] width 94 height 21
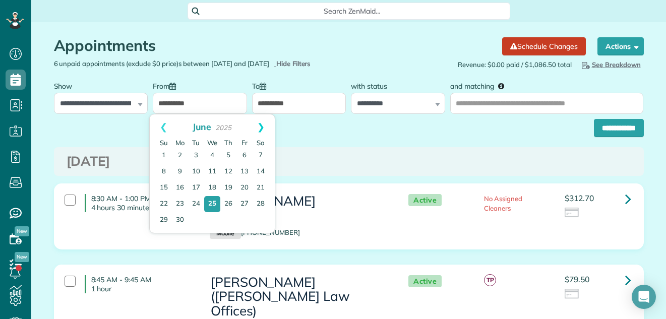
click at [262, 128] on link "Next" at bounding box center [261, 126] width 28 height 25
click at [226, 203] on link "25" at bounding box center [228, 204] width 14 height 14
type input "**********"
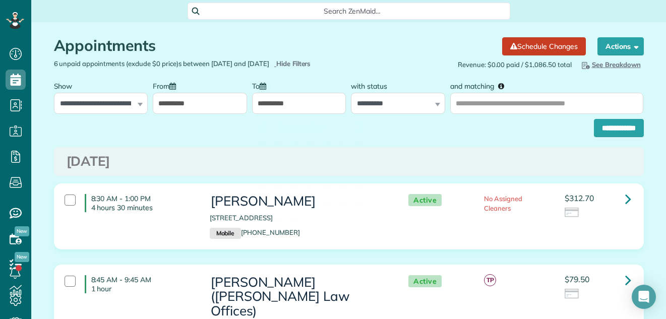
click at [298, 106] on input "**********" at bounding box center [299, 103] width 94 height 21
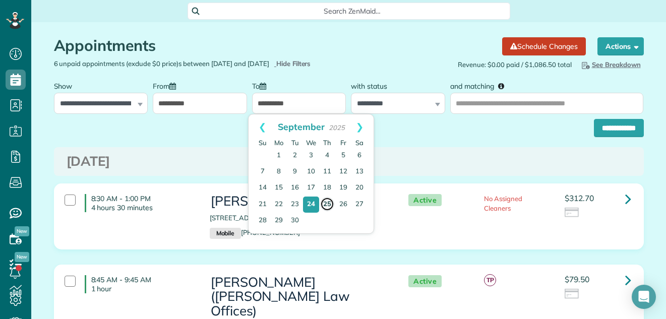
click at [328, 200] on link "25" at bounding box center [327, 204] width 14 height 14
type input "**********"
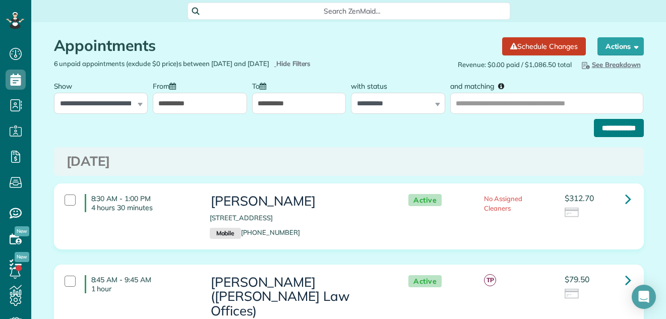
click at [620, 126] on input "**********" at bounding box center [619, 128] width 50 height 18
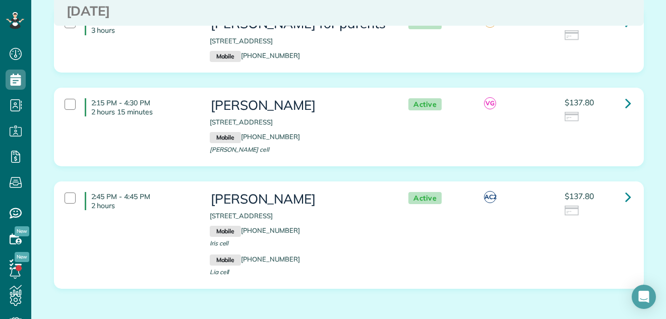
scroll to position [995, 0]
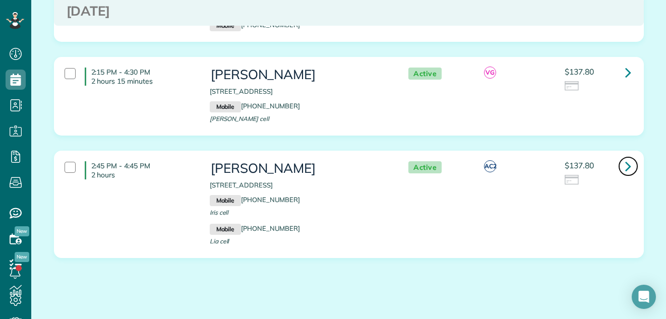
click at [625, 157] on icon at bounding box center [628, 166] width 6 height 18
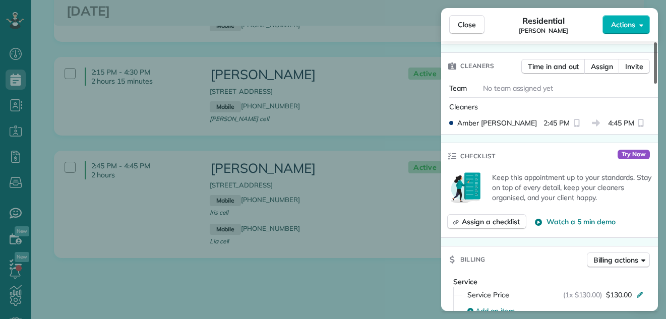
drag, startPoint x: 656, startPoint y: 77, endPoint x: 651, endPoint y: 119, distance: 41.7
click at [654, 84] on div at bounding box center [655, 62] width 3 height 41
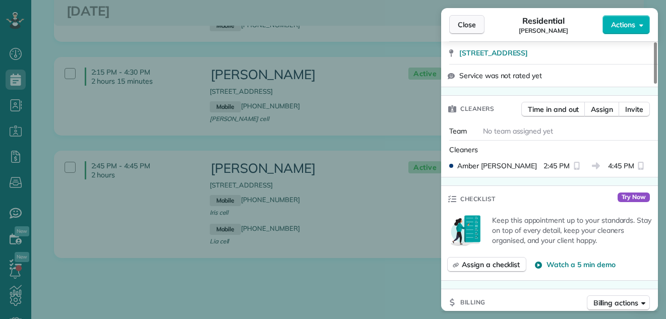
click at [465, 21] on span "Close" at bounding box center [467, 25] width 18 height 10
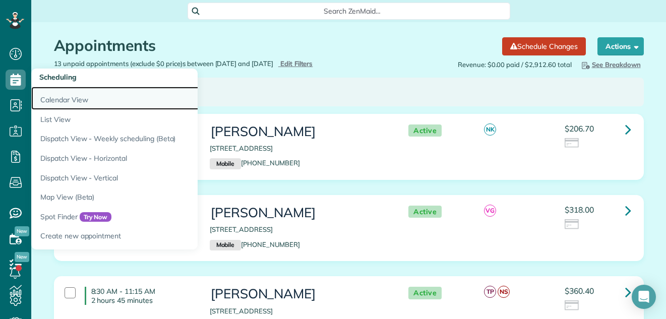
click at [51, 97] on link "Calendar View" at bounding box center [157, 98] width 252 height 23
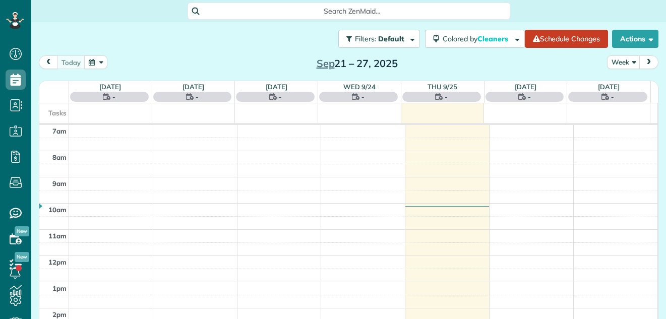
scroll to position [5, 5]
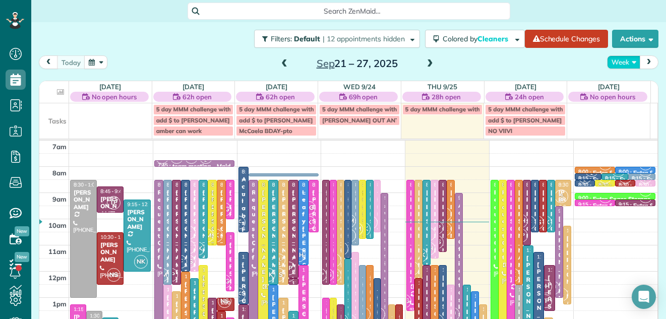
click at [616, 60] on button "Week" at bounding box center [623, 62] width 33 height 14
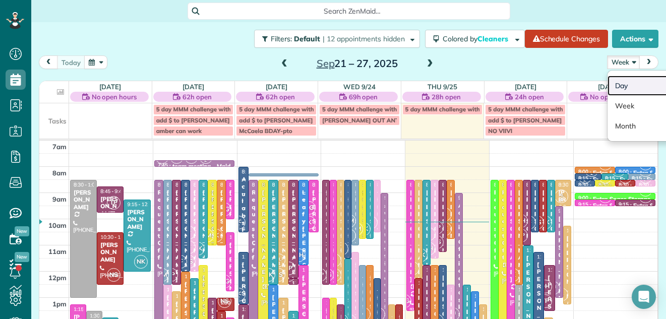
click at [617, 86] on link "Day" at bounding box center [648, 86] width 80 height 20
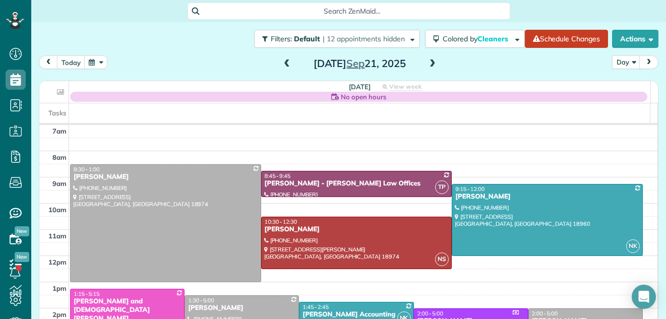
click at [428, 64] on span at bounding box center [432, 64] width 11 height 9
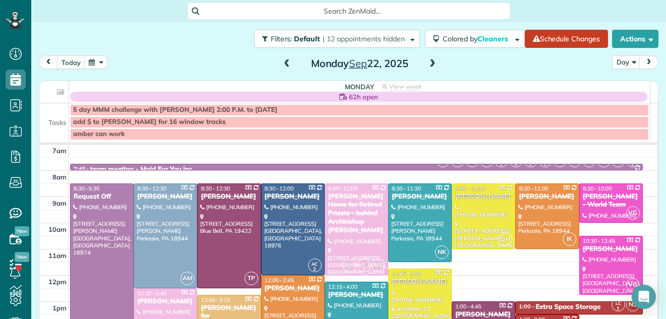
click at [428, 64] on span at bounding box center [432, 64] width 11 height 9
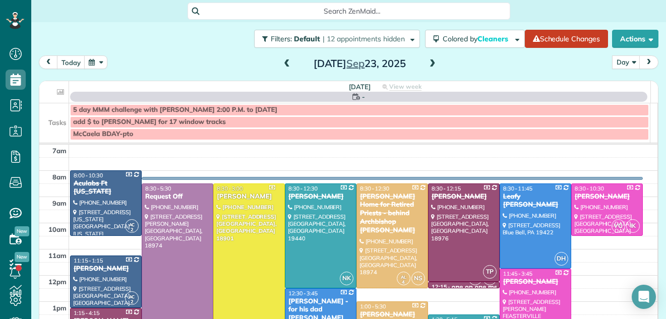
click at [428, 64] on span at bounding box center [432, 64] width 11 height 9
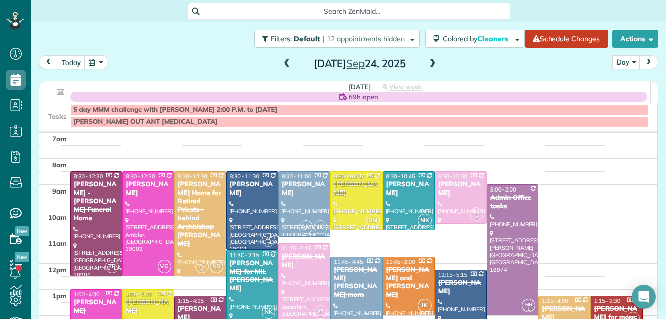
click at [428, 64] on span at bounding box center [432, 64] width 11 height 9
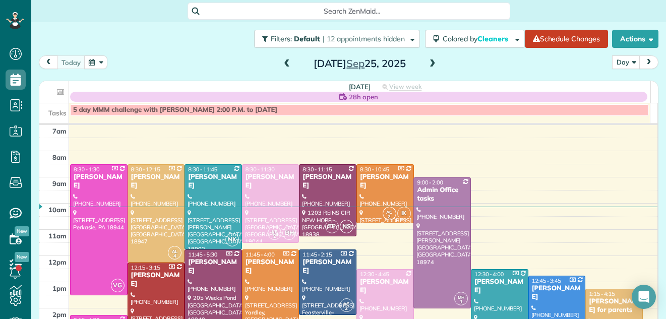
click at [427, 64] on span at bounding box center [432, 64] width 11 height 9
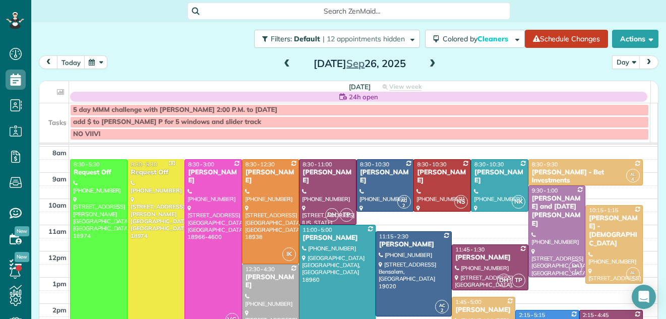
scroll to position [20, 0]
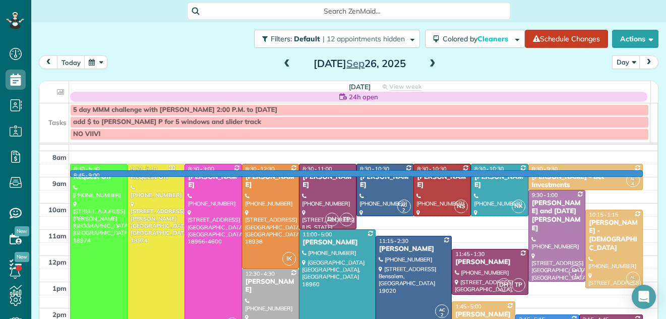
click at [639, 171] on td at bounding box center [363, 170] width 589 height 13
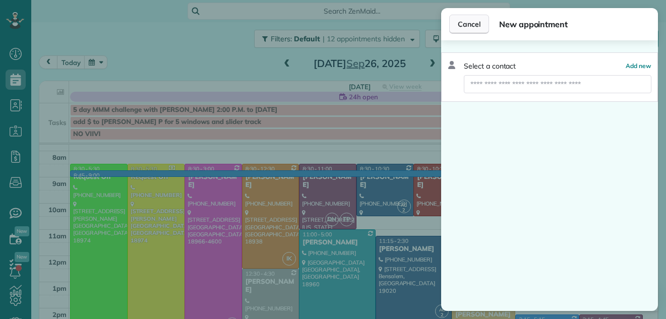
click at [470, 22] on span "Cancel" at bounding box center [469, 24] width 23 height 10
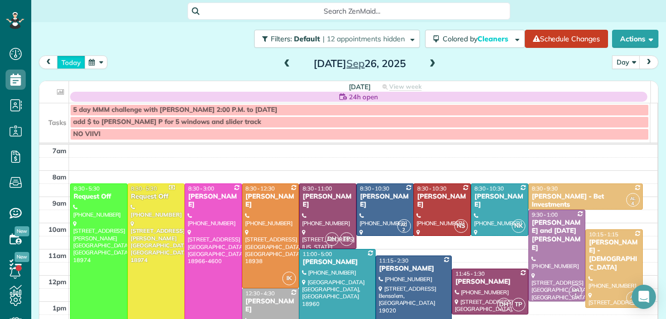
click at [71, 61] on button "today" at bounding box center [71, 62] width 28 height 14
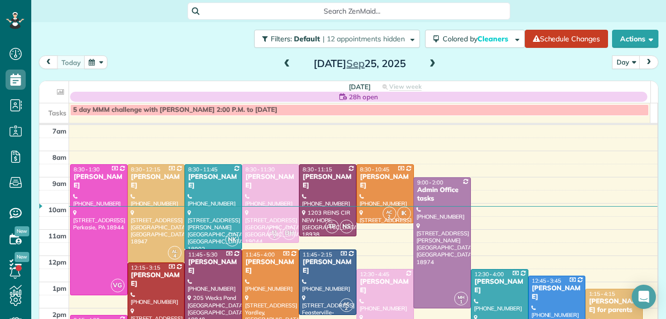
click at [281, 63] on span at bounding box center [286, 64] width 11 height 9
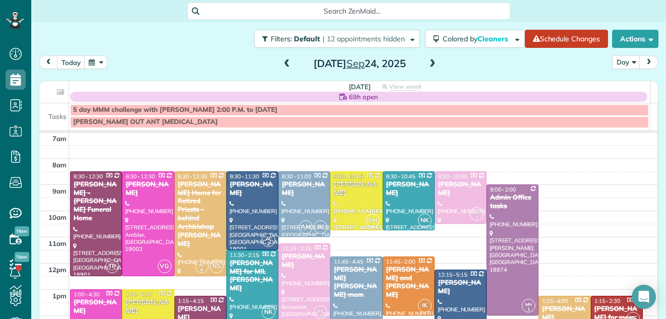
click at [428, 63] on span at bounding box center [432, 64] width 11 height 9
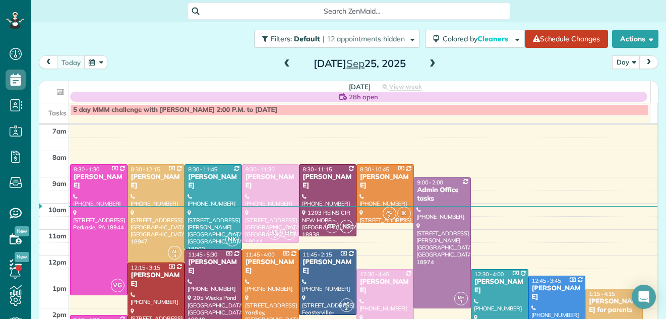
click at [428, 63] on span at bounding box center [432, 64] width 11 height 9
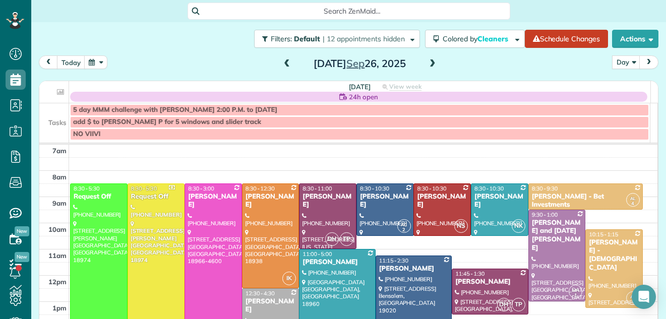
click at [428, 63] on span at bounding box center [432, 64] width 11 height 9
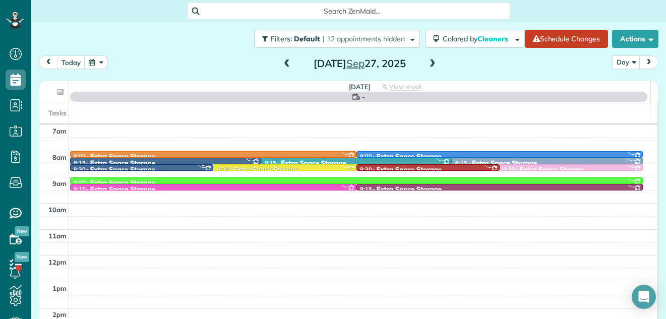
click at [428, 63] on span at bounding box center [432, 64] width 11 height 9
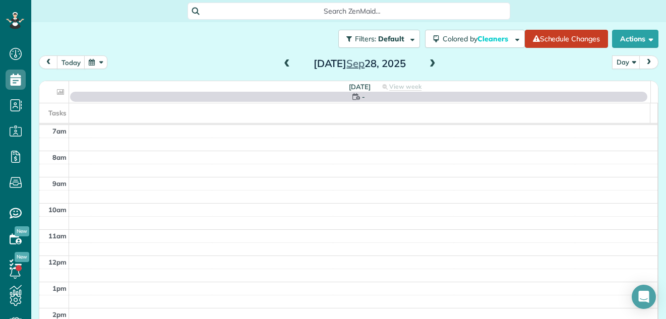
click at [428, 63] on span at bounding box center [432, 64] width 11 height 9
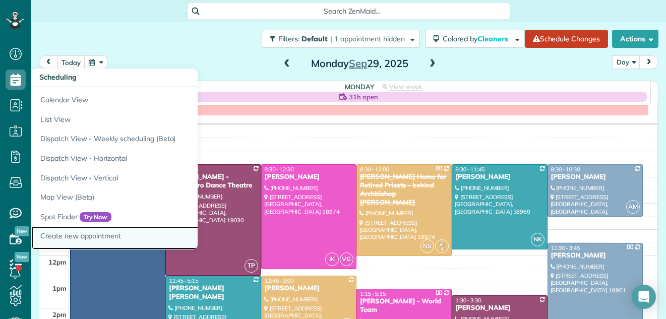
click at [60, 234] on link "Create new appointment" at bounding box center [157, 237] width 252 height 23
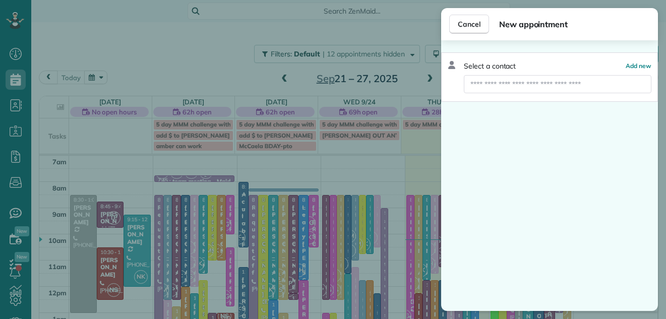
scroll to position [5, 5]
click at [472, 20] on span "Cancel" at bounding box center [469, 24] width 23 height 10
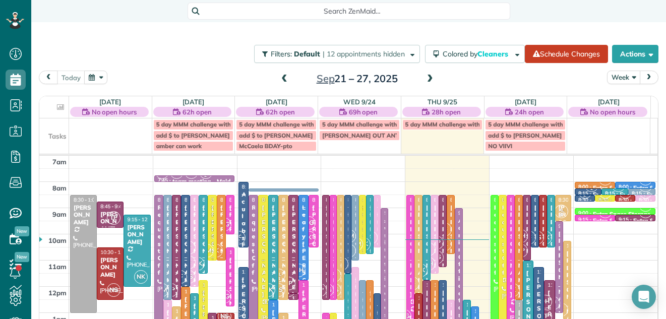
click at [614, 76] on button "Week" at bounding box center [623, 78] width 33 height 14
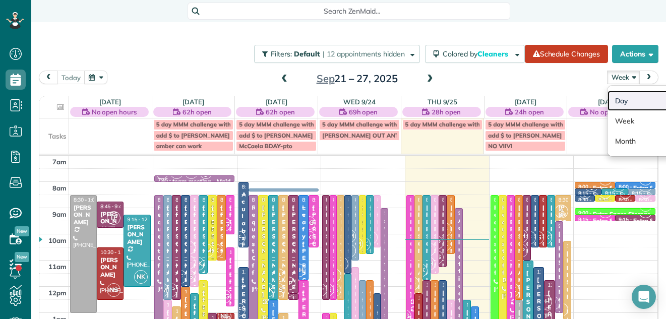
click at [616, 100] on link "Day" at bounding box center [648, 101] width 80 height 20
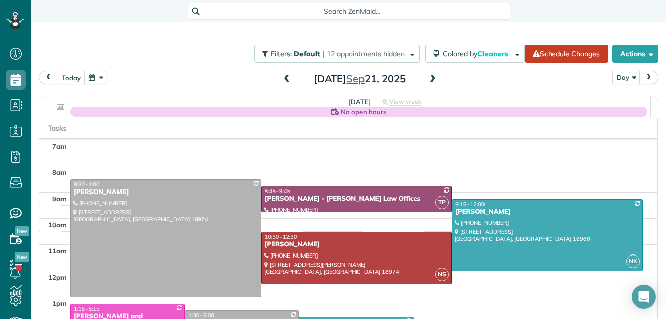
click at [430, 77] on span at bounding box center [432, 79] width 11 height 9
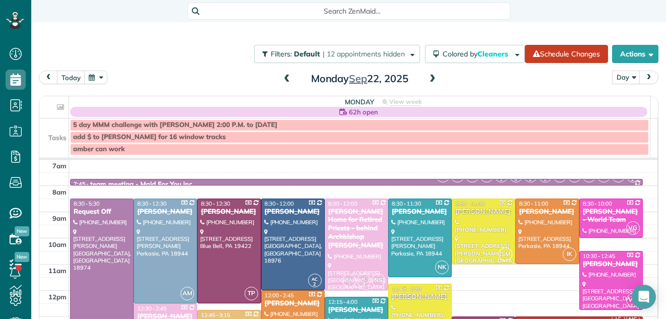
click at [430, 77] on span at bounding box center [432, 79] width 11 height 9
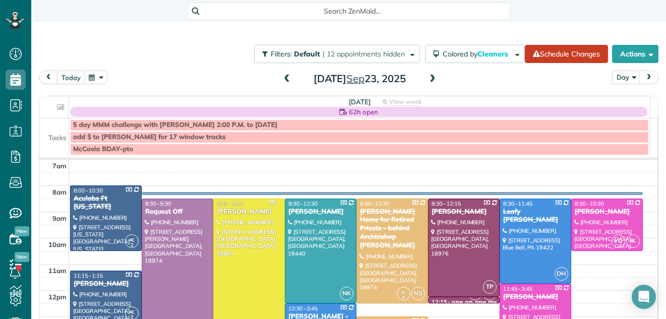
click at [430, 77] on span at bounding box center [432, 79] width 11 height 9
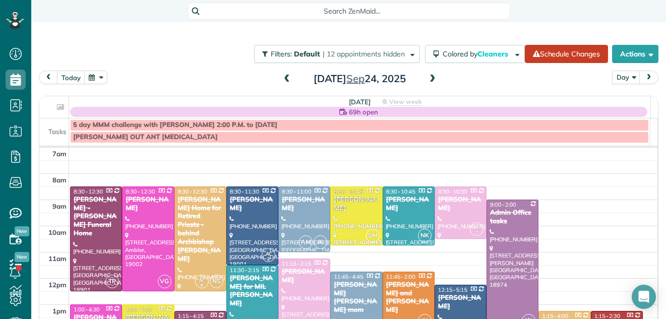
click at [428, 78] on span at bounding box center [432, 79] width 11 height 9
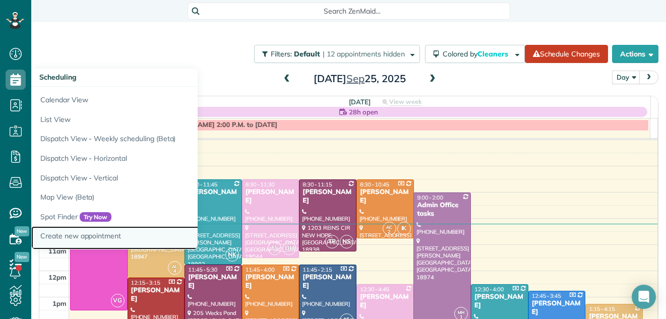
click at [64, 232] on link "Create new appointment" at bounding box center [157, 237] width 252 height 23
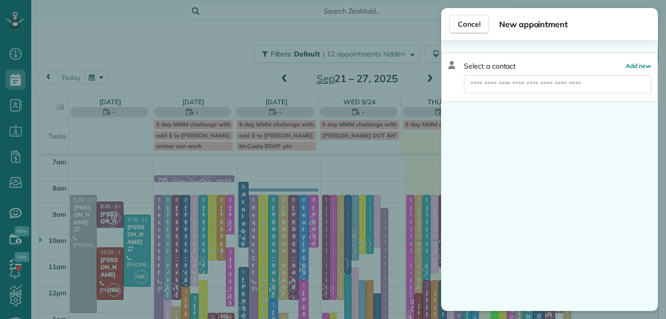
scroll to position [5, 5]
click at [498, 81] on input "text" at bounding box center [558, 84] width 188 height 18
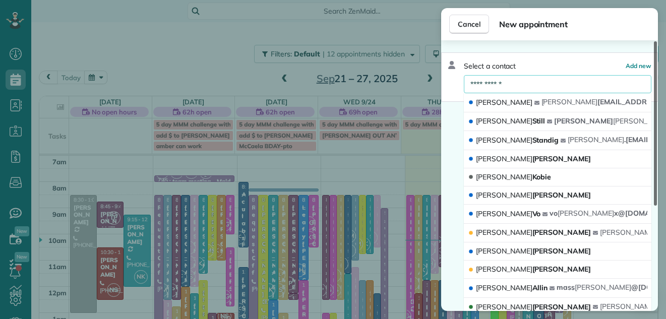
type input "**********"
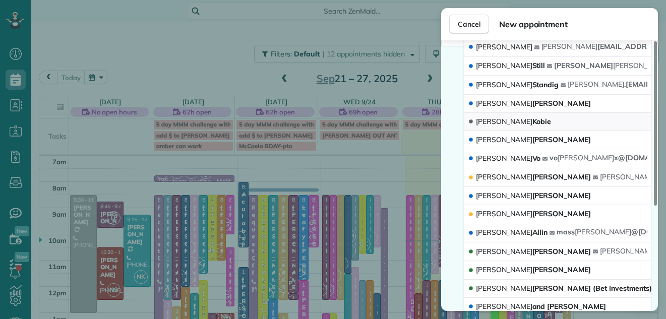
scroll to position [71, 0]
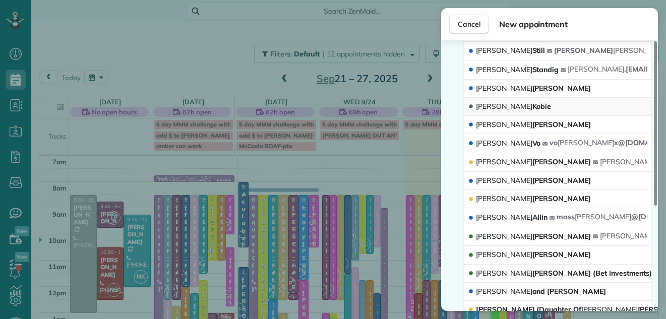
drag, startPoint x: 655, startPoint y: 62, endPoint x: 650, endPoint y: 105, distance: 43.2
click at [654, 105] on div at bounding box center [655, 123] width 3 height 164
click at [494, 233] on span "[PERSON_NAME]" at bounding box center [533, 236] width 115 height 9
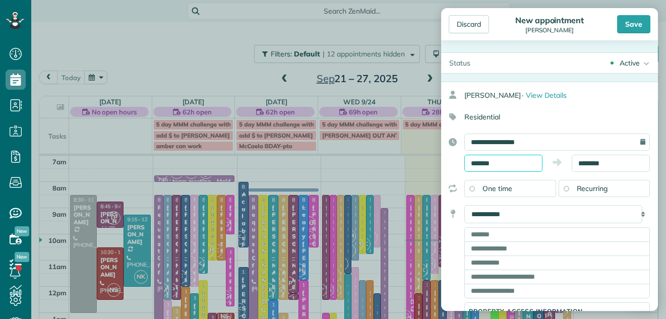
click at [508, 161] on input "*******" at bounding box center [503, 163] width 78 height 17
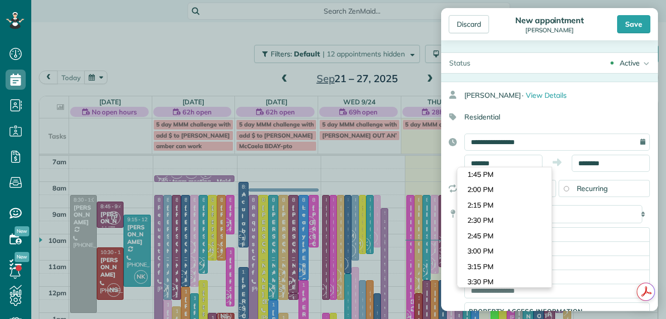
scroll to position [846, 0]
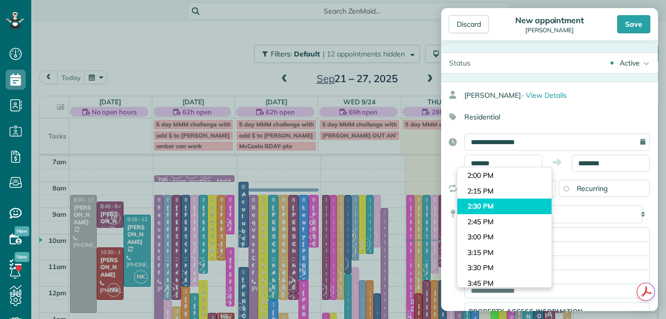
type input "*******"
click at [515, 205] on body "Dashboard Scheduling Calendar View List View Dispatch View - Weekly scheduling …" at bounding box center [333, 159] width 666 height 319
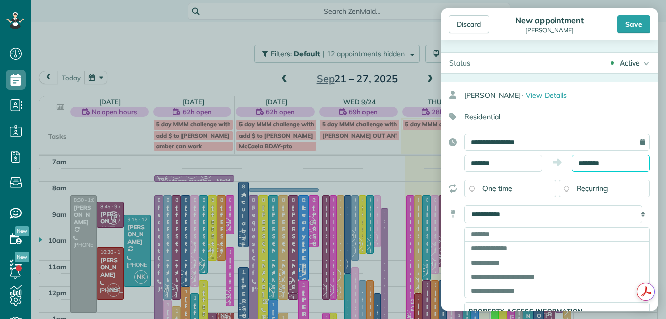
click at [600, 161] on input "********" at bounding box center [611, 163] width 78 height 17
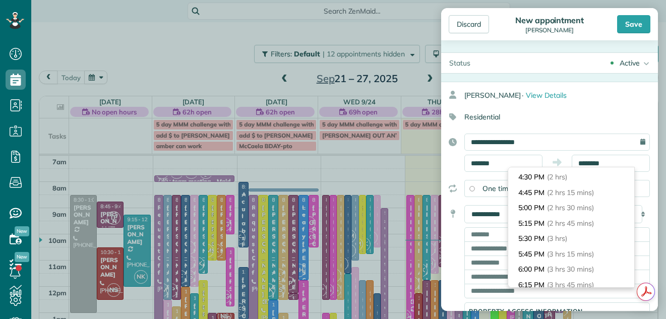
scroll to position [141, 0]
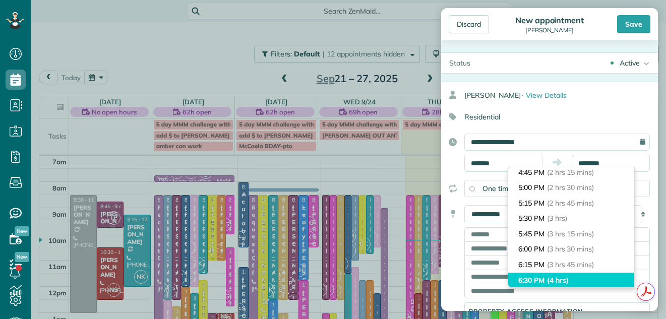
type input "*******"
click at [595, 278] on li "6:30 PM (4 hrs)" at bounding box center [571, 281] width 126 height 16
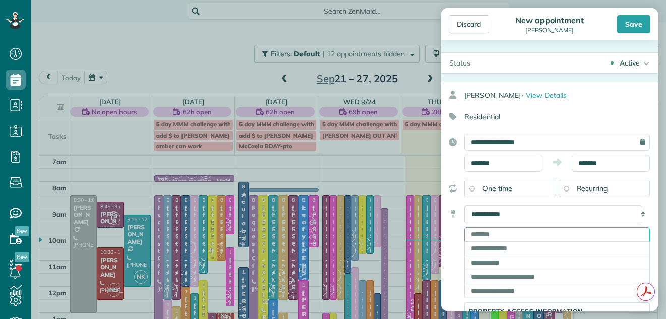
click at [552, 234] on input "text" at bounding box center [557, 234] width 186 height 14
click at [326, 230] on div "Discard New appointment Julie Fiore Save Status Active Active request off Stand…" at bounding box center [333, 159] width 666 height 319
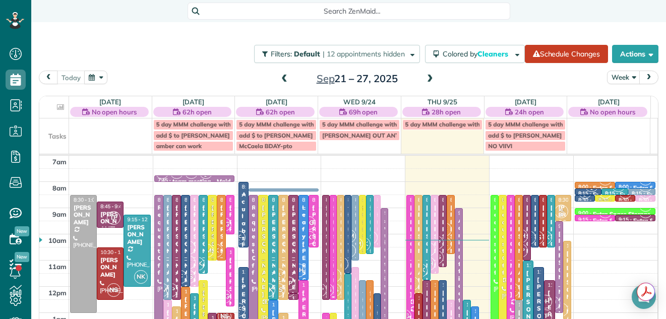
click at [333, 230] on div "Chip Bowers" at bounding box center [334, 251] width 2 height 94
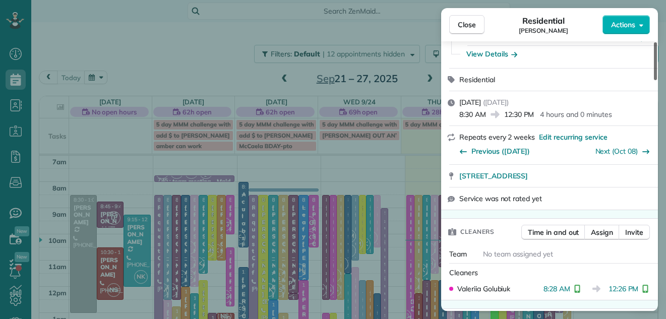
scroll to position [87, 0]
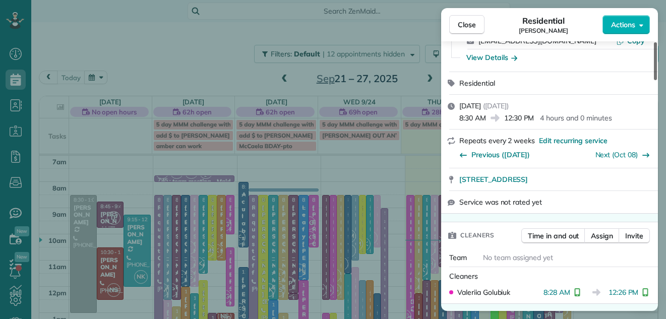
drag, startPoint x: 657, startPoint y: 70, endPoint x: 649, endPoint y: 82, distance: 14.5
click at [654, 80] on div at bounding box center [655, 61] width 3 height 38
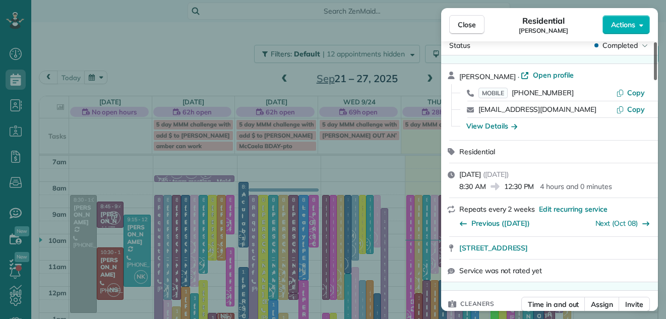
scroll to position [0, 0]
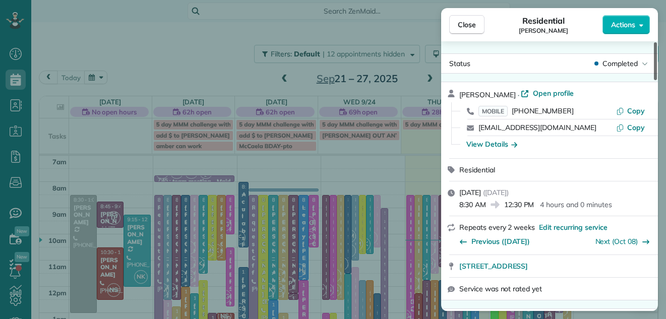
drag, startPoint x: 655, startPoint y: 70, endPoint x: 654, endPoint y: 54, distance: 15.2
click at [654, 54] on div at bounding box center [655, 61] width 3 height 38
click at [466, 23] on span "Close" at bounding box center [467, 25] width 18 height 10
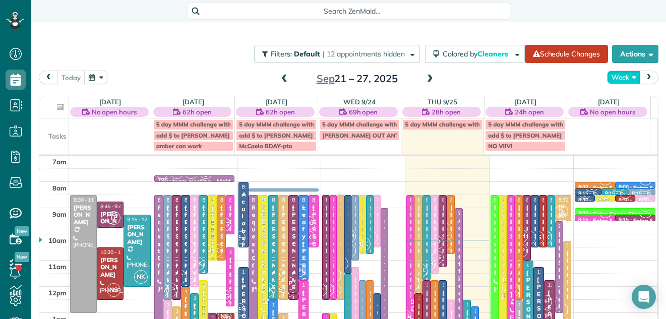
click at [616, 76] on button "Week" at bounding box center [623, 78] width 33 height 14
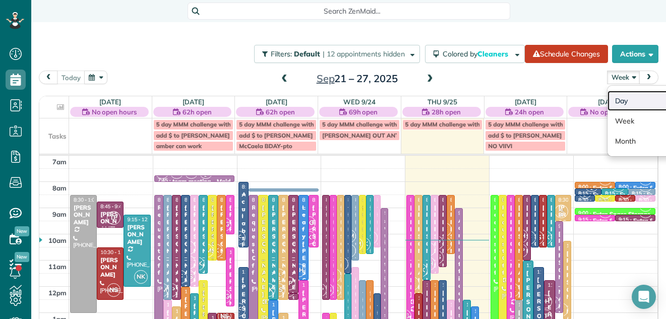
click at [614, 95] on link "Day" at bounding box center [648, 101] width 80 height 20
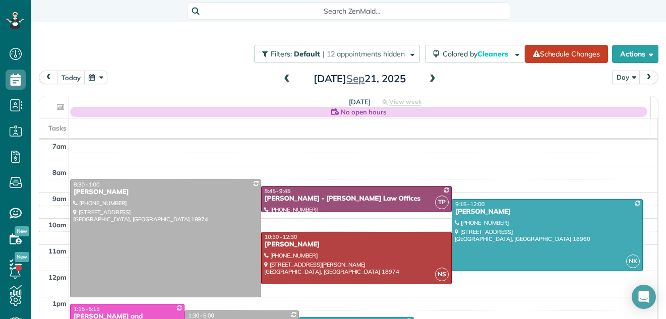
click at [429, 78] on span at bounding box center [432, 79] width 11 height 9
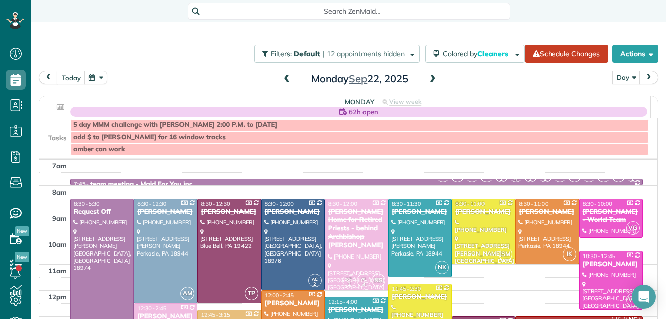
click at [429, 78] on span at bounding box center [432, 79] width 11 height 9
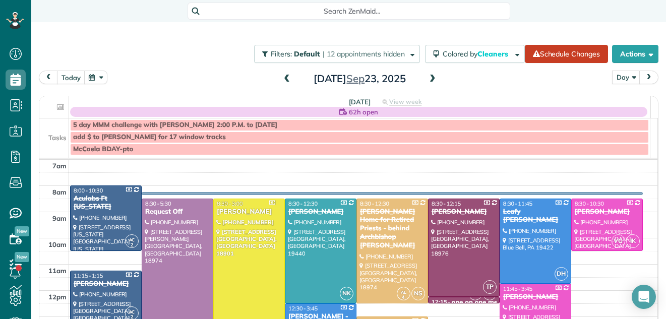
click at [429, 78] on span at bounding box center [432, 79] width 11 height 9
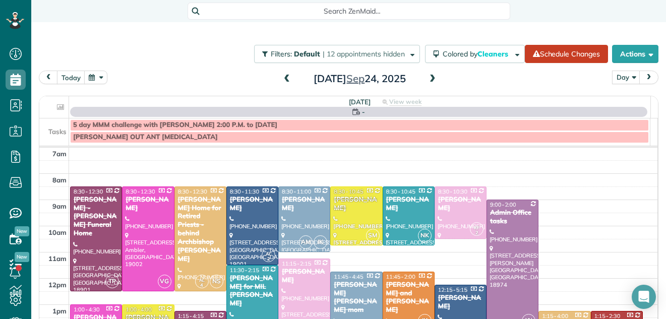
click at [429, 78] on span at bounding box center [432, 79] width 11 height 9
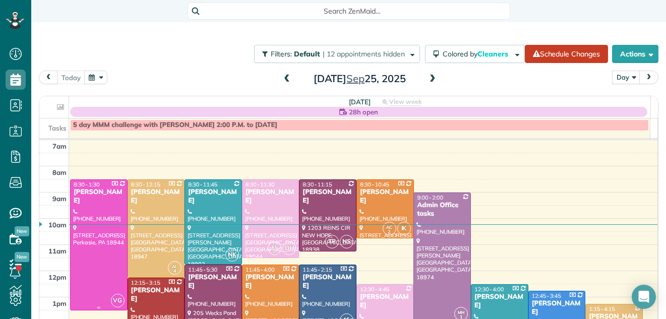
click at [104, 192] on div "Julie Fiore" at bounding box center [98, 196] width 51 height 17
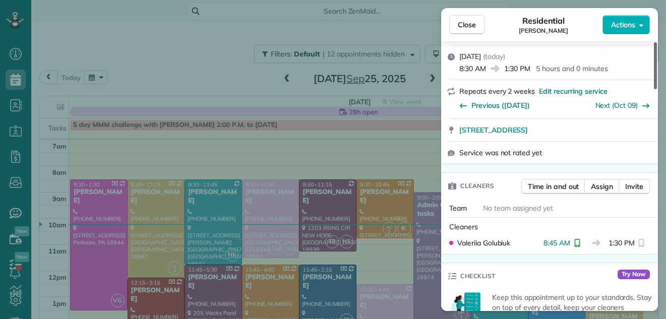
scroll to position [145, 0]
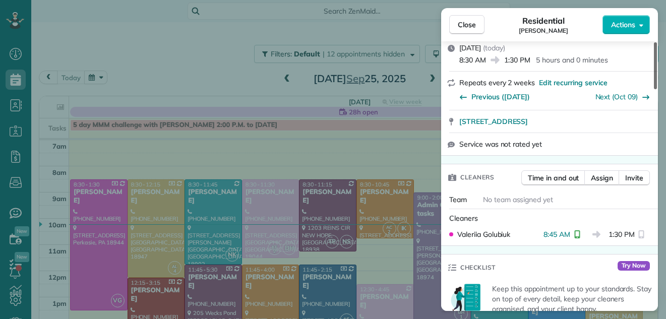
drag, startPoint x: 655, startPoint y: 51, endPoint x: 642, endPoint y: 77, distance: 28.7
click at [654, 77] on div at bounding box center [655, 65] width 3 height 47
drag, startPoint x: 470, startPoint y: 24, endPoint x: 363, endPoint y: 147, distance: 162.6
click at [470, 24] on span "Close" at bounding box center [467, 25] width 18 height 10
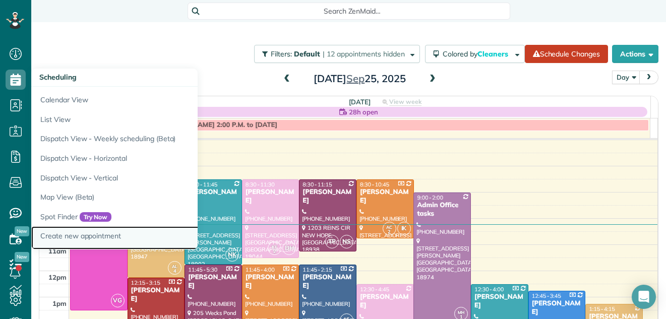
click at [63, 235] on link "Create new appointment" at bounding box center [157, 237] width 252 height 23
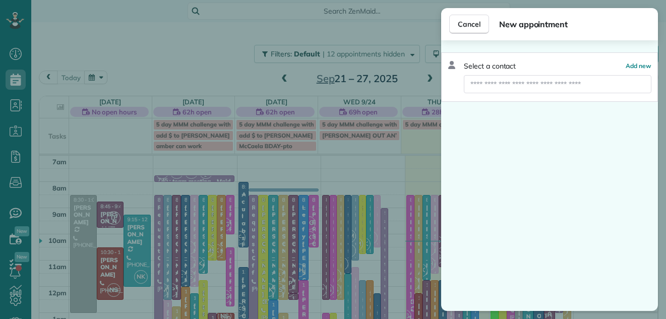
scroll to position [5, 5]
click at [480, 83] on input "text" at bounding box center [558, 84] width 188 height 18
type input "**********"
click at [512, 85] on input "**********" at bounding box center [558, 84] width 188 height 18
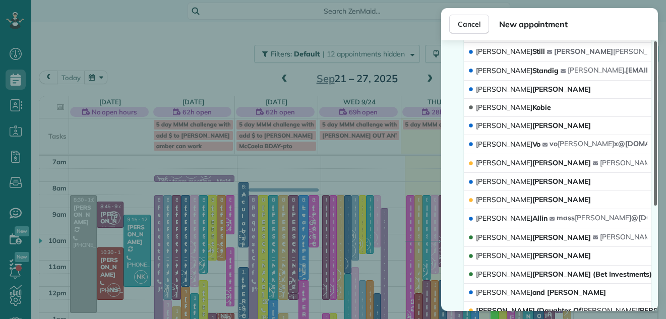
scroll to position [78, 0]
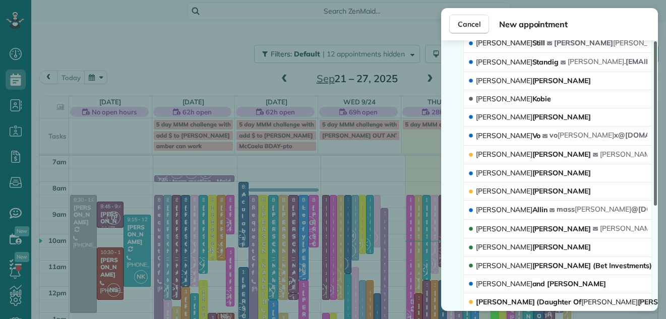
drag, startPoint x: 656, startPoint y: 69, endPoint x: 649, endPoint y: 117, distance: 47.9
click at [654, 117] on div at bounding box center [655, 123] width 3 height 164
click at [499, 227] on span "Julie Fiore" at bounding box center [533, 228] width 115 height 9
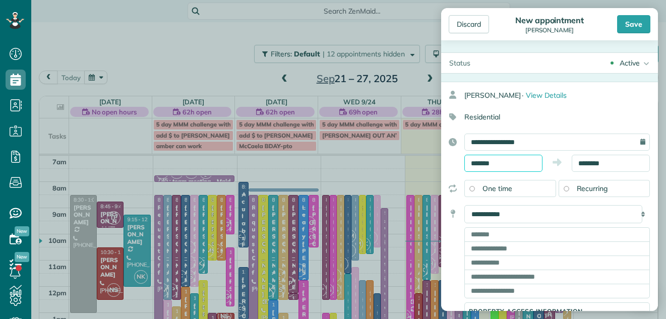
click at [500, 164] on input "*******" at bounding box center [503, 163] width 78 height 17
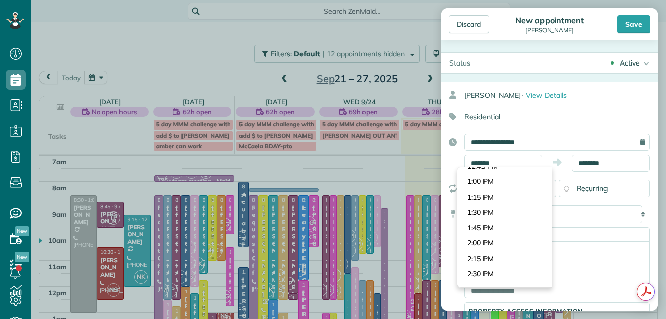
scroll to position [786, 0]
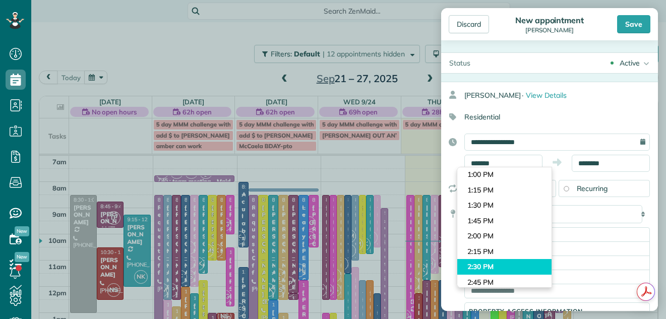
type input "*******"
click at [514, 264] on body "Dashboard Scheduling Calendar View List View Dispatch View - Weekly scheduling …" at bounding box center [333, 159] width 666 height 319
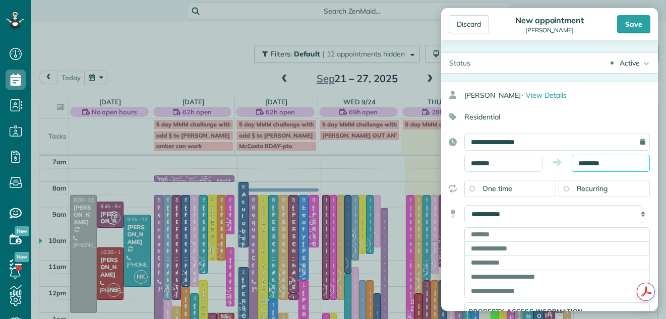
click at [596, 162] on input "********" at bounding box center [611, 163] width 78 height 17
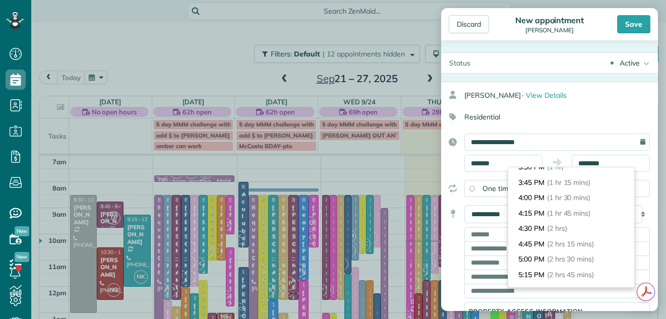
scroll to position [81, 0]
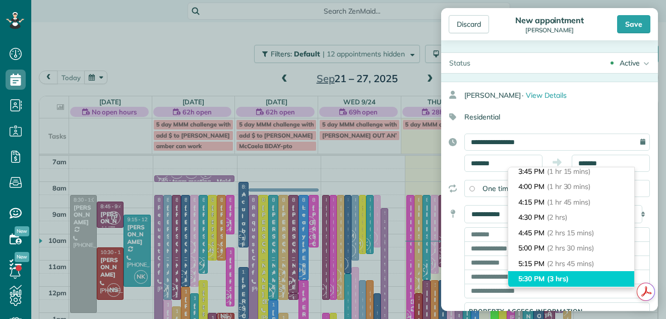
click at [607, 281] on li "5:30 PM (3 hrs)" at bounding box center [571, 279] width 126 height 16
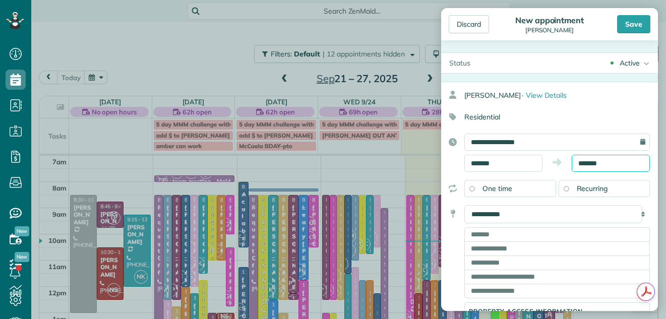
click at [607, 163] on input "*******" at bounding box center [611, 163] width 78 height 17
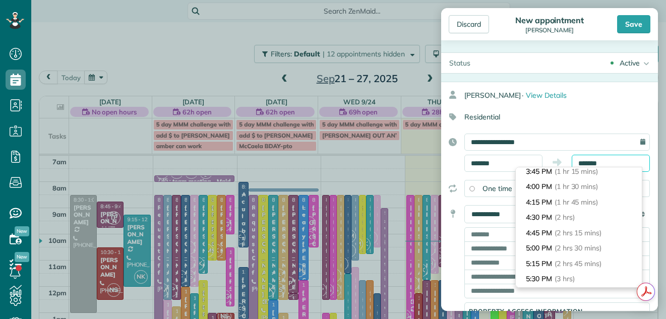
scroll to position [169, 0]
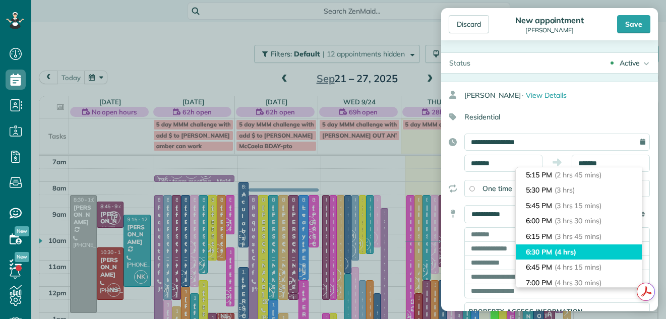
type input "*******"
click at [599, 248] on li "6:30 PM (4 hrs)" at bounding box center [579, 253] width 126 height 16
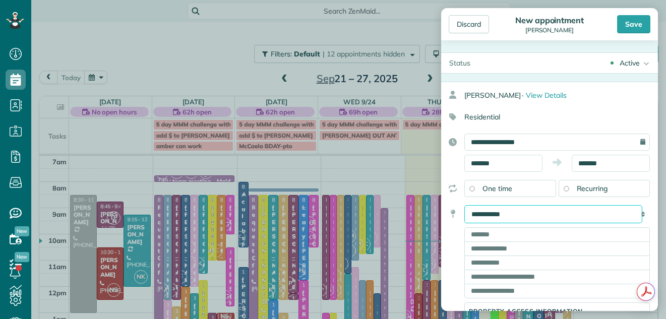
click at [533, 211] on select "**********" at bounding box center [553, 214] width 178 height 18
select select "*******"
click at [464, 205] on select "**********" at bounding box center [553, 214] width 178 height 18
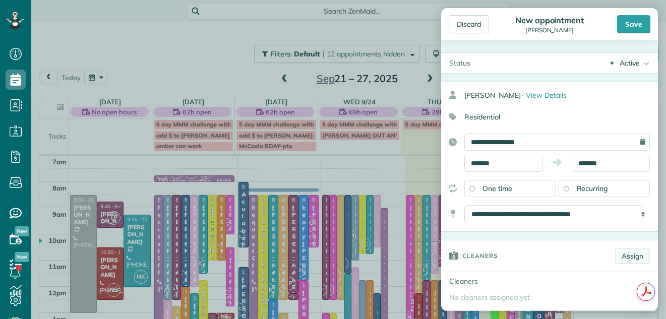
click at [622, 255] on link "Assign" at bounding box center [632, 256] width 35 height 15
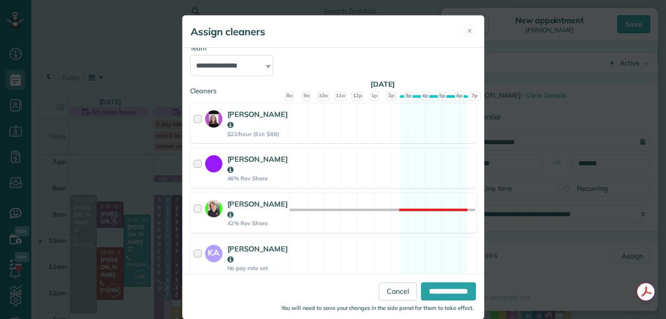
scroll to position [87, 0]
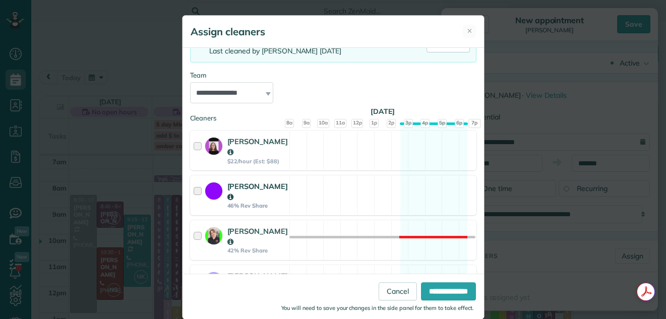
click at [194, 188] on div at bounding box center [200, 195] width 12 height 29
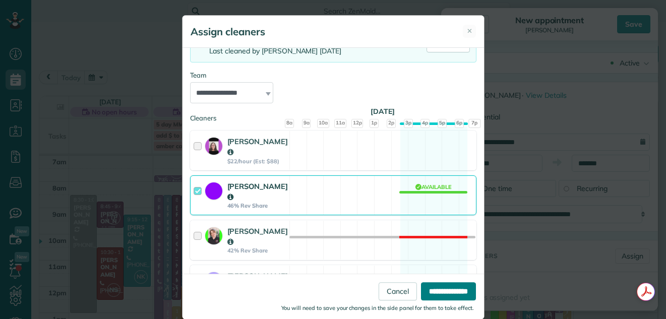
click at [460, 293] on input "**********" at bounding box center [448, 291] width 55 height 18
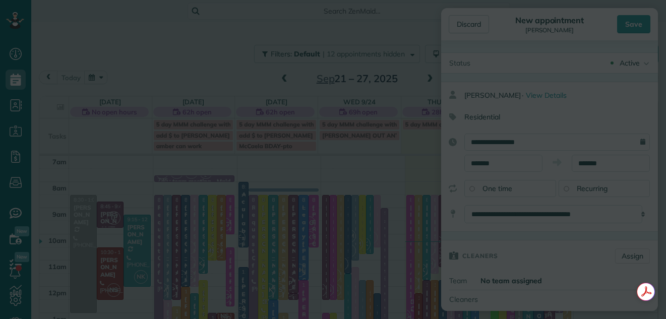
click at [460, 293] on div "**********" at bounding box center [333, 159] width 666 height 319
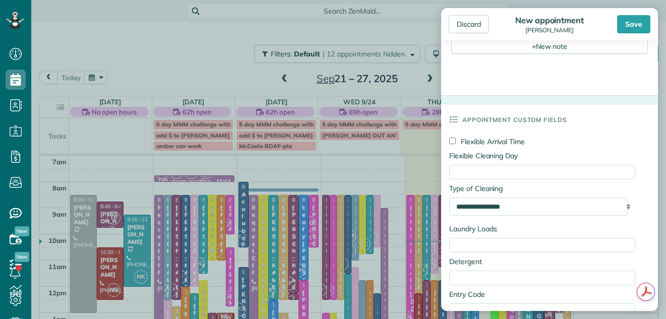
scroll to position [461, 0]
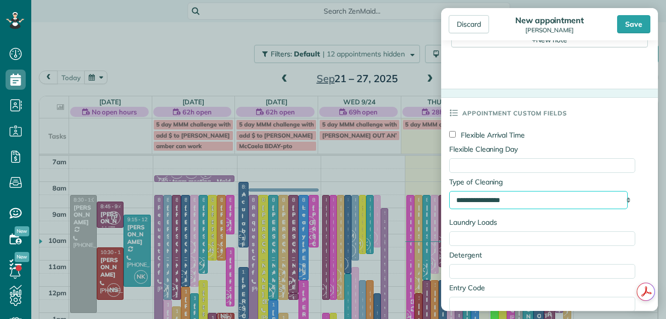
click at [589, 198] on select "**********" at bounding box center [538, 200] width 179 height 18
select select "**********"
click at [449, 193] on select "**********" at bounding box center [538, 200] width 179 height 18
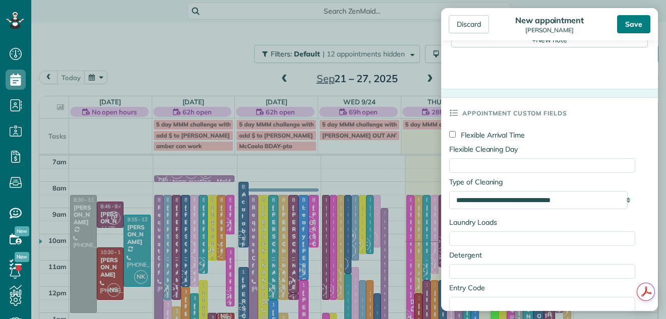
click at [637, 24] on div "Save" at bounding box center [633, 24] width 33 height 18
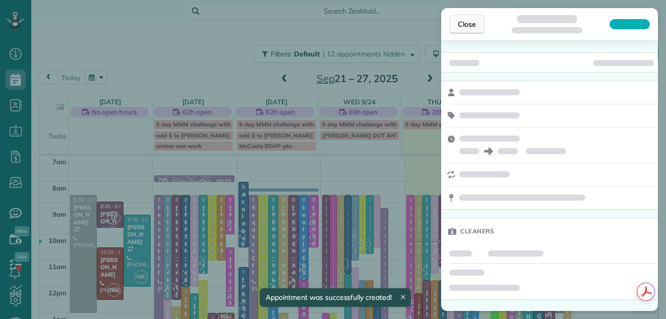
click at [471, 19] on span "Close" at bounding box center [467, 24] width 18 height 10
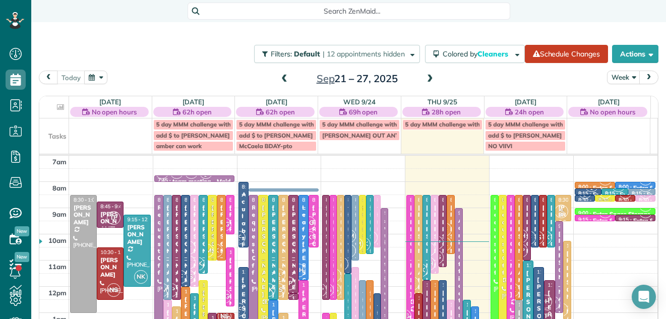
click at [280, 77] on span at bounding box center [284, 79] width 11 height 9
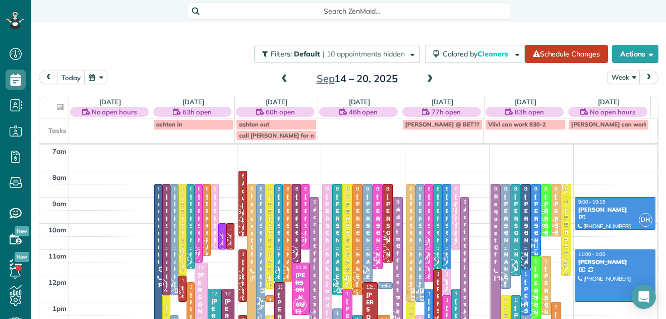
click at [425, 75] on span at bounding box center [430, 79] width 11 height 9
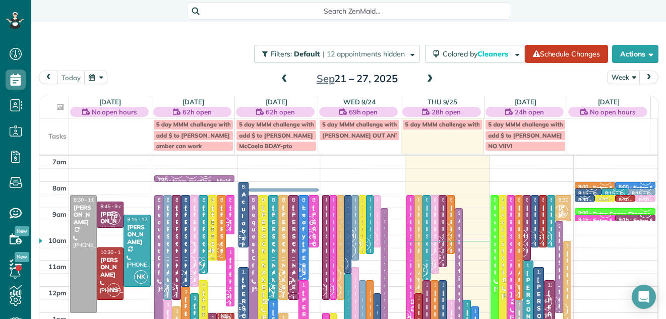
click at [410, 204] on div "Julie Fiore" at bounding box center [411, 251] width 2 height 94
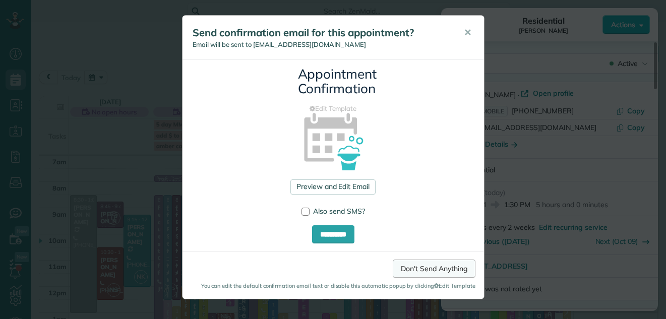
click at [442, 272] on link "Don't Send Anything" at bounding box center [434, 269] width 82 height 18
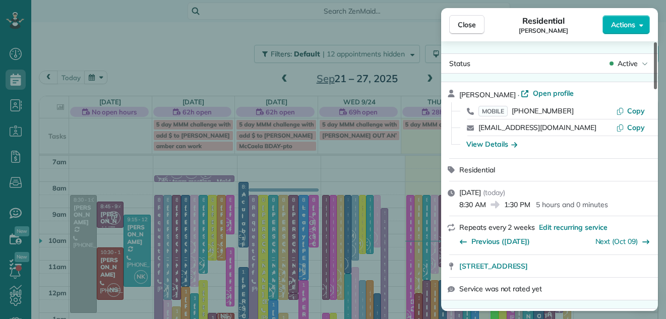
drag, startPoint x: 655, startPoint y: 77, endPoint x: 650, endPoint y: 75, distance: 6.1
click at [654, 75] on div at bounding box center [655, 65] width 3 height 47
click at [473, 16] on button "Close" at bounding box center [466, 24] width 35 height 19
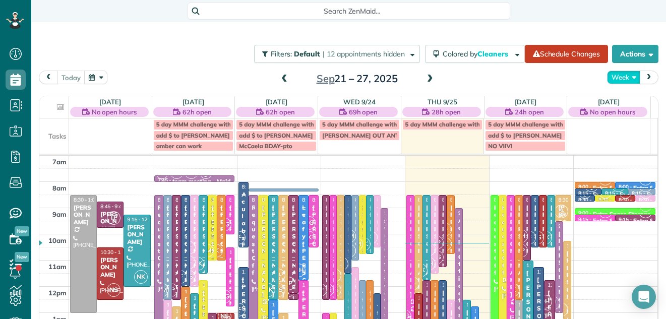
click at [608, 74] on button "Week" at bounding box center [623, 78] width 33 height 14
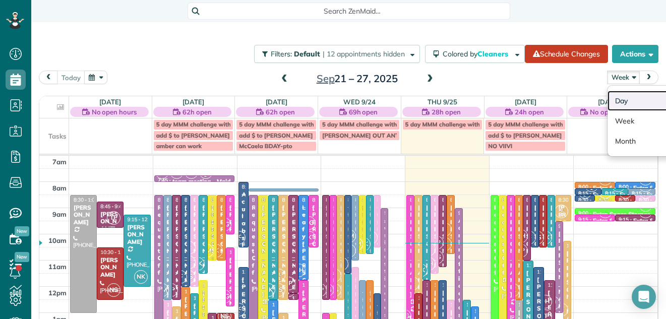
click at [613, 96] on link "Day" at bounding box center [648, 101] width 80 height 20
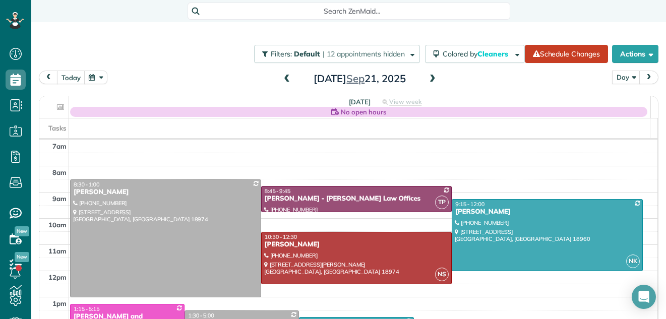
click at [428, 76] on span at bounding box center [432, 79] width 11 height 9
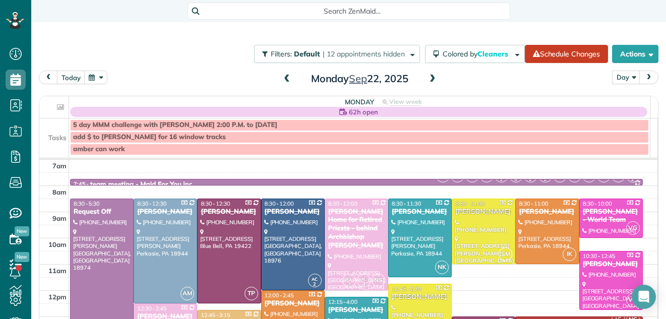
click at [428, 76] on span at bounding box center [432, 79] width 11 height 9
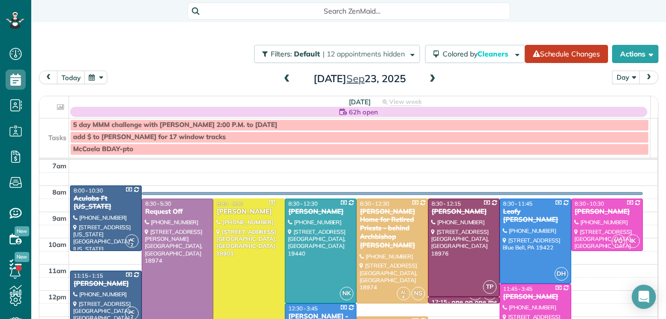
click at [428, 76] on span at bounding box center [432, 79] width 11 height 9
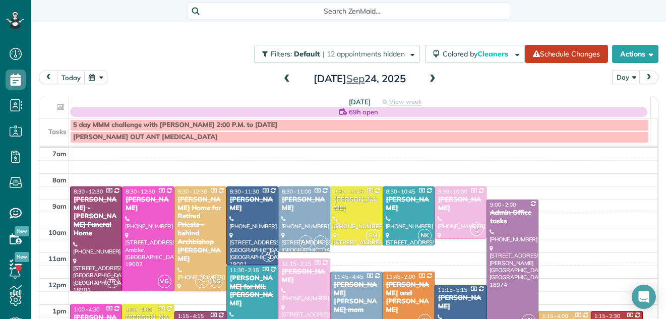
click at [428, 76] on span at bounding box center [432, 79] width 11 height 9
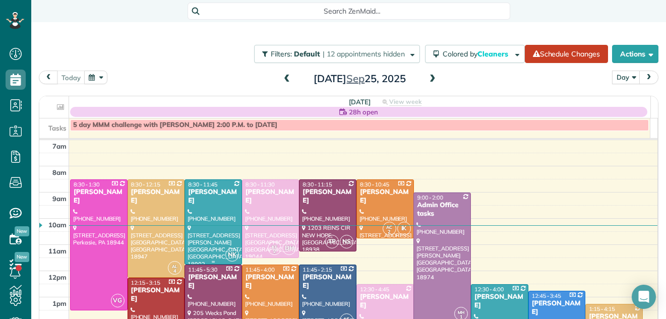
click at [202, 201] on div "Jennifer McClellan" at bounding box center [213, 196] width 51 height 17
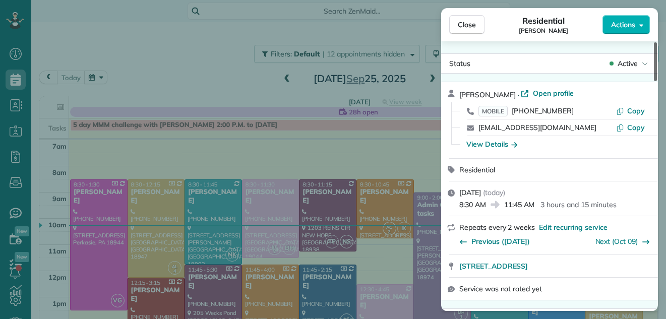
drag, startPoint x: 655, startPoint y: 62, endPoint x: 654, endPoint y: 36, distance: 25.8
click at [654, 42] on div at bounding box center [655, 61] width 3 height 39
click at [558, 93] on span "Open profile" at bounding box center [553, 93] width 41 height 10
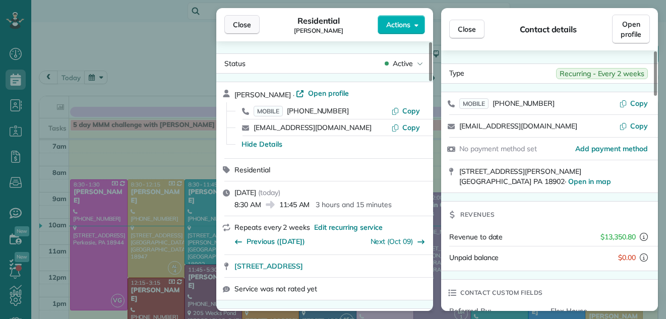
click at [244, 20] on span "Close" at bounding box center [242, 25] width 18 height 10
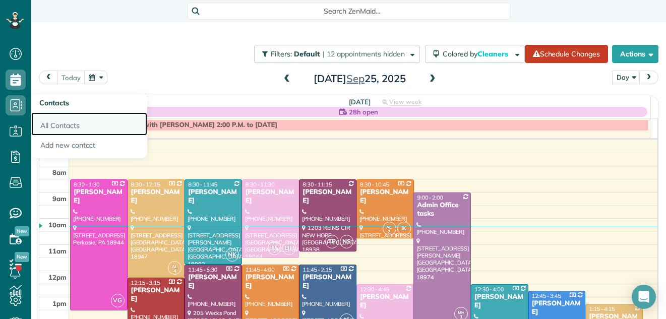
click at [58, 122] on link "All Contacts" at bounding box center [89, 123] width 116 height 23
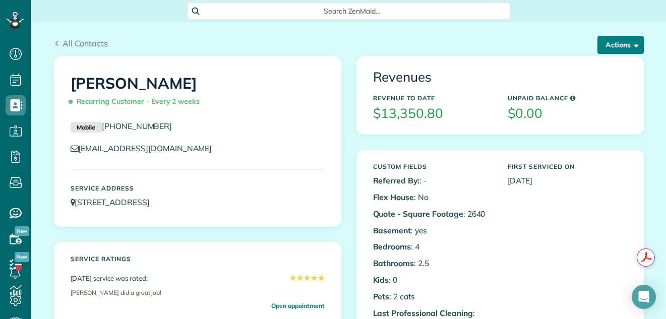
click at [621, 40] on button "Actions" at bounding box center [621, 45] width 46 height 18
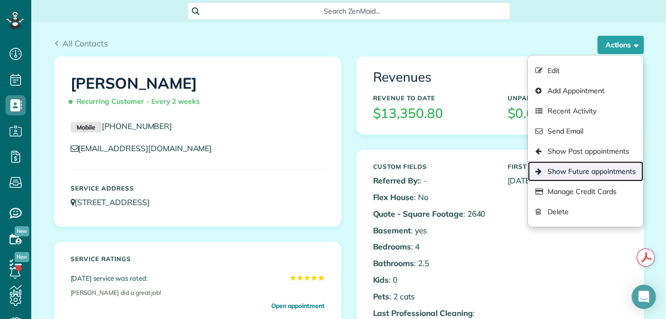
click at [581, 172] on link "Show Future appointments" at bounding box center [585, 171] width 115 height 20
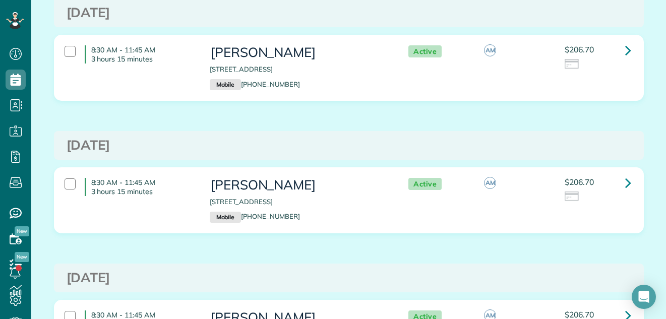
scroll to position [761, 0]
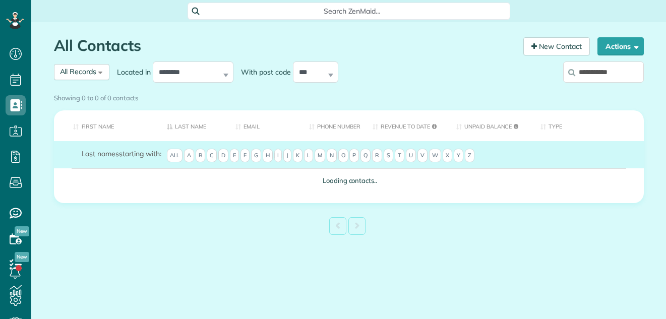
scroll to position [5, 5]
type input "**********"
click at [616, 89] on div "Showing 0 to 0 of 0 contacts" at bounding box center [349, 96] width 590 height 14
click at [612, 89] on div "Showing 0 to 0 of 0 contacts" at bounding box center [349, 96] width 590 height 14
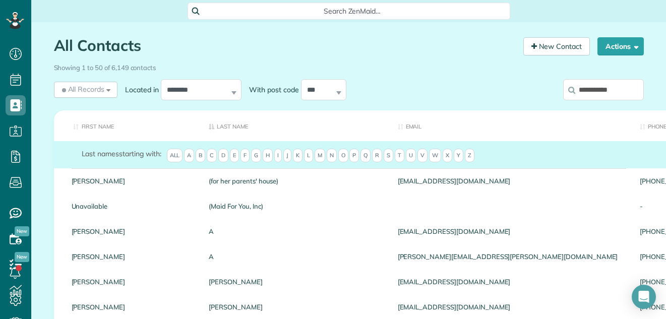
click at [608, 88] on input "**********" at bounding box center [603, 89] width 81 height 21
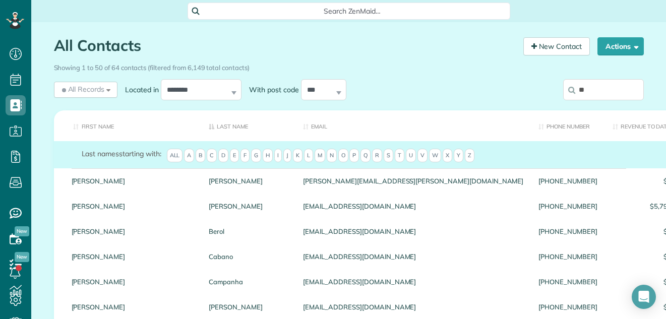
type input "*"
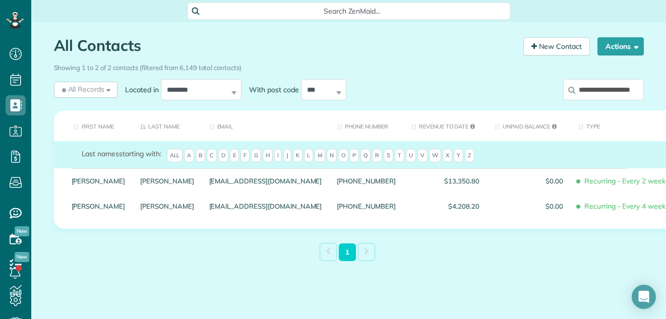
scroll to position [0, 9]
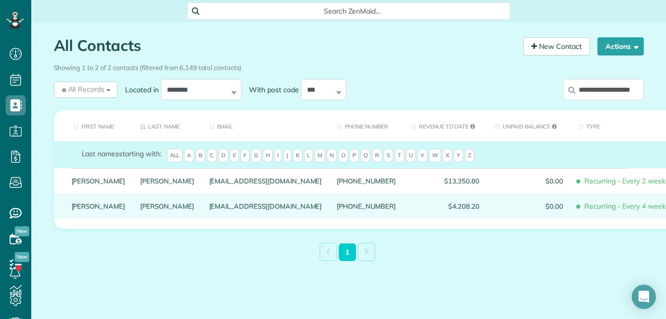
type input "**********"
click at [140, 210] on link "[PERSON_NAME]" at bounding box center [167, 206] width 54 height 7
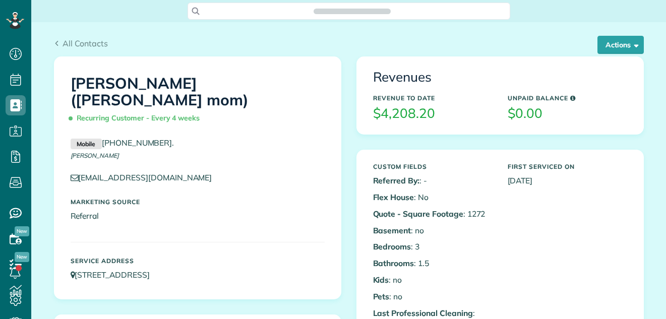
scroll to position [5, 5]
click at [616, 41] on button "Actions" at bounding box center [621, 45] width 46 height 18
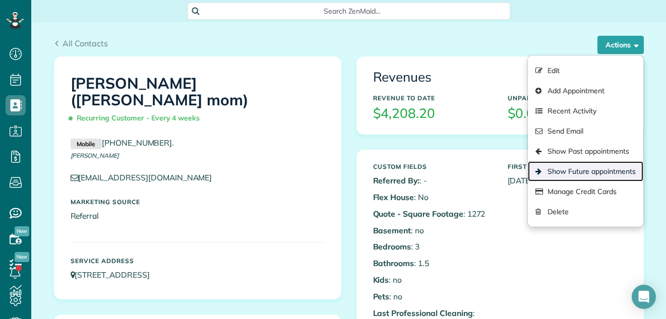
click at [582, 170] on link "Show Future appointments" at bounding box center [585, 171] width 115 height 20
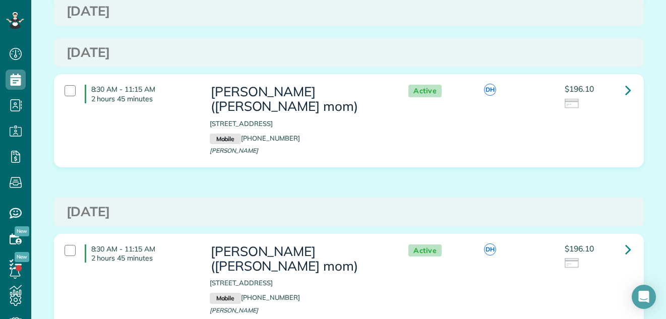
scroll to position [463, 0]
